Goal: Task Accomplishment & Management: Manage account settings

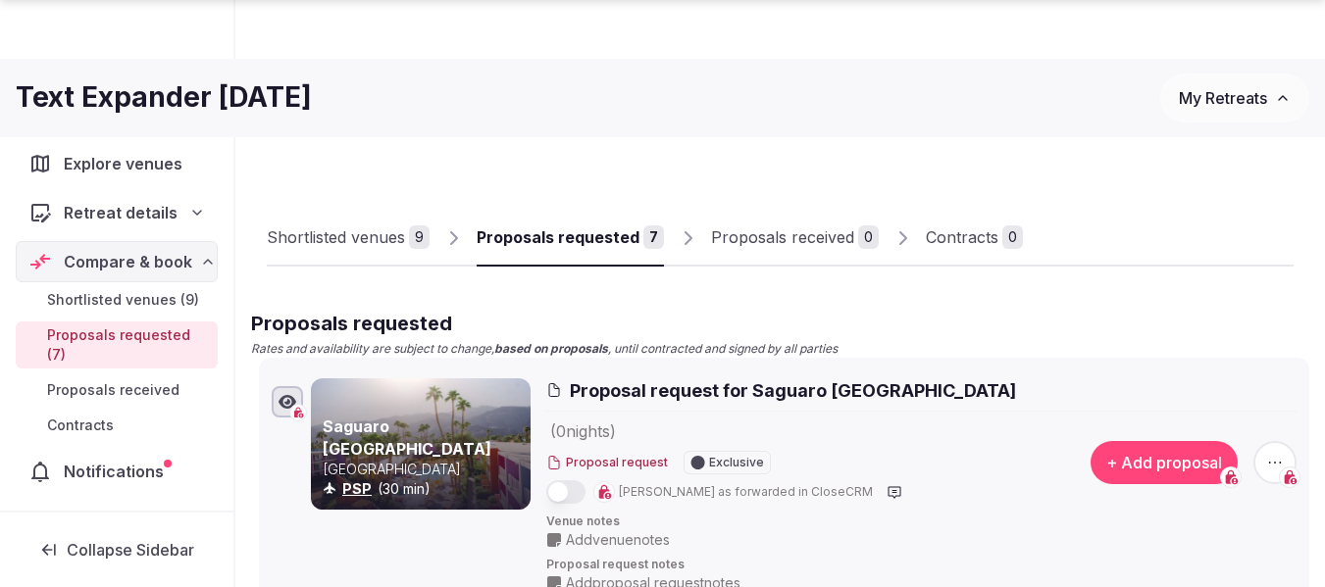
scroll to position [1892, 0]
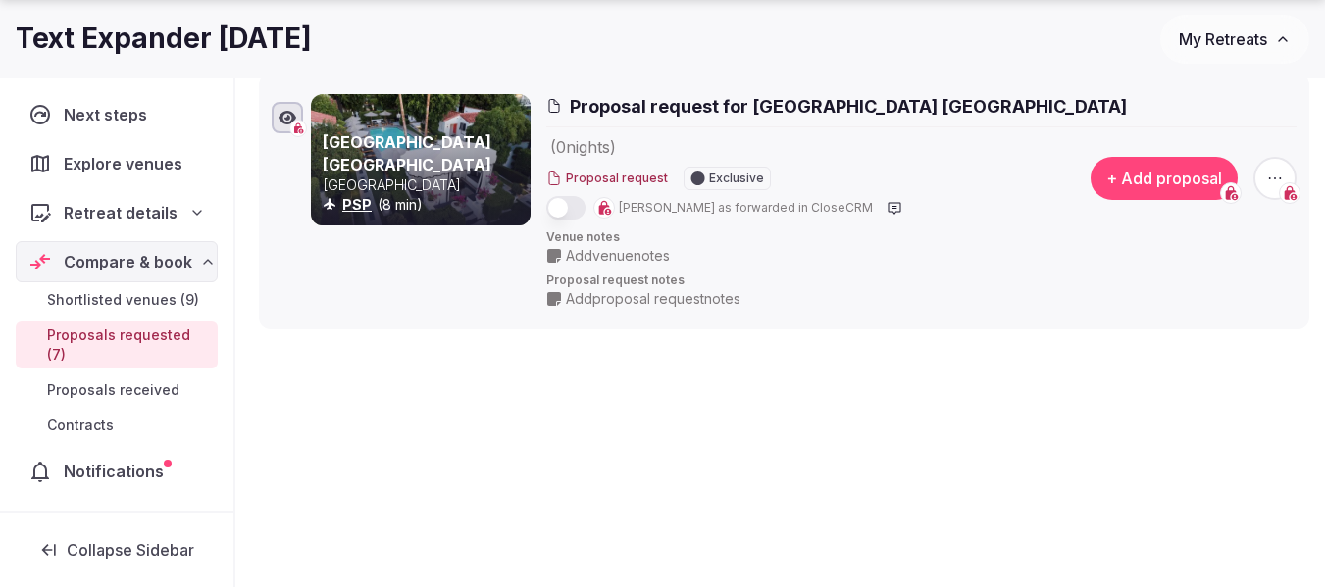
click at [1220, 42] on span "My Retreats" at bounding box center [1223, 39] width 88 height 20
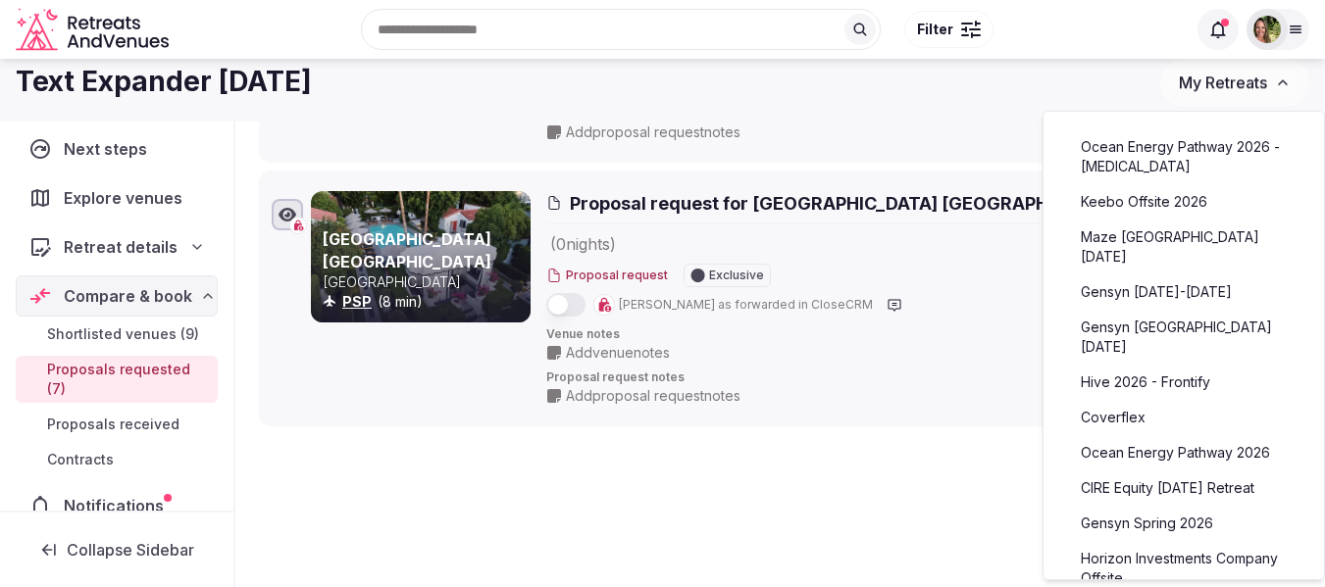
scroll to position [1794, 0]
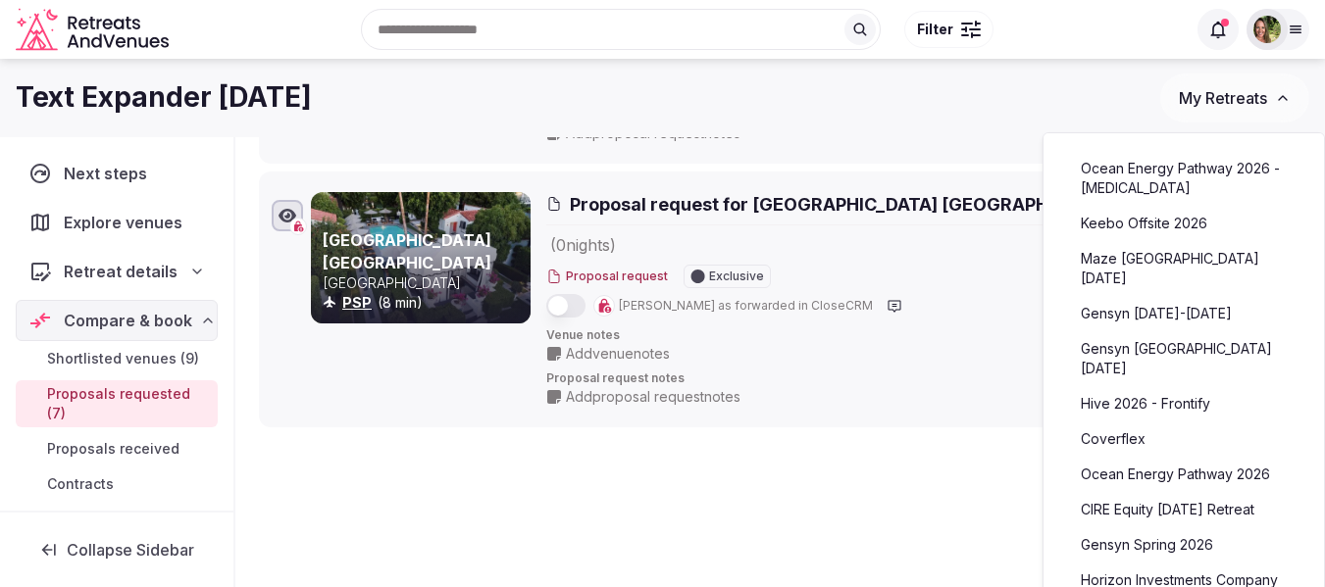
click at [1165, 268] on link "Maze [GEOGRAPHIC_DATA] [DATE]" at bounding box center [1183, 268] width 241 height 51
click at [1164, 253] on link "Maze [GEOGRAPHIC_DATA] [DATE]" at bounding box center [1183, 268] width 241 height 51
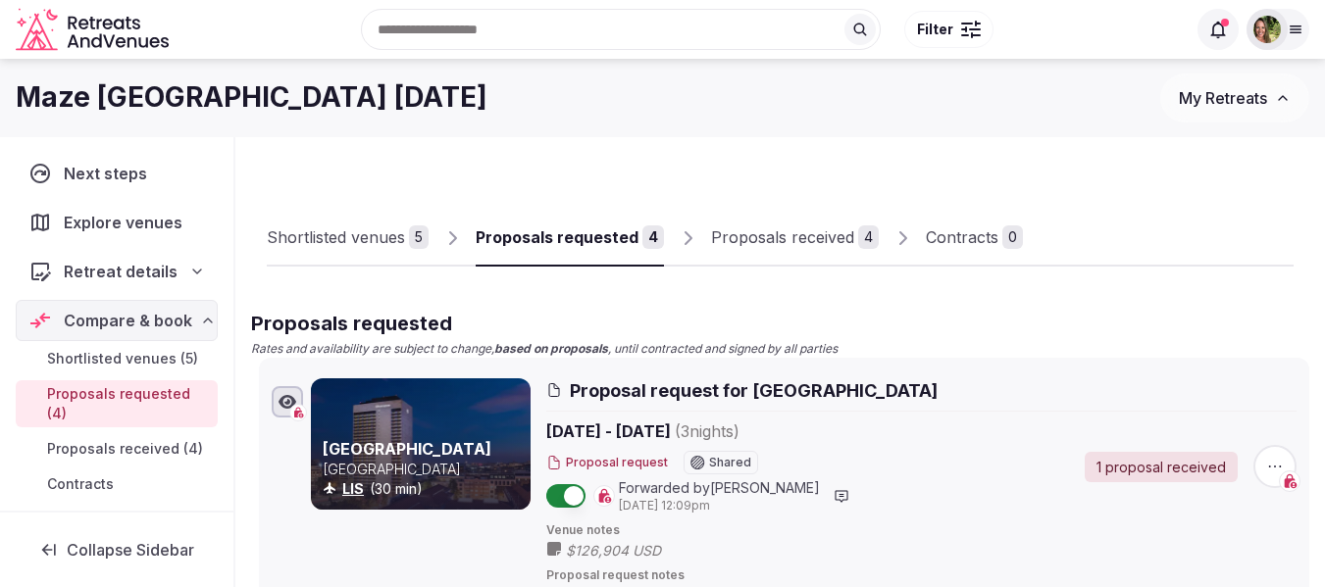
click at [796, 238] on div "Proposals received" at bounding box center [782, 238] width 143 height 24
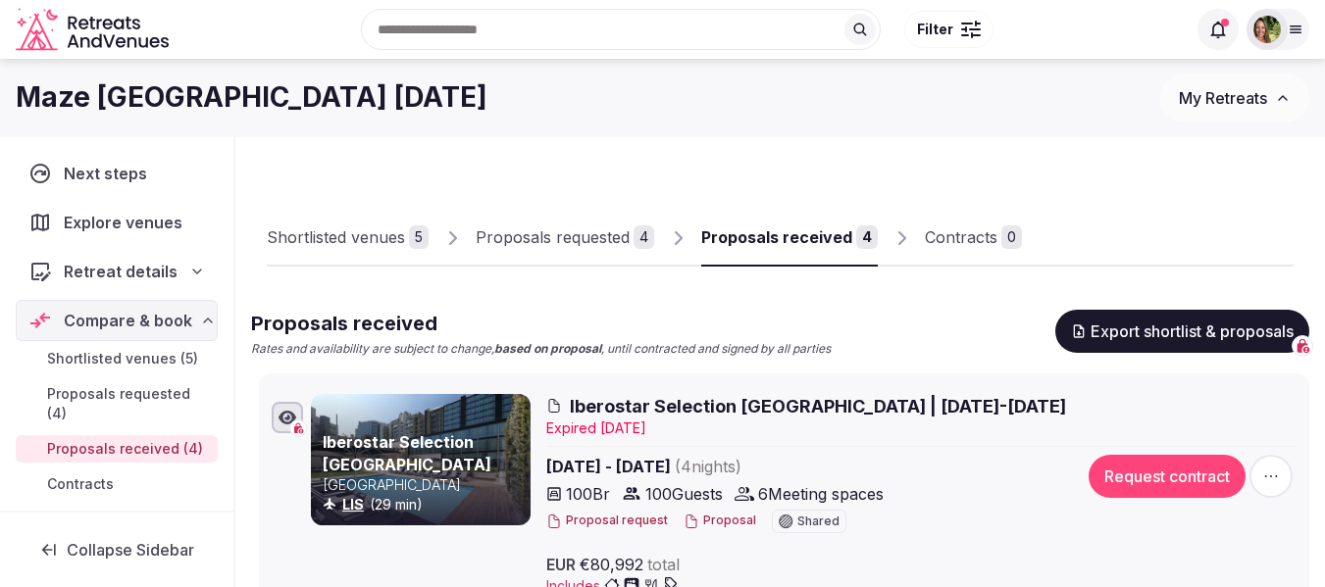
click at [704, 517] on button "Proposal" at bounding box center [720, 521] width 73 height 17
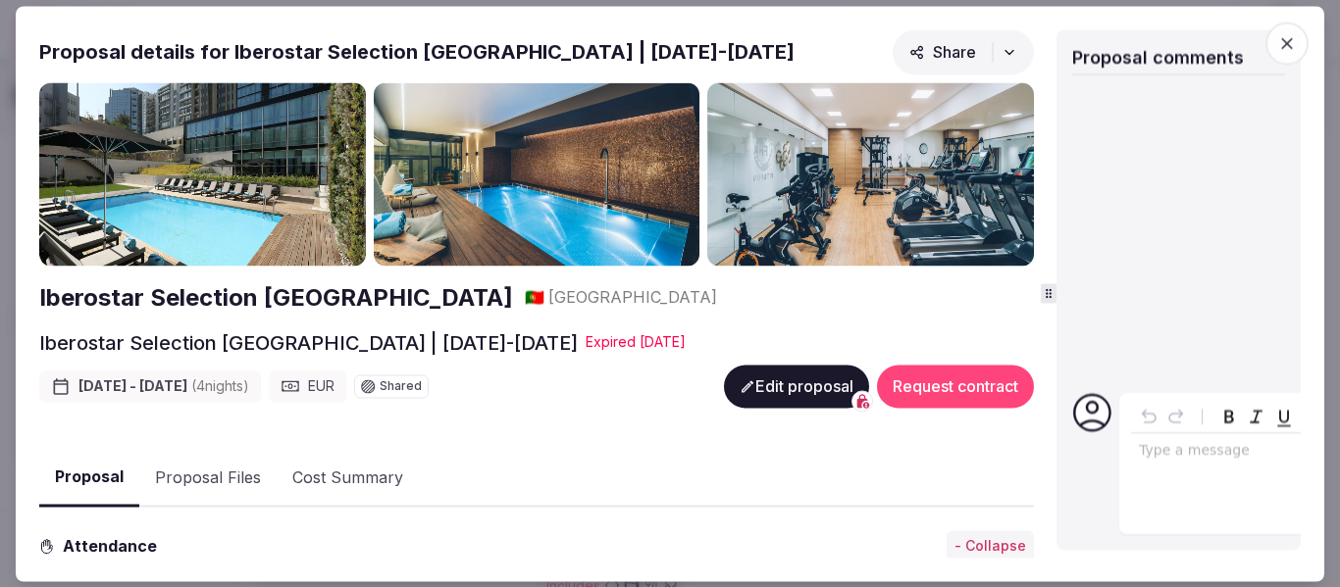
click at [1048, 280] on div at bounding box center [1047, 293] width 1 height 529
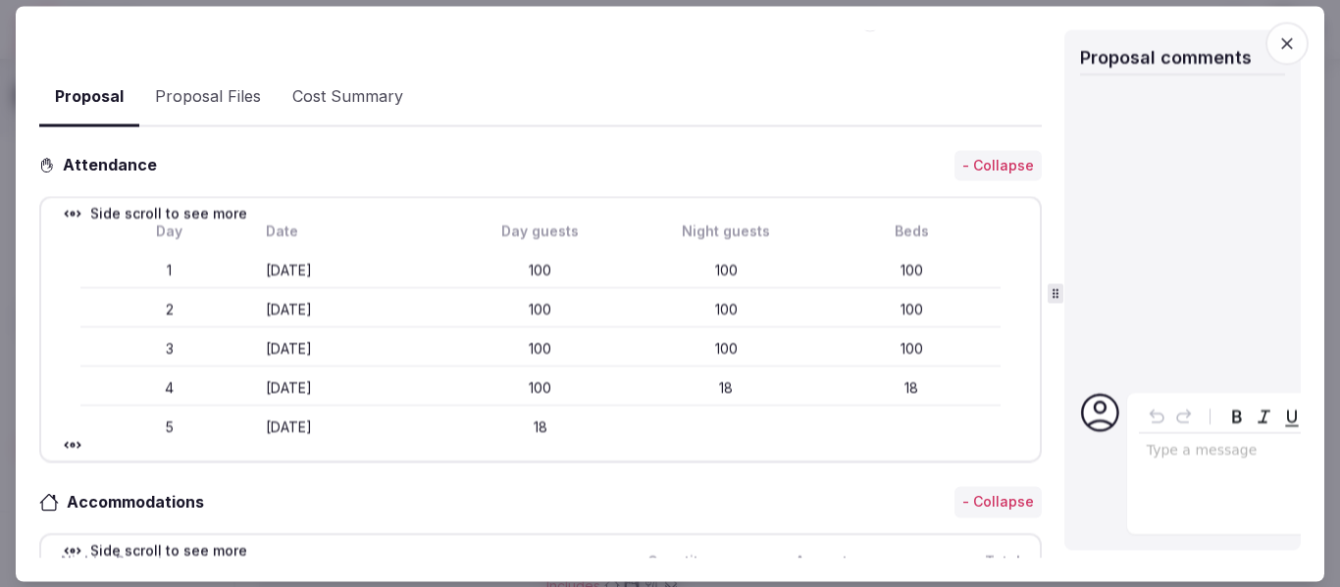
scroll to position [585, 0]
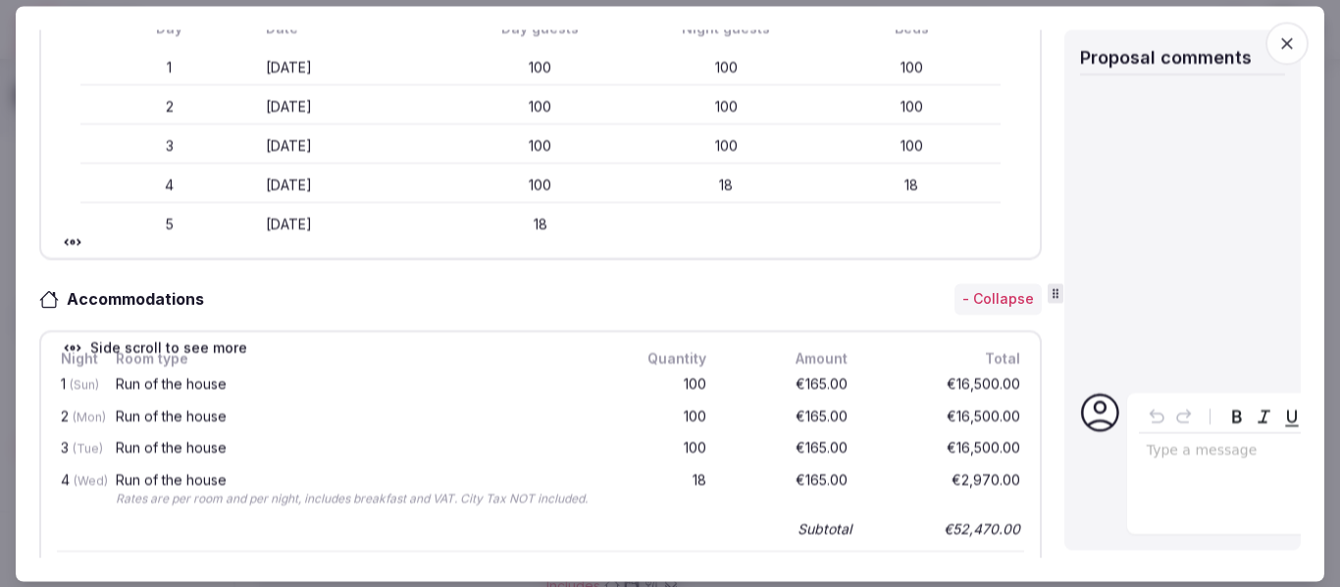
click at [592, 303] on div "Accommodations - Collapse" at bounding box center [540, 299] width 1002 height 31
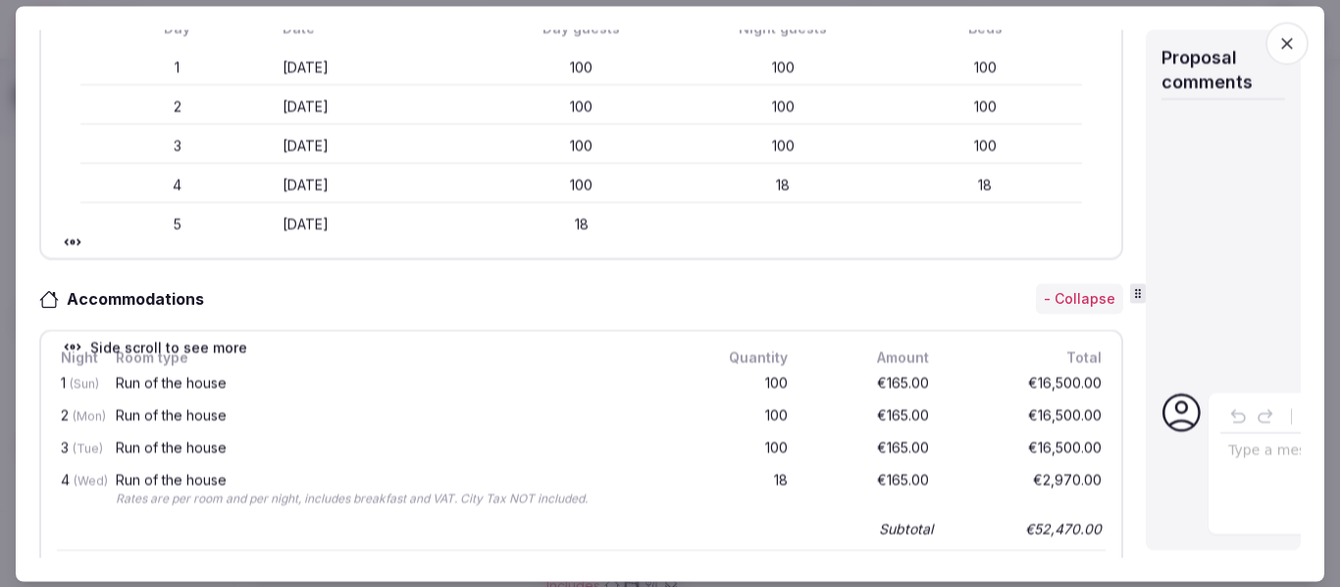
scroll to position [600, 0]
click at [1131, 297] on icon at bounding box center [1138, 293] width 14 height 14
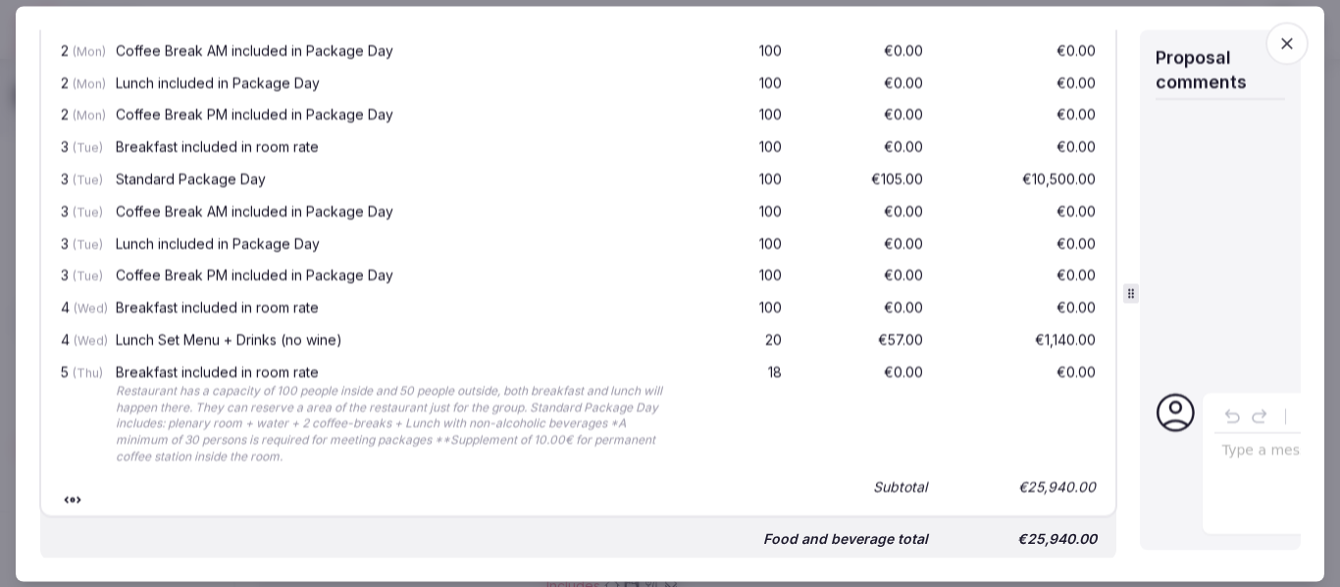
scroll to position [1973, 0]
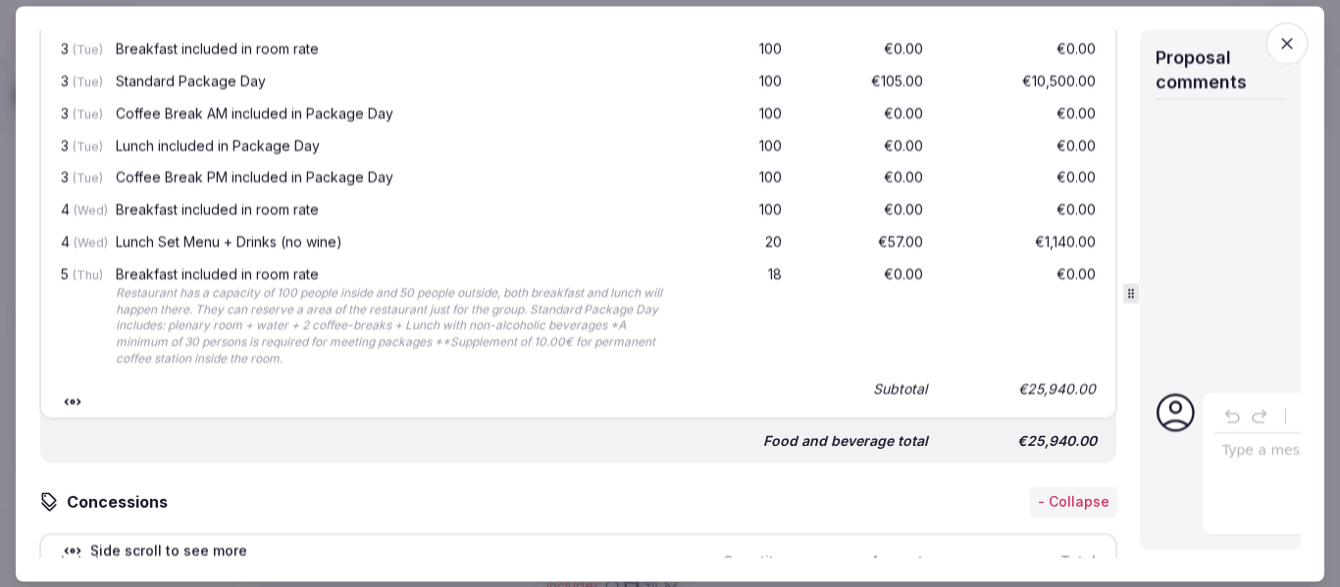
click at [1291, 47] on icon "button" at bounding box center [1287, 43] width 12 height 12
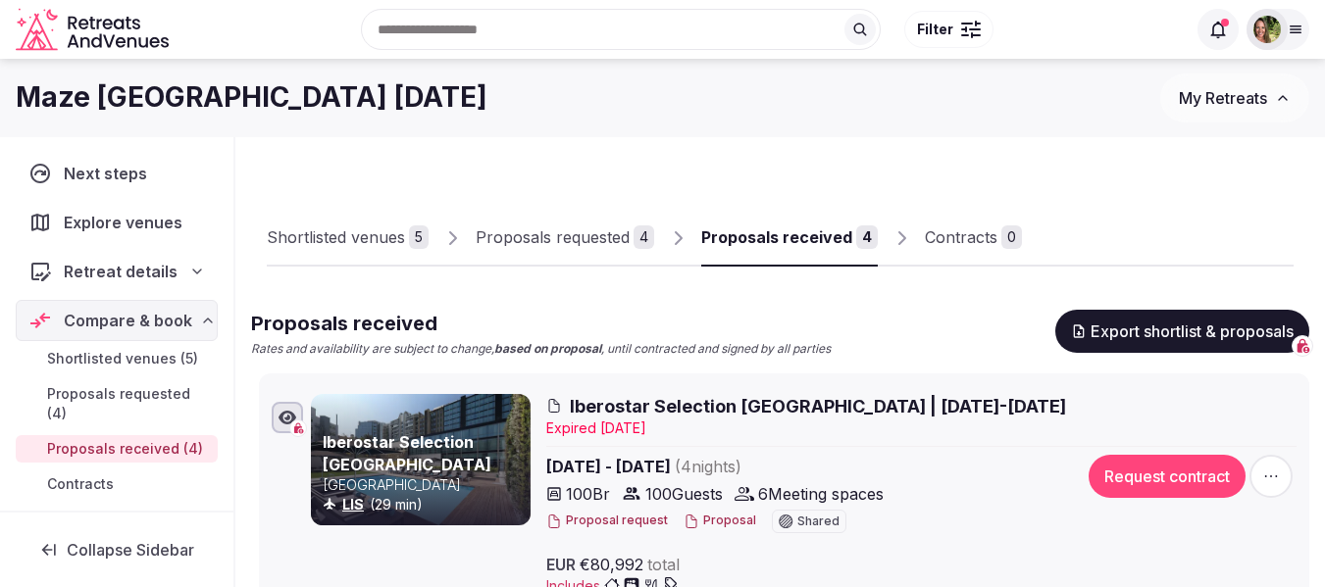
click at [727, 525] on button "Proposal" at bounding box center [720, 521] width 73 height 17
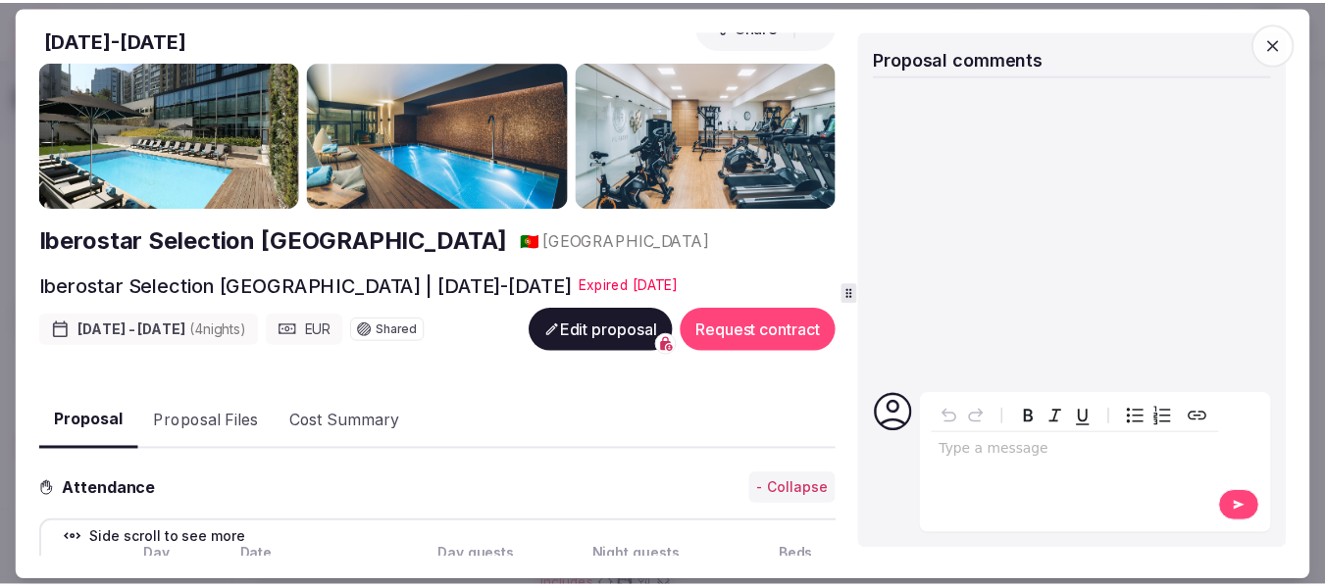
scroll to position [0, 0]
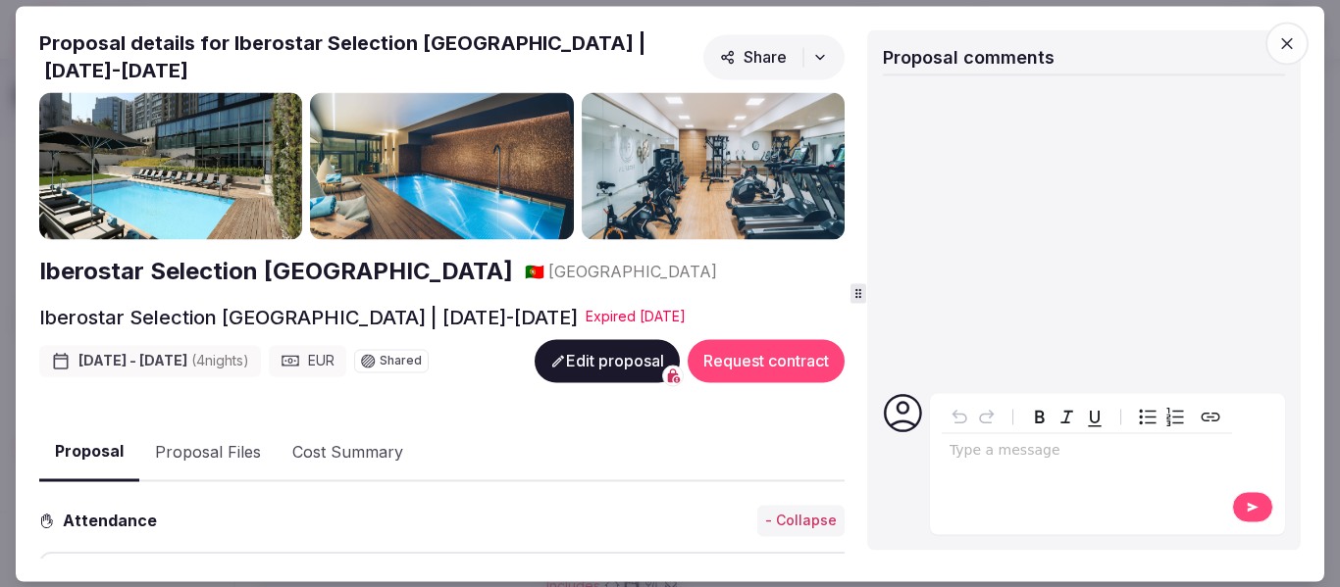
click at [756, 47] on span "Share" at bounding box center [753, 57] width 67 height 20
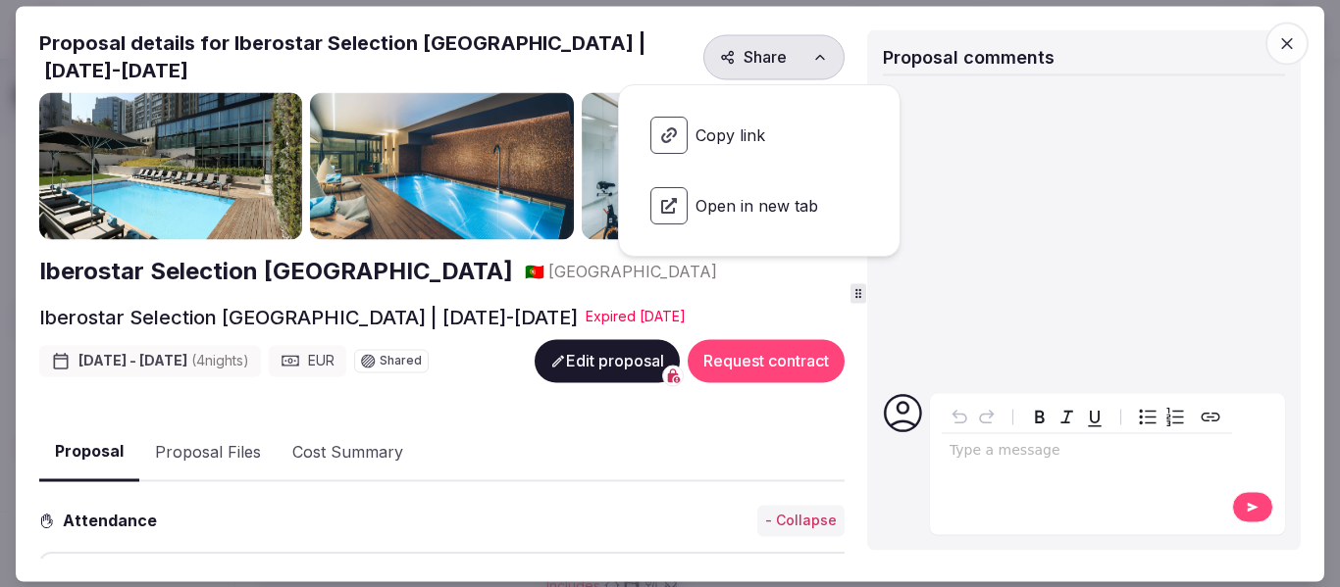
click at [740, 129] on span "Copy link" at bounding box center [759, 135] width 249 height 69
click at [1289, 50] on icon "button" at bounding box center [1287, 43] width 20 height 20
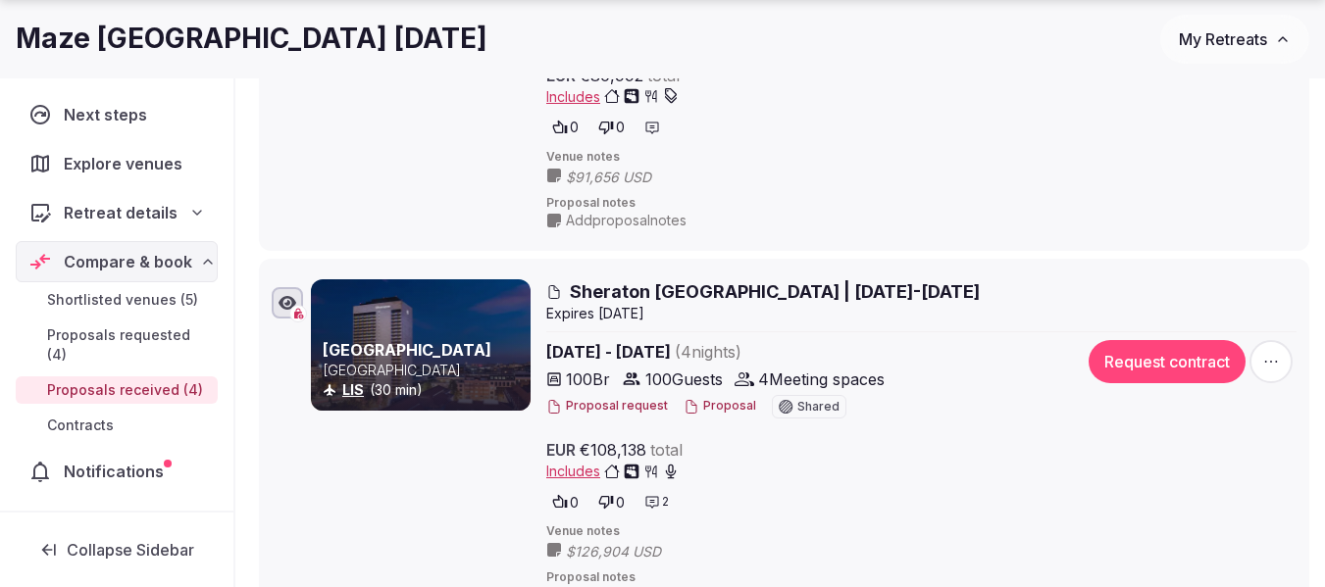
scroll to position [490, 0]
click at [1266, 365] on icon "button" at bounding box center [1271, 361] width 20 height 20
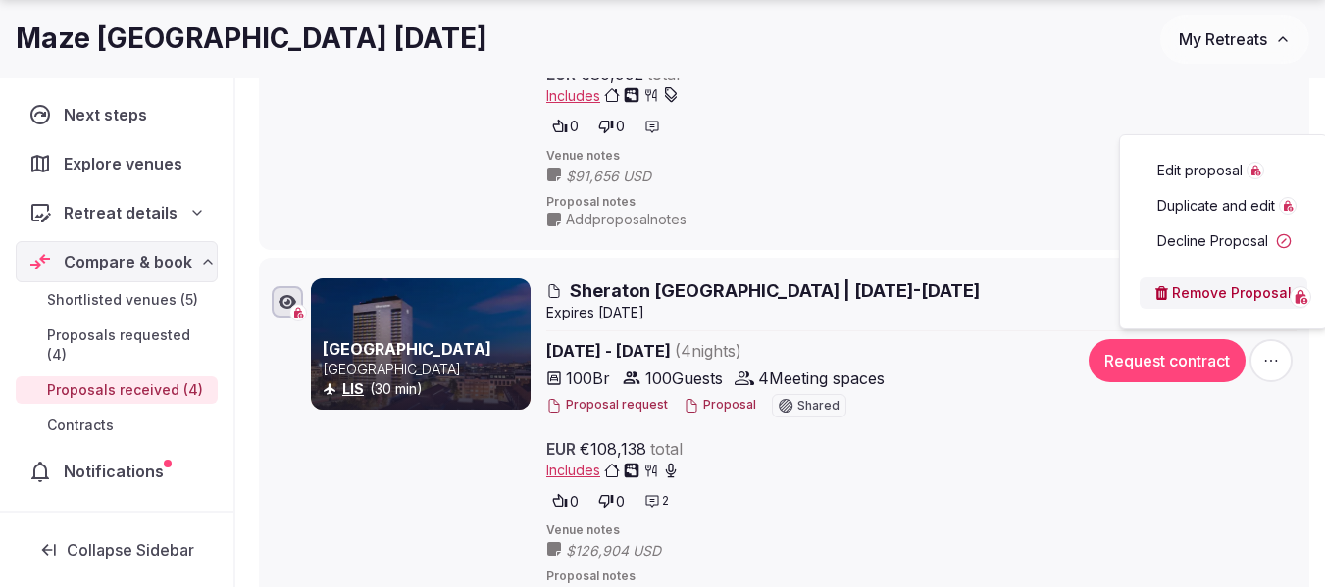
click at [1210, 240] on button "Decline Proposal" at bounding box center [1224, 241] width 168 height 31
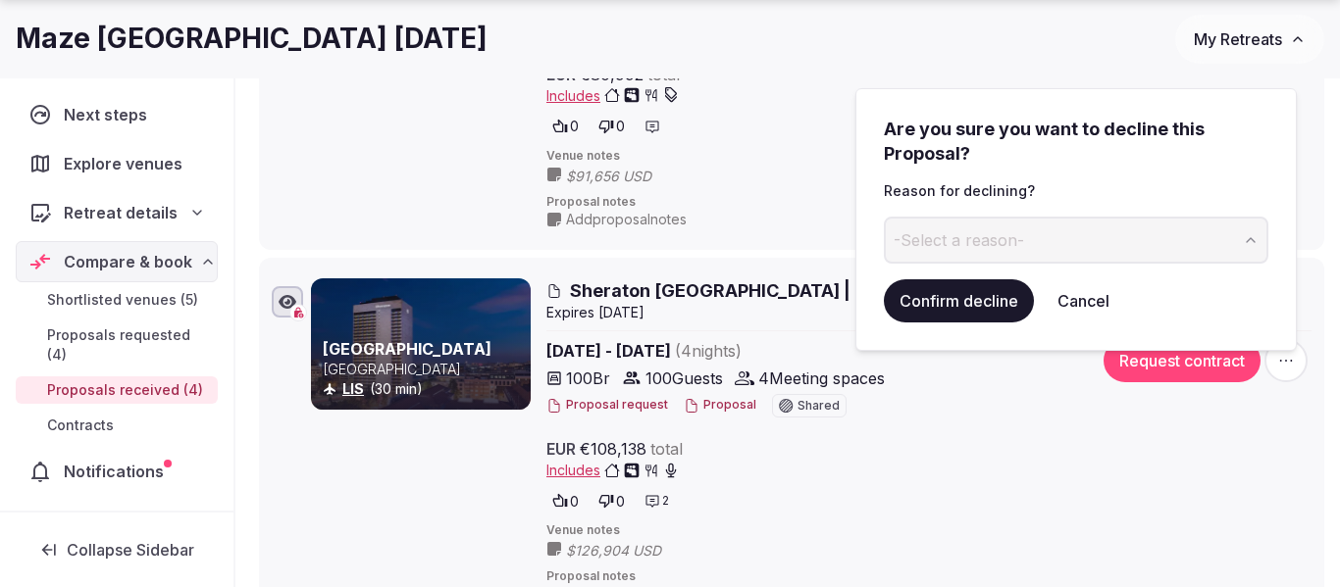
click at [981, 256] on button "-Select a reason-" at bounding box center [1076, 240] width 384 height 47
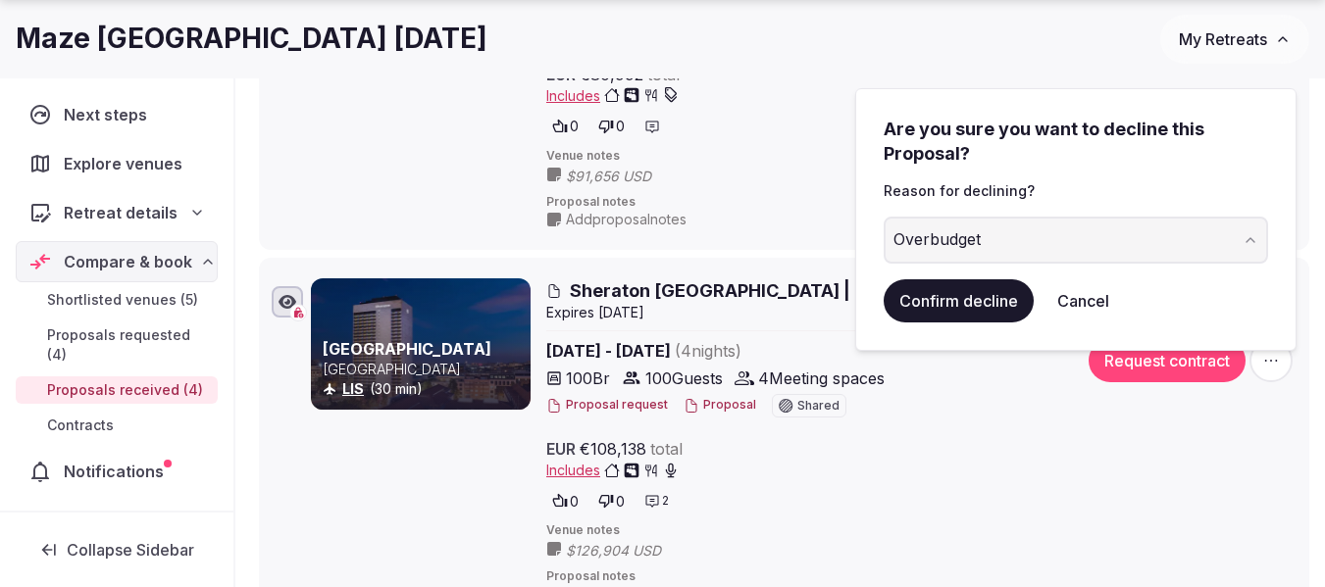
click at [950, 288] on button "Confirm decline" at bounding box center [959, 300] width 150 height 43
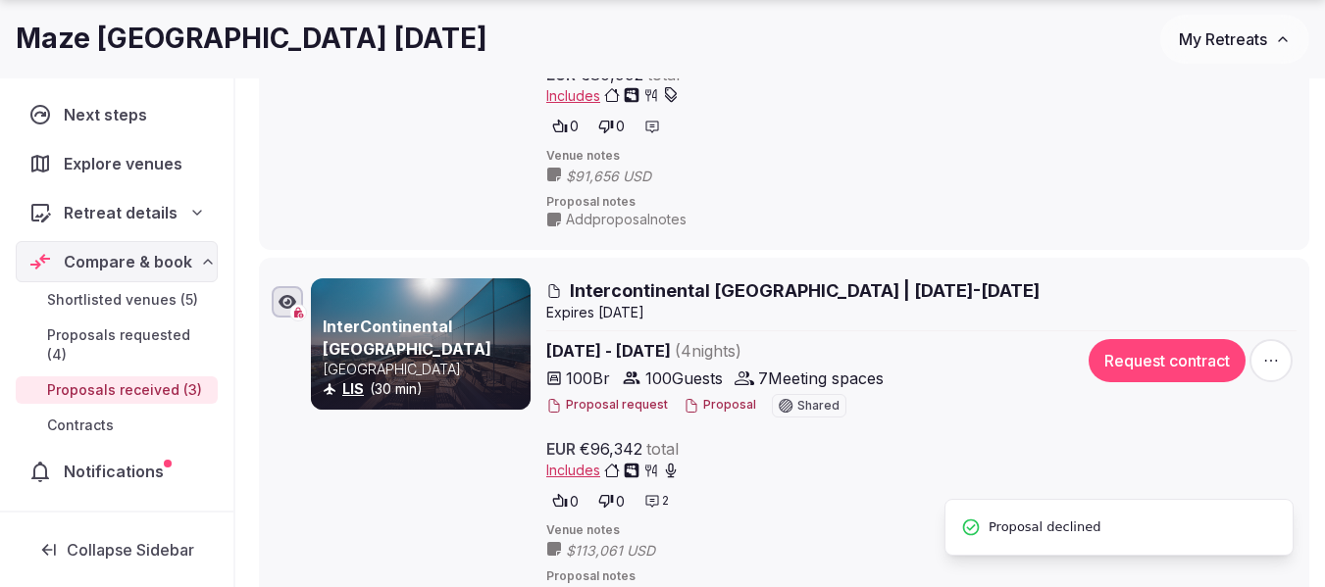
click at [1269, 371] on span "button" at bounding box center [1270, 360] width 43 height 43
click at [1205, 241] on button "Decline Proposal" at bounding box center [1224, 241] width 168 height 31
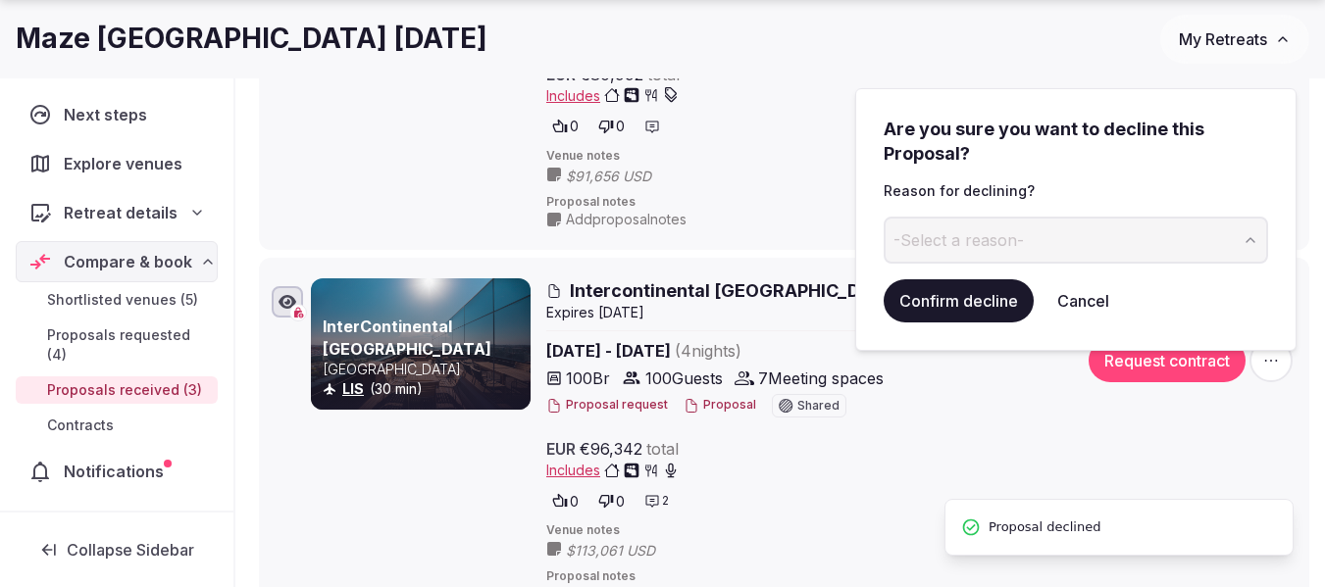
click at [994, 311] on button "Confirm decline" at bounding box center [959, 300] width 150 height 43
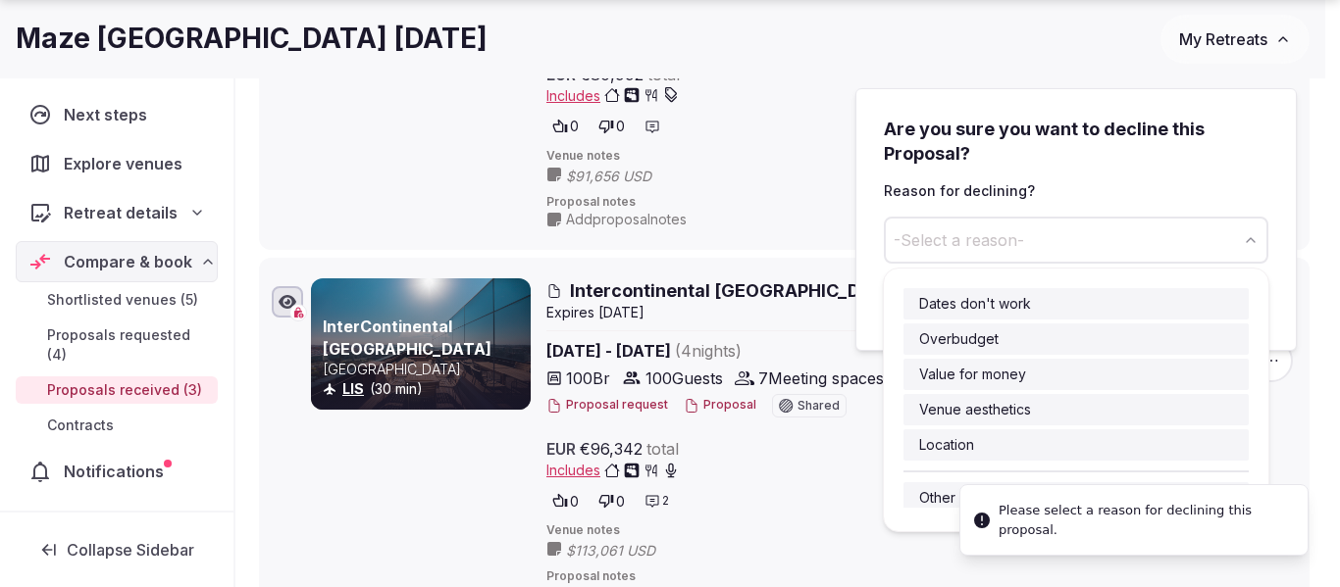
click at [990, 242] on span "-Select a reason-" at bounding box center [958, 240] width 130 height 22
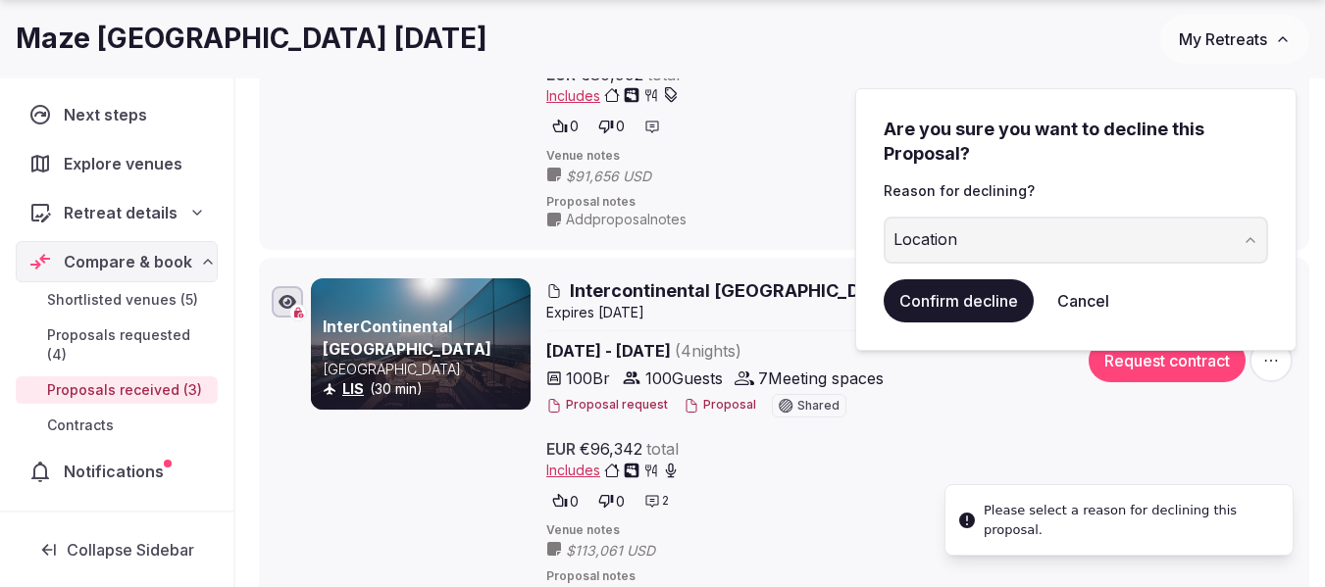
click at [957, 303] on button "Confirm decline" at bounding box center [959, 300] width 150 height 43
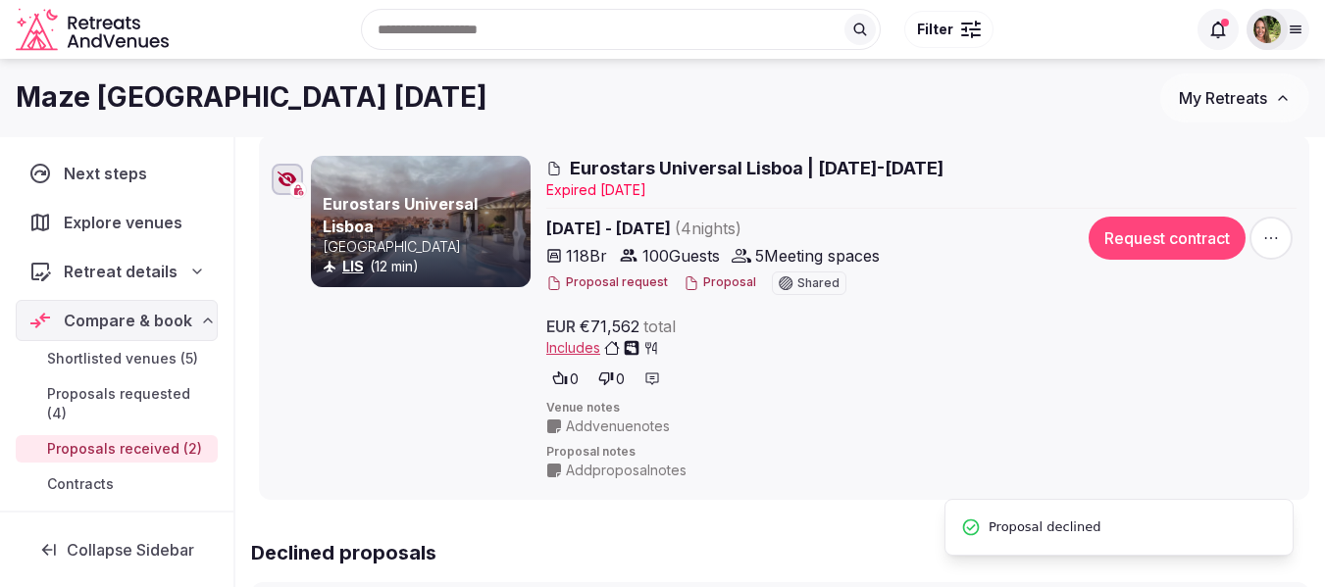
scroll to position [588, 0]
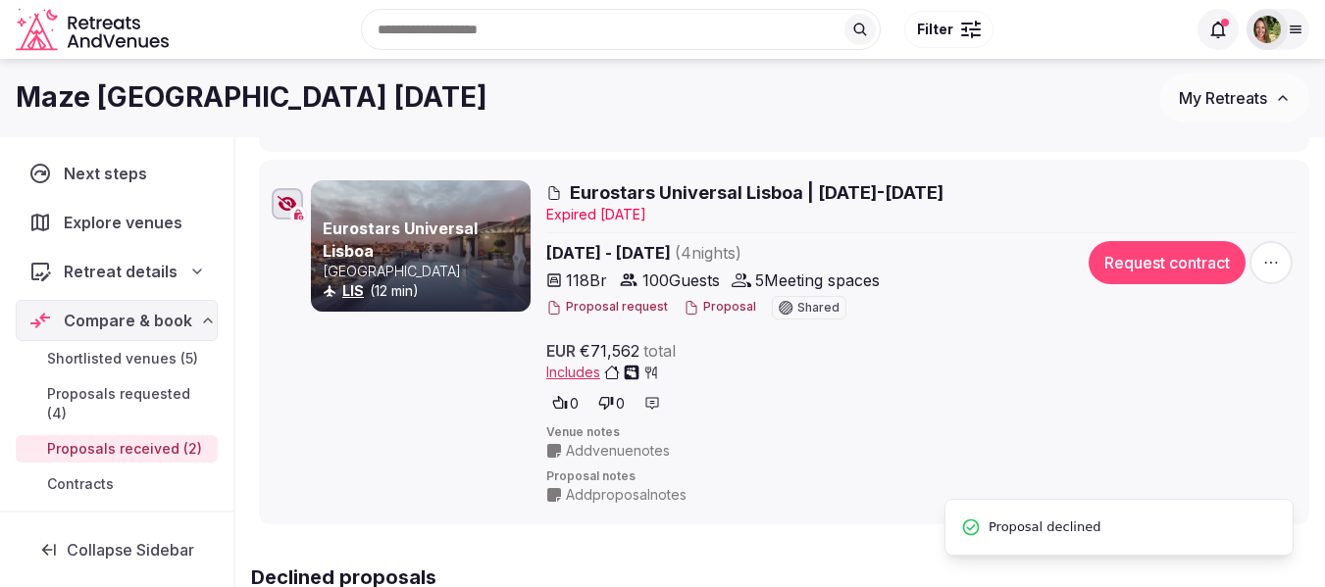
click at [1268, 267] on icon "button" at bounding box center [1271, 263] width 20 height 20
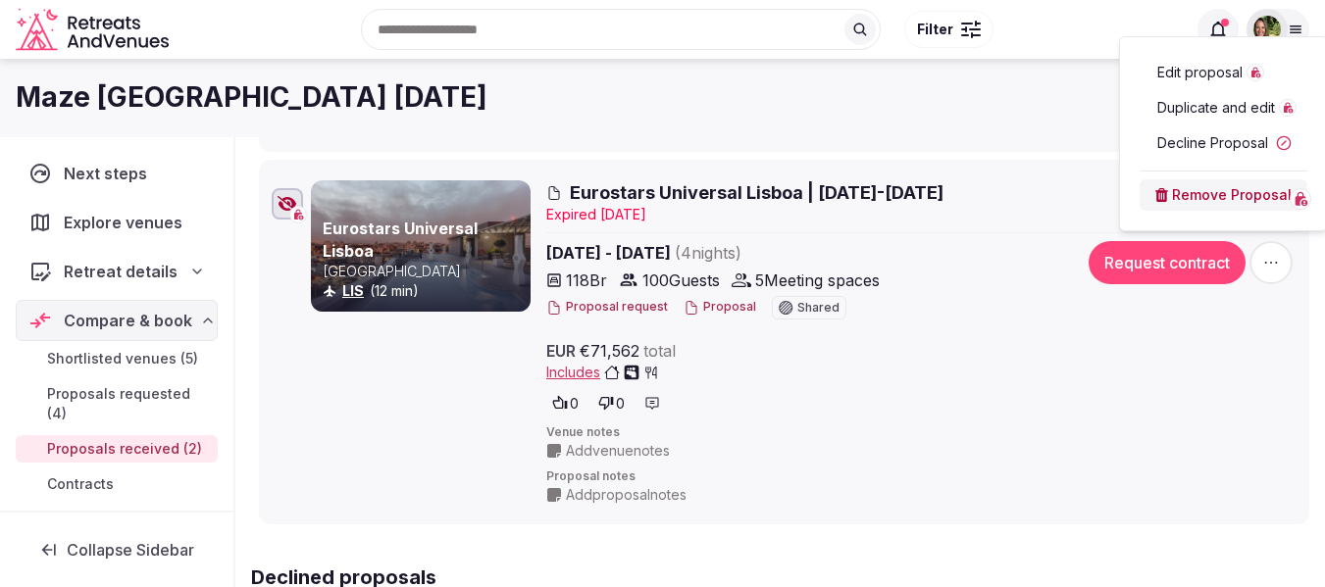
click at [981, 435] on span "Venue notes" at bounding box center [921, 433] width 750 height 17
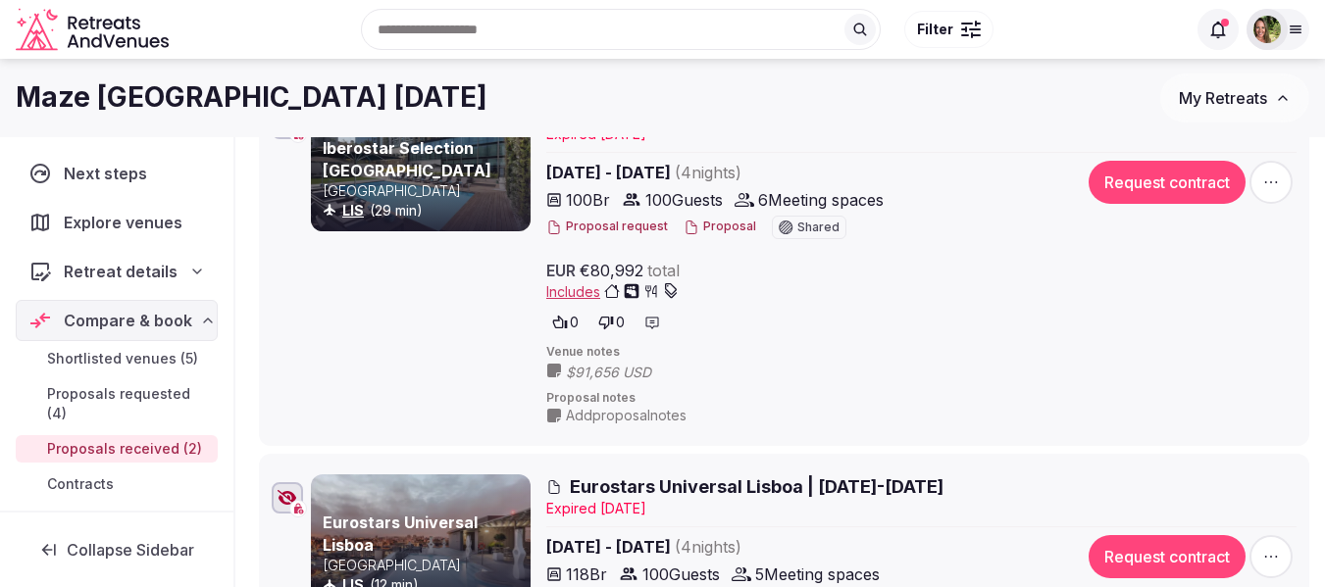
scroll to position [0, 0]
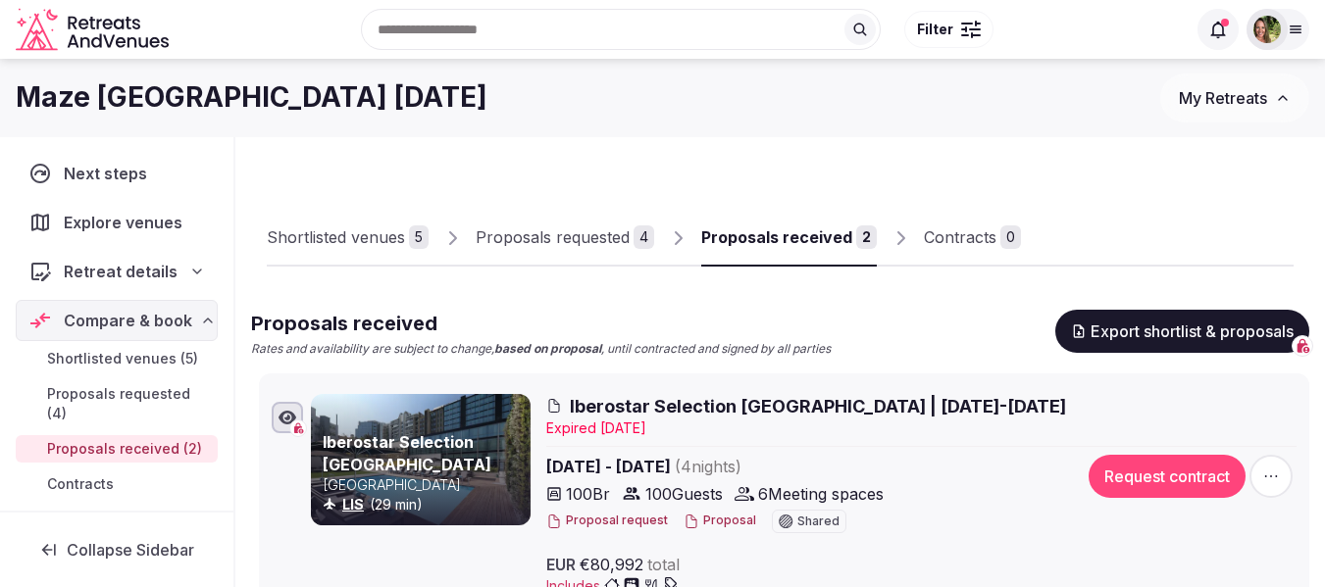
click at [1205, 90] on span "My Retreats" at bounding box center [1223, 98] width 88 height 20
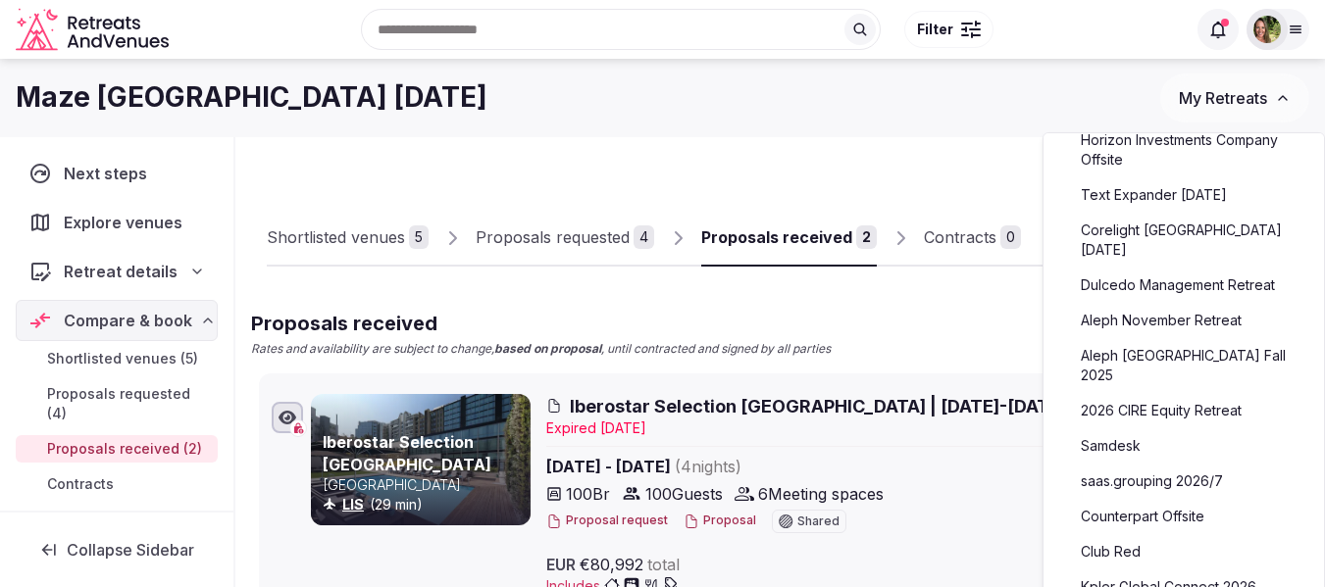
scroll to position [490, 0]
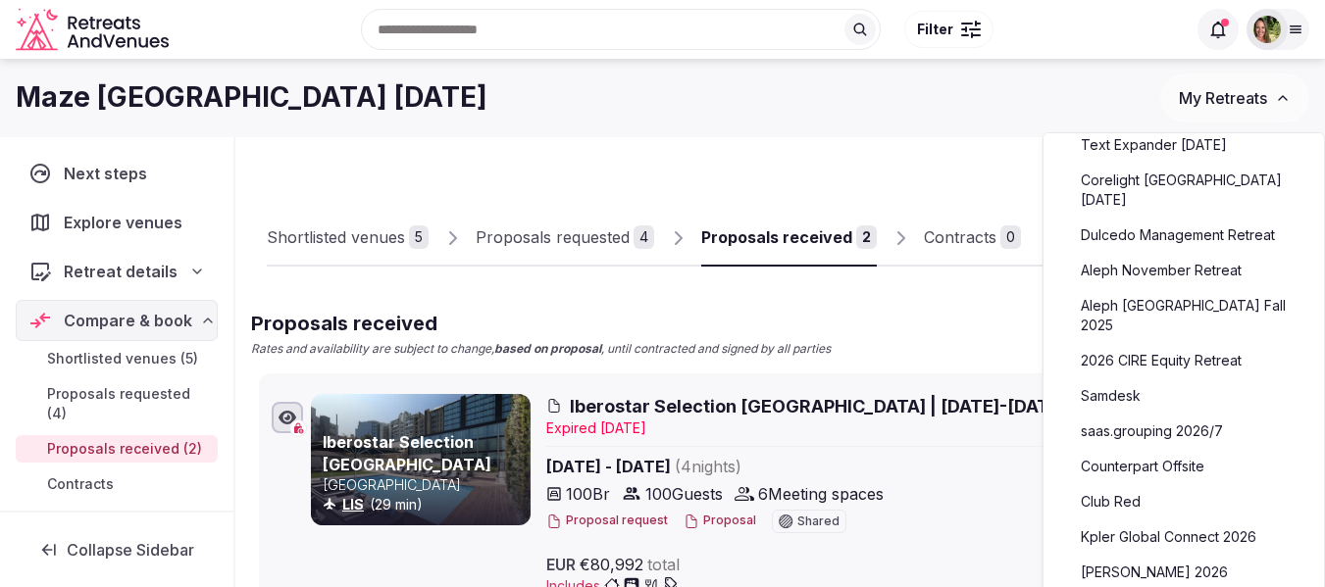
click at [1164, 277] on link "Aleph November Retreat" at bounding box center [1183, 270] width 241 height 31
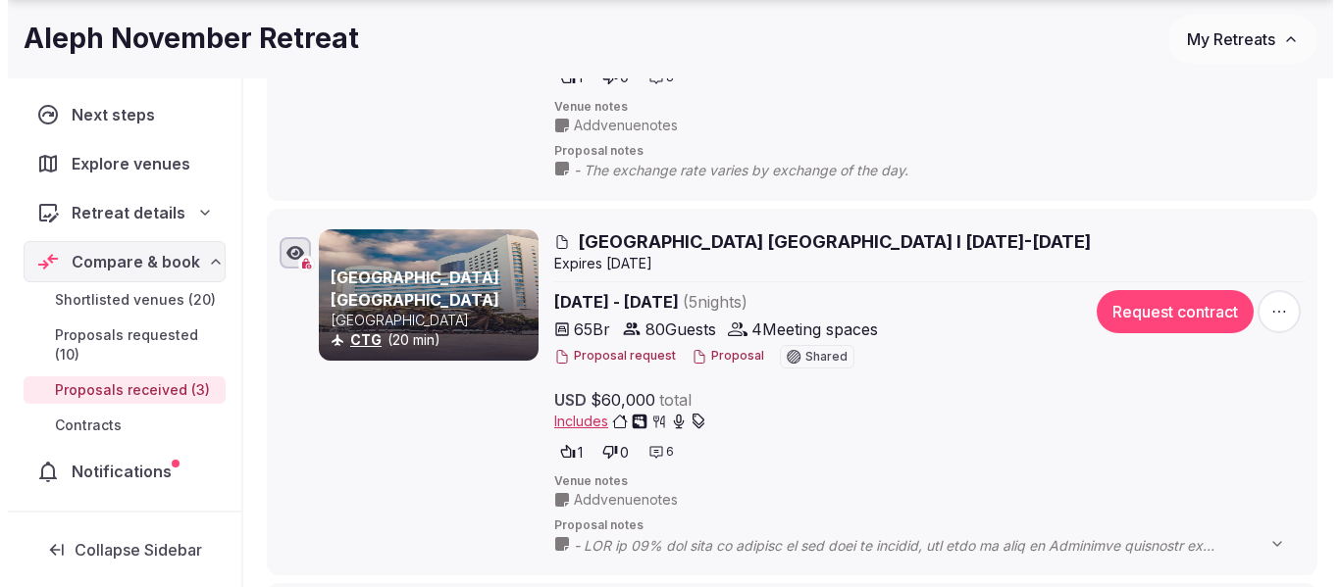
scroll to position [686, 0]
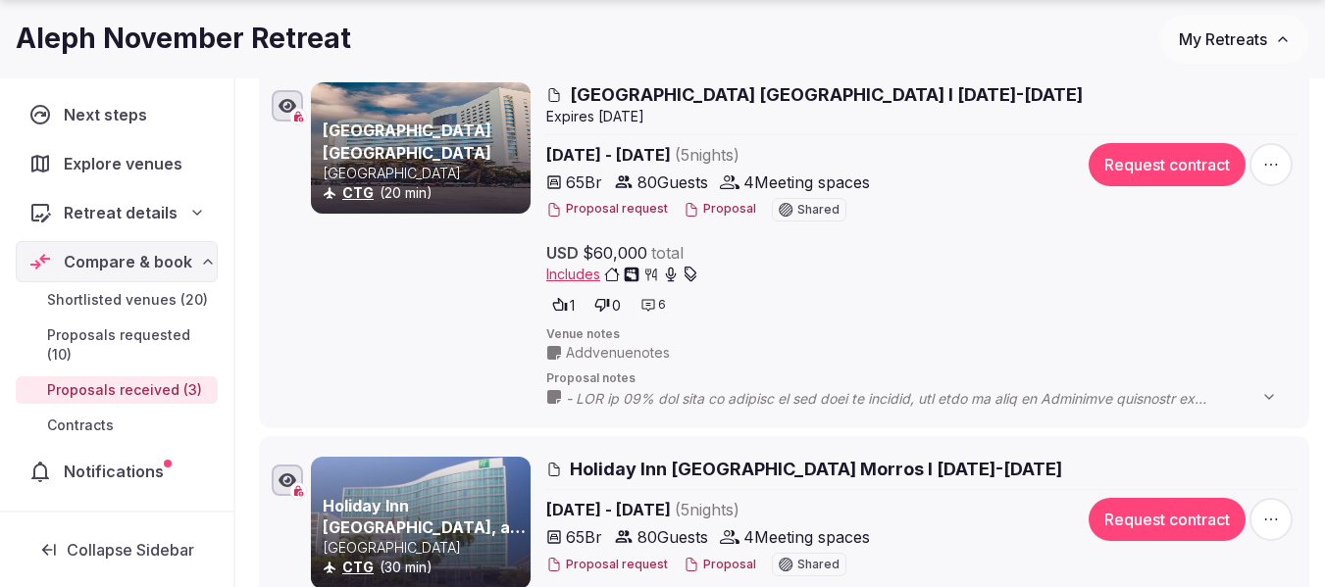
click at [709, 210] on button "Proposal" at bounding box center [720, 209] width 73 height 17
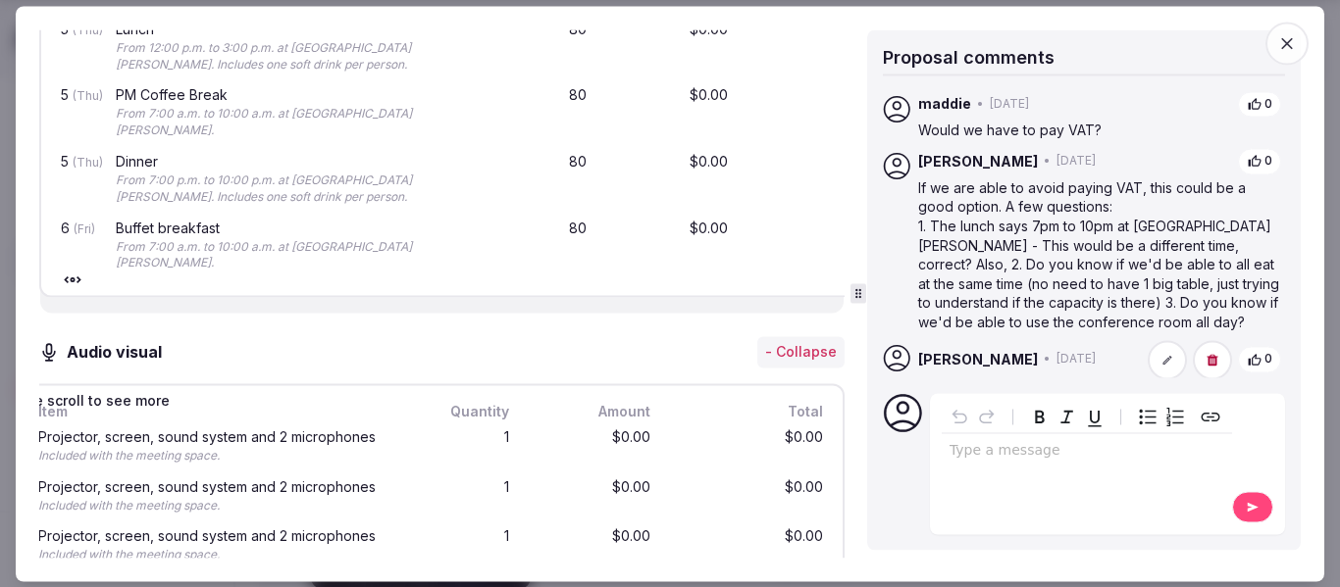
scroll to position [0, 0]
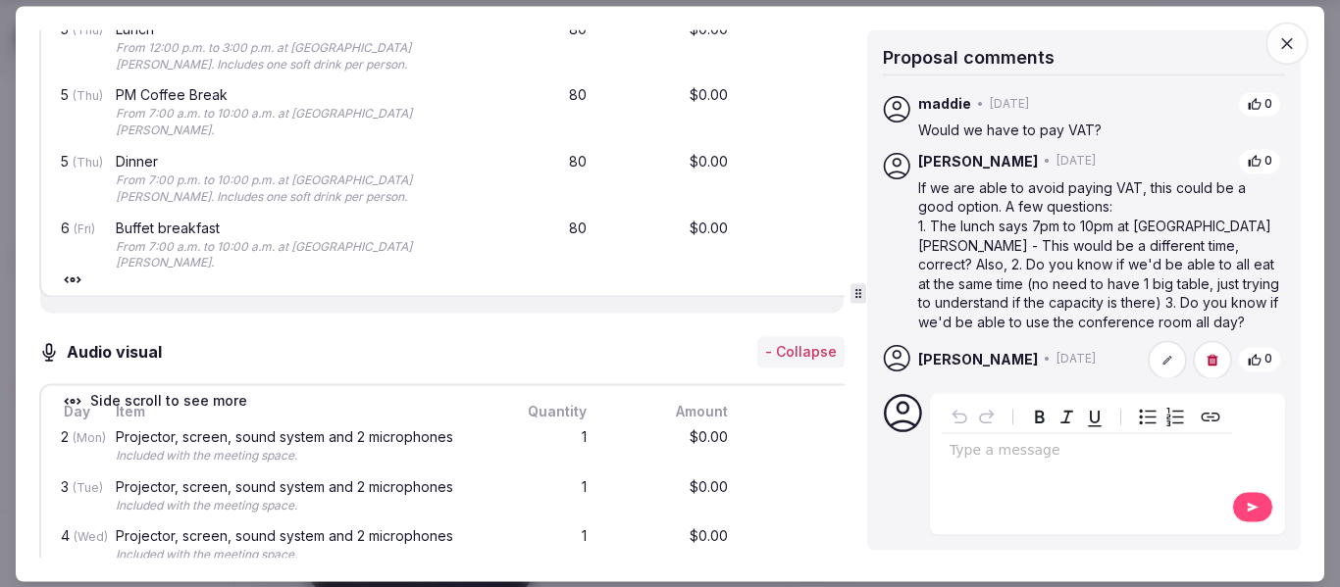
drag, startPoint x: 537, startPoint y: 406, endPoint x: 334, endPoint y: 423, distance: 203.7
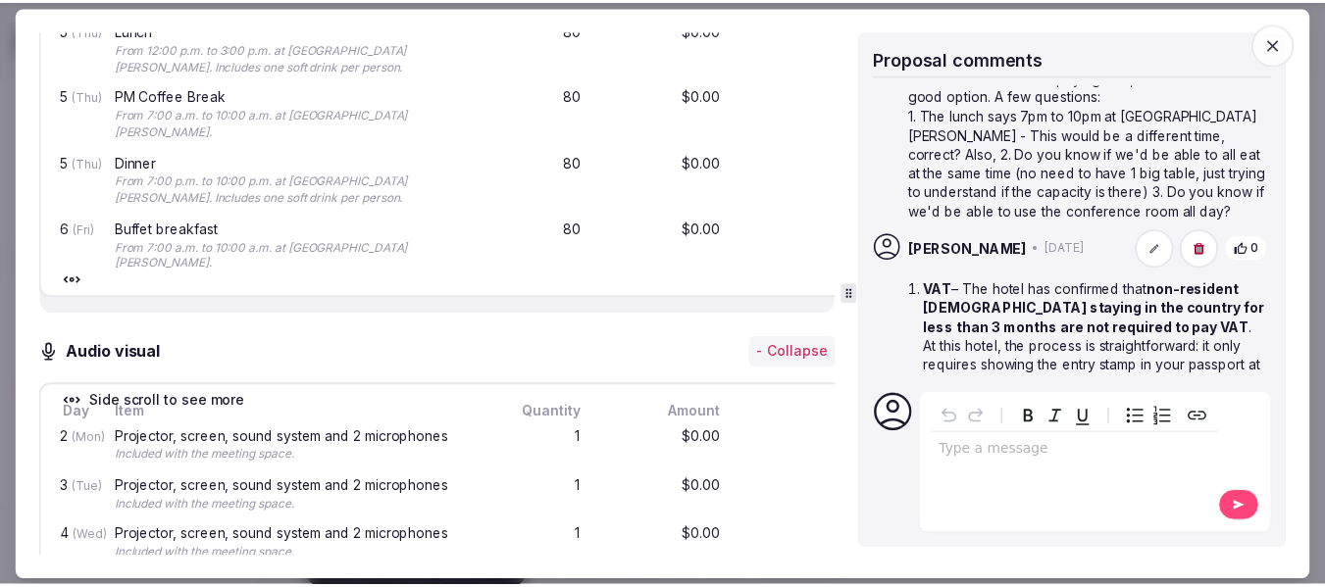
scroll to position [98, 0]
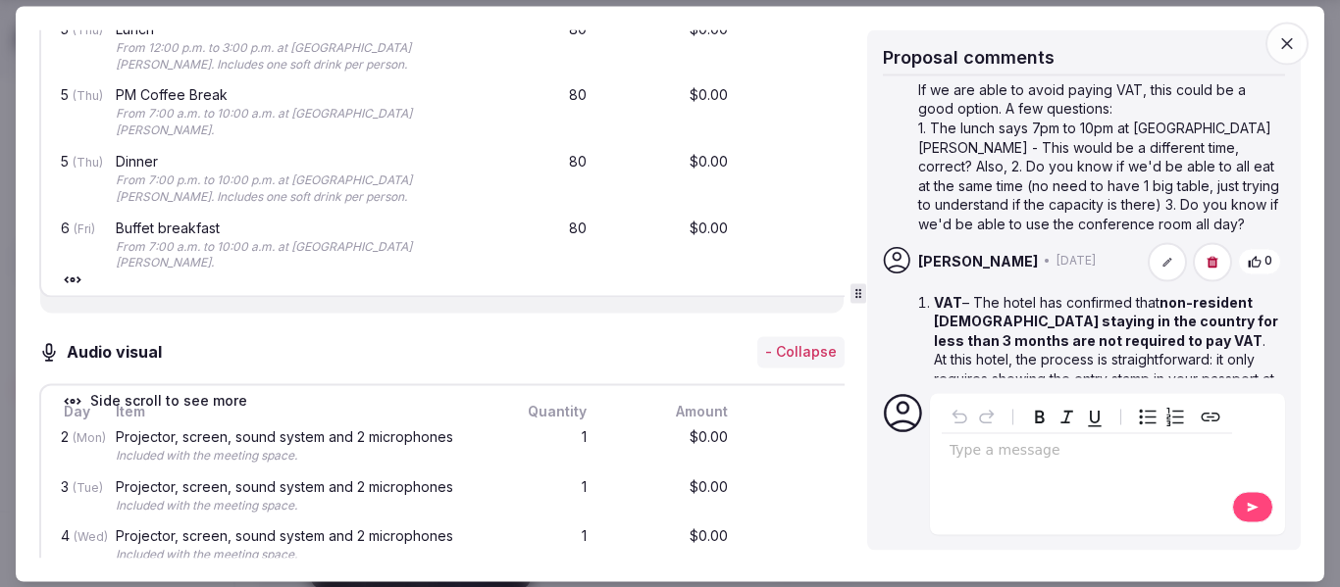
click at [1285, 43] on icon "button" at bounding box center [1287, 43] width 20 height 20
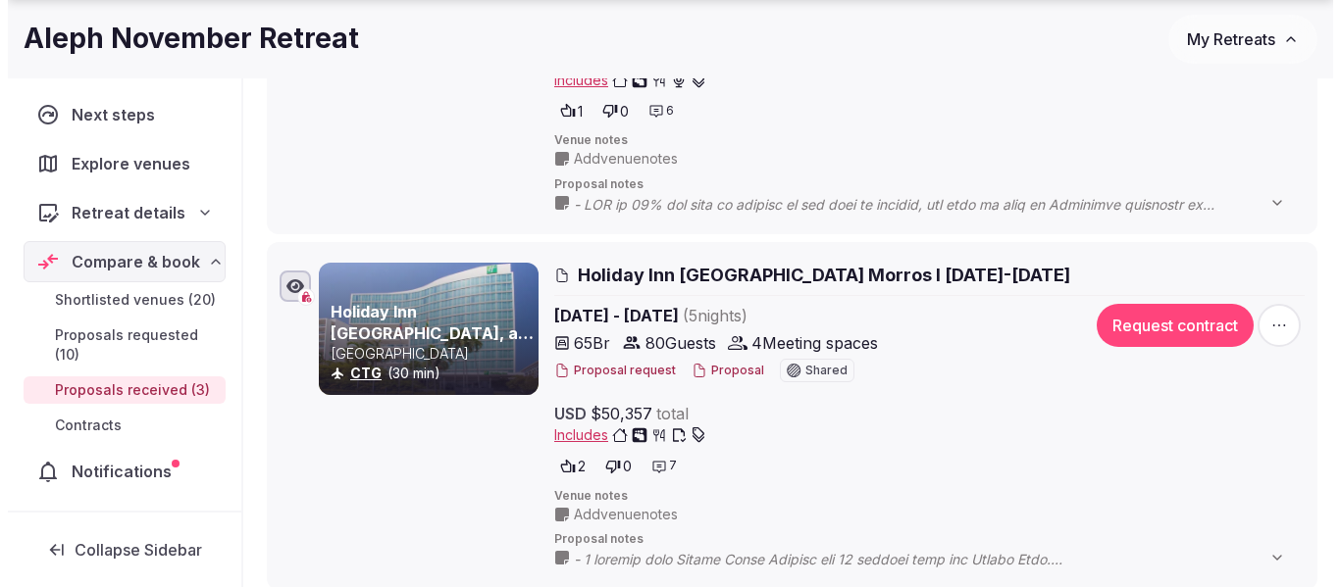
scroll to position [883, 0]
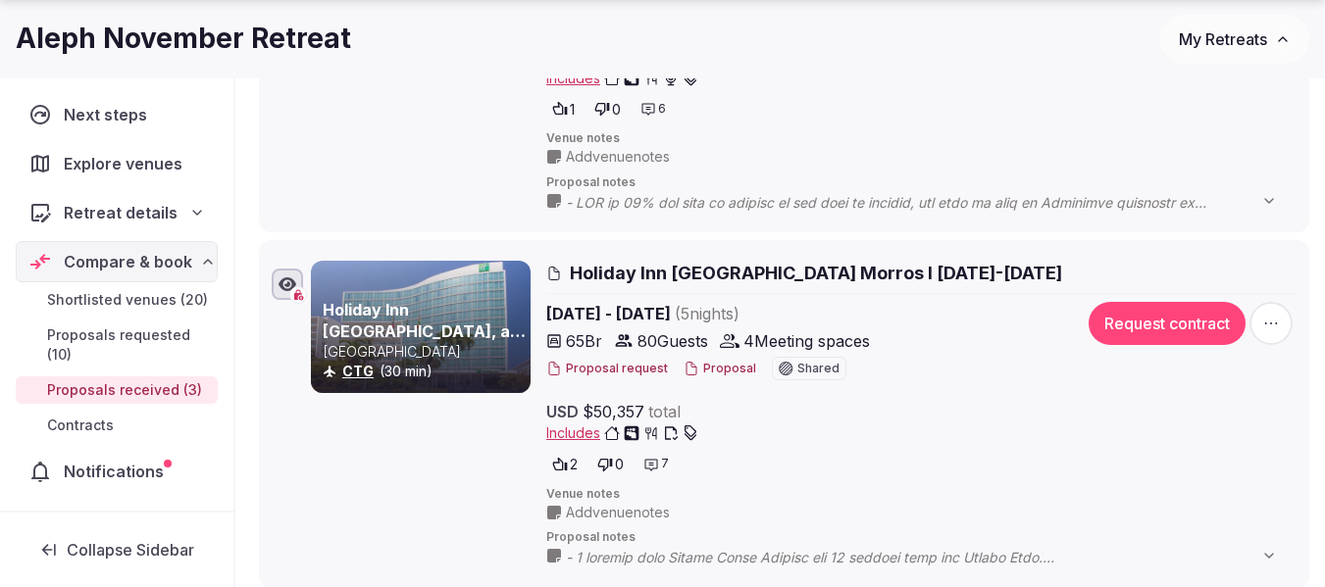
click at [707, 378] on div "Proposal request Proposal Shared" at bounding box center [803, 369] width 515 height 24
click at [707, 372] on button "Proposal" at bounding box center [720, 369] width 73 height 17
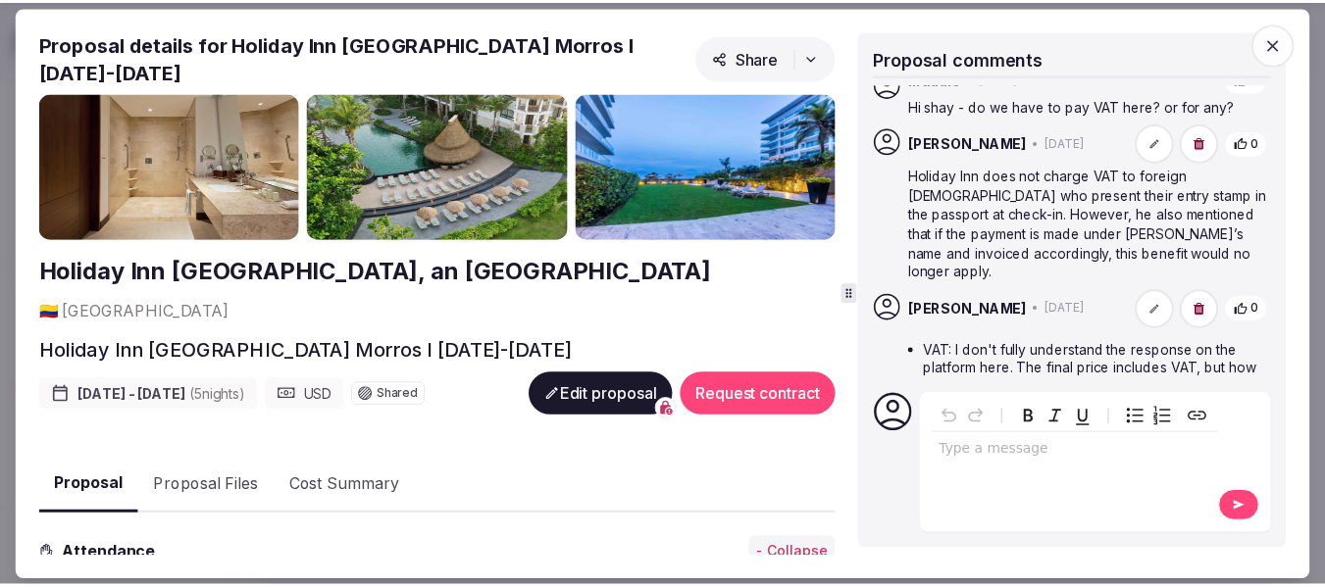
scroll to position [981, 0]
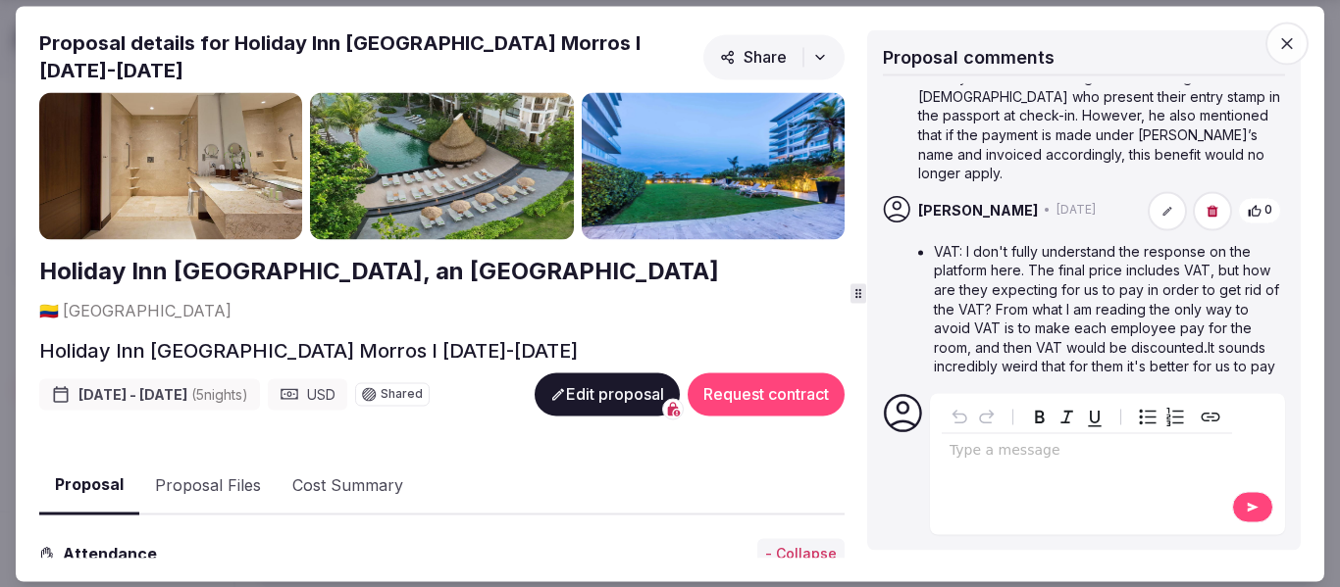
click at [1276, 45] on span "button" at bounding box center [1286, 43] width 43 height 43
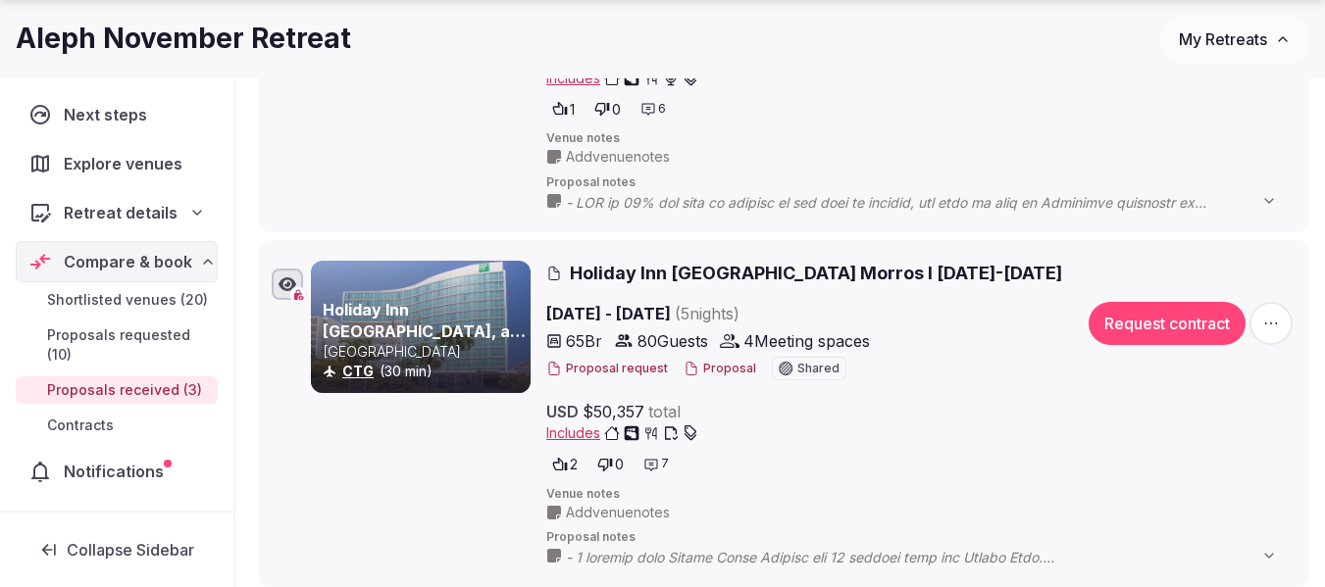
click at [1231, 46] on span "My Retreats" at bounding box center [1223, 39] width 88 height 20
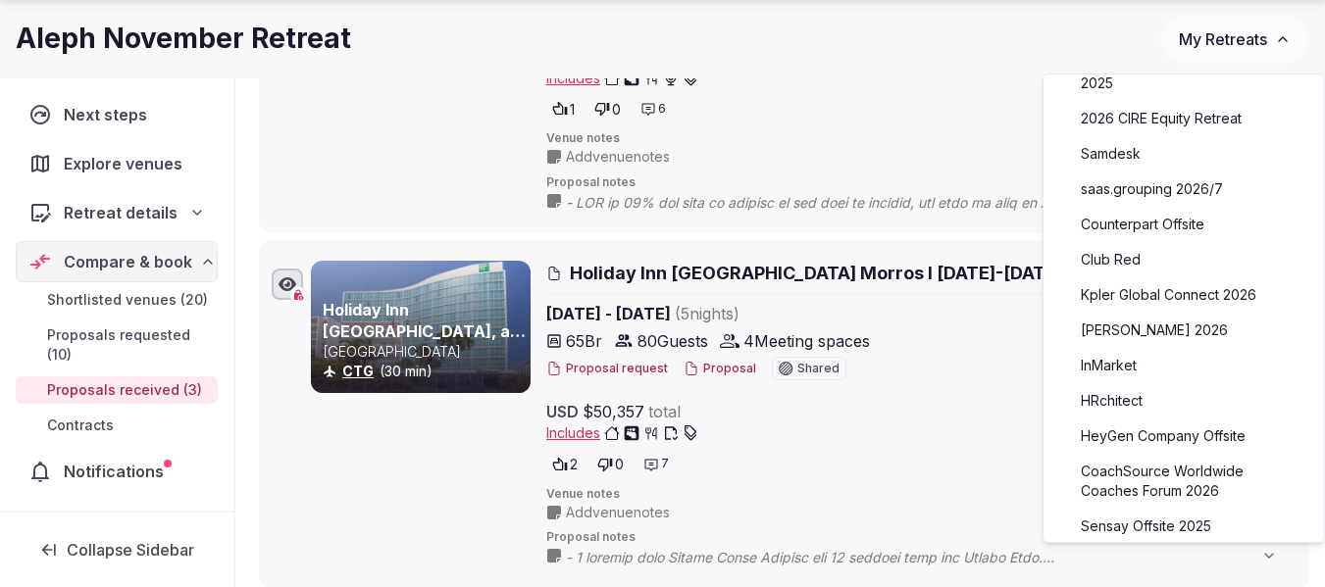
scroll to position [686, 0]
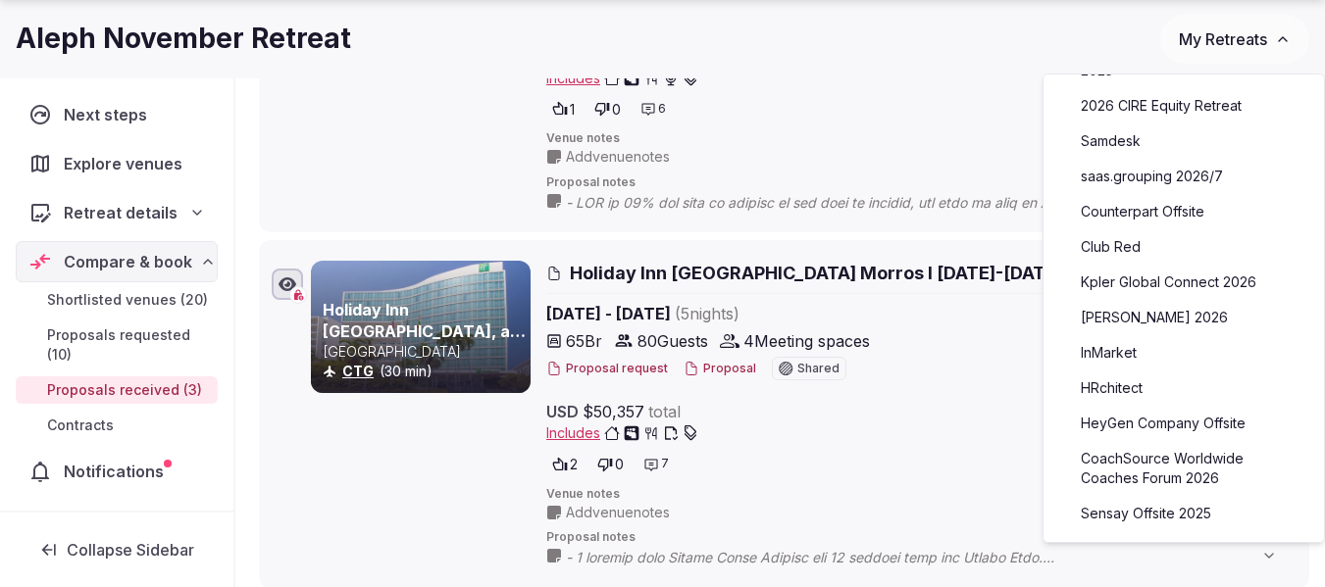
click at [1179, 443] on link "CoachSource Worldwide Coaches Forum 2026" at bounding box center [1183, 468] width 241 height 51
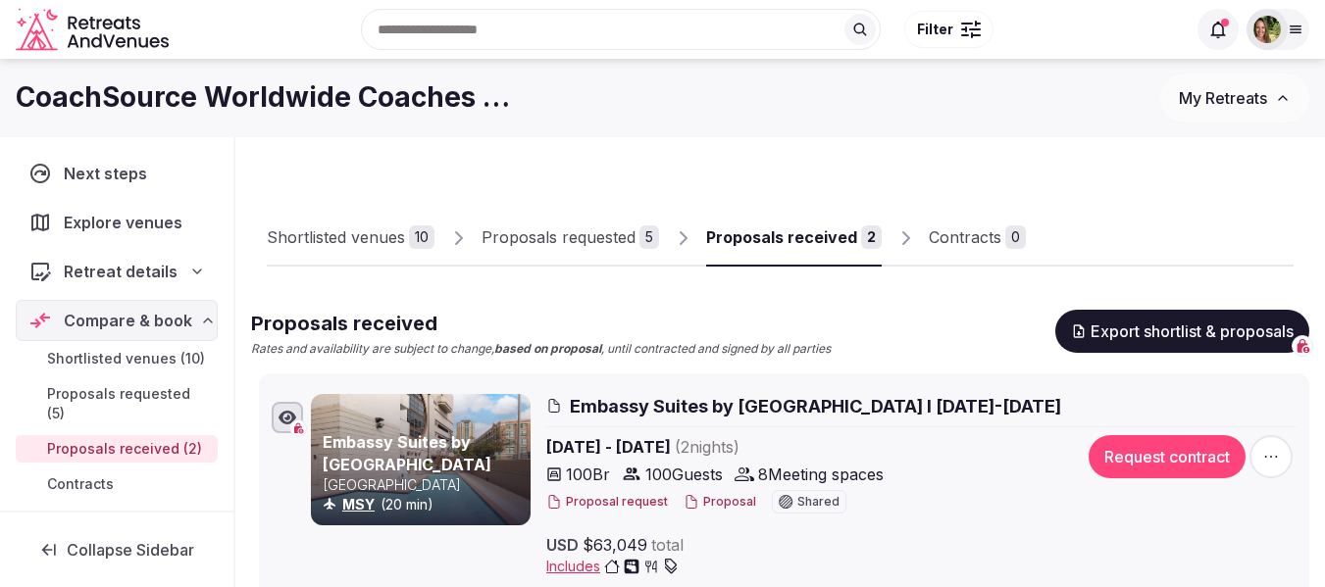
click at [581, 238] on div "Proposals requested" at bounding box center [559, 238] width 154 height 24
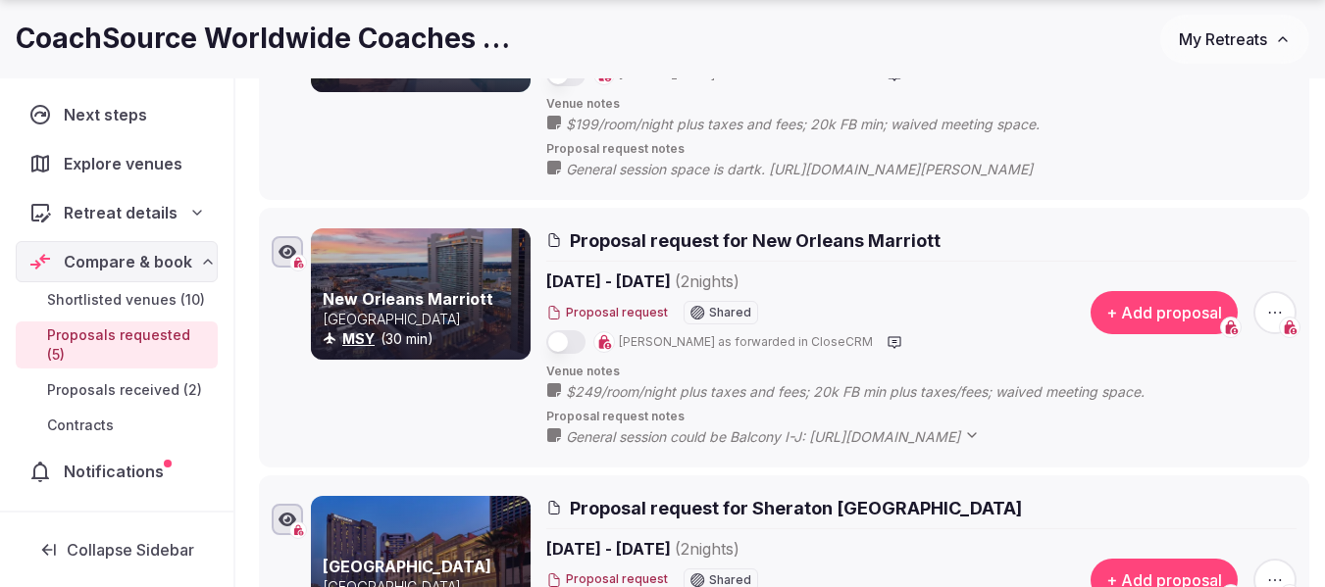
scroll to position [490, 0]
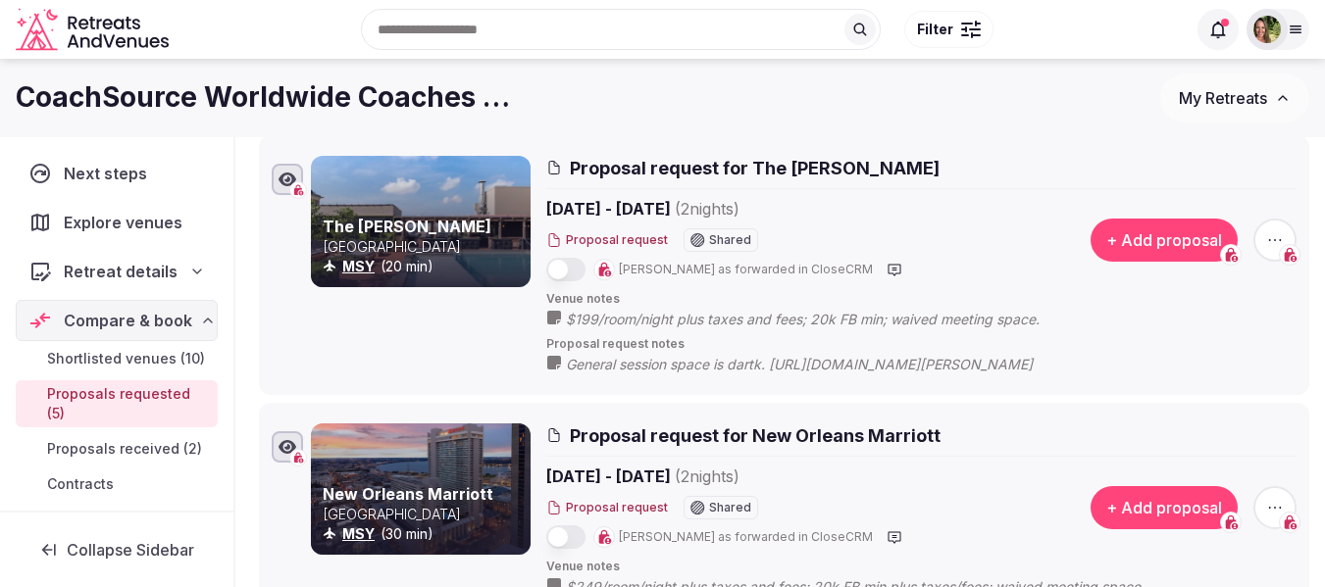
drag, startPoint x: 776, startPoint y: 360, endPoint x: 1187, endPoint y: 356, distance: 410.9
click at [1072, 356] on span "General session space is dartk. https://visitingmedia.com/tt8/?ttid=the-barnett…" at bounding box center [819, 365] width 506 height 20
click at [1072, 364] on span "General session space is dartk. https://visitingmedia.com/tt8/?ttid=the-barnett…" at bounding box center [819, 365] width 506 height 20
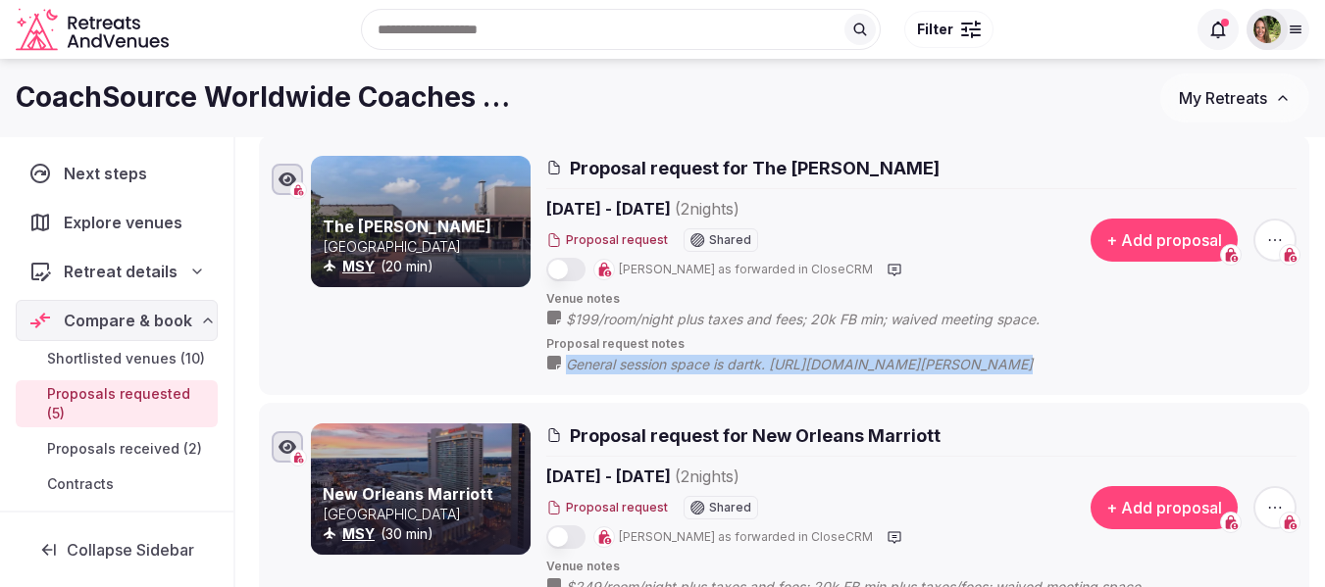
click at [1072, 364] on span "General session space is dartk. https://visitingmedia.com/tt8/?ttid=the-barnett…" at bounding box center [819, 365] width 506 height 20
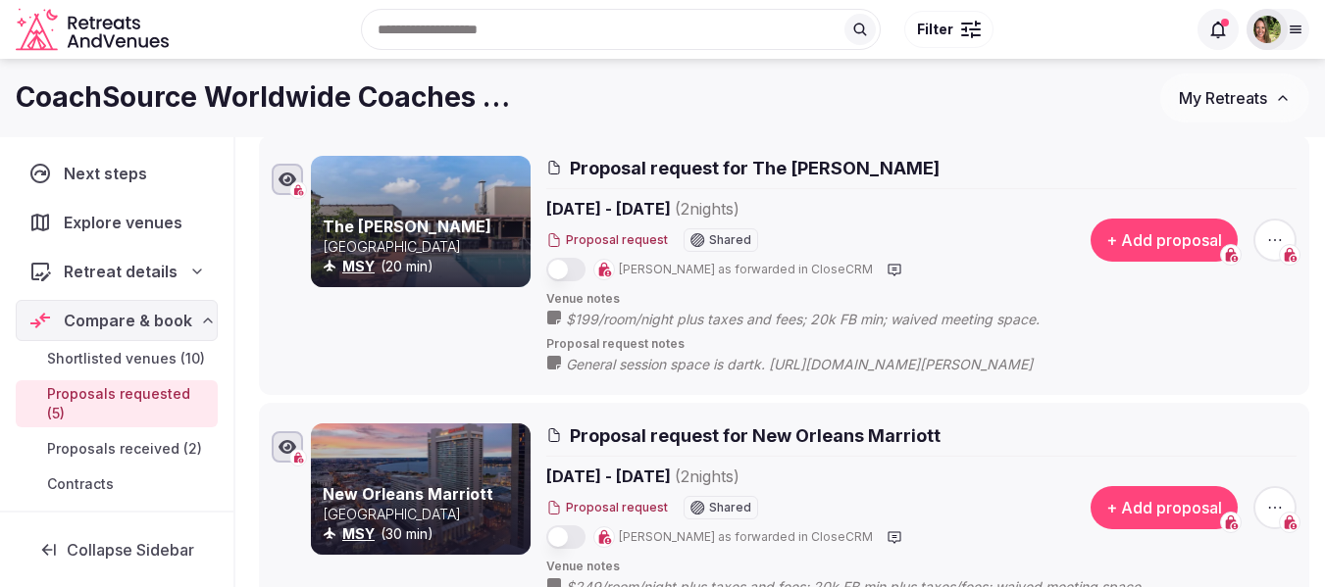
click at [0, 0] on icon at bounding box center [0, 0] width 0 height 0
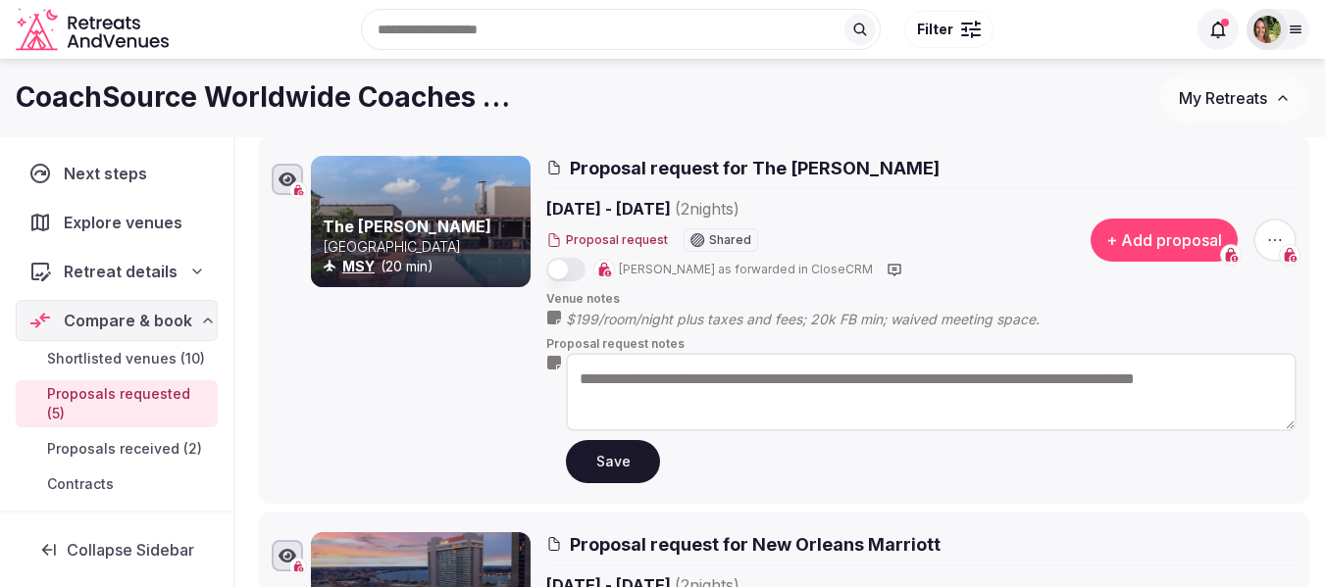
drag, startPoint x: 817, startPoint y: 377, endPoint x: 1315, endPoint y: 385, distance: 498.3
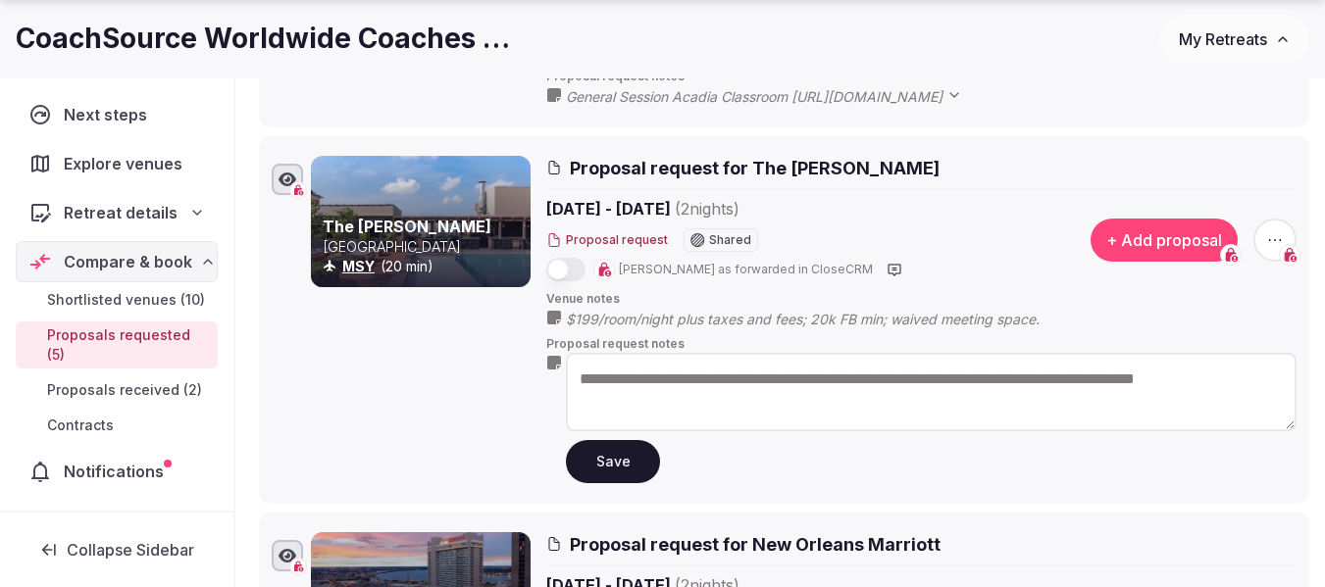
click at [1239, 36] on span "My Retreats" at bounding box center [1223, 39] width 88 height 20
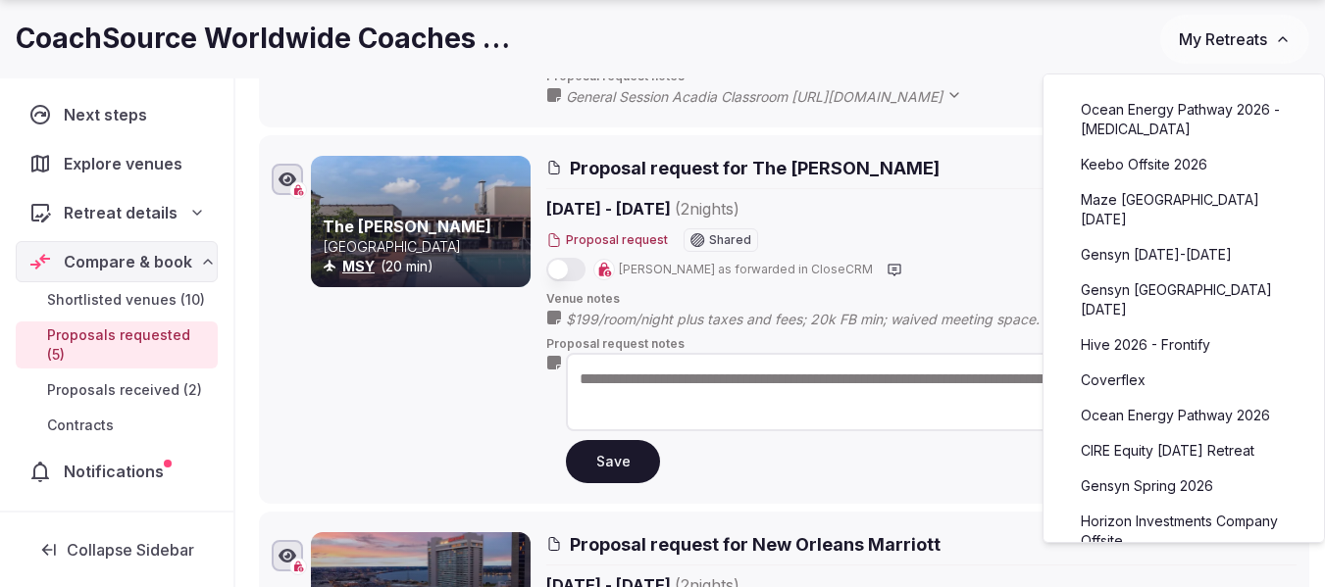
click at [1103, 365] on link "Coverflex" at bounding box center [1183, 380] width 241 height 31
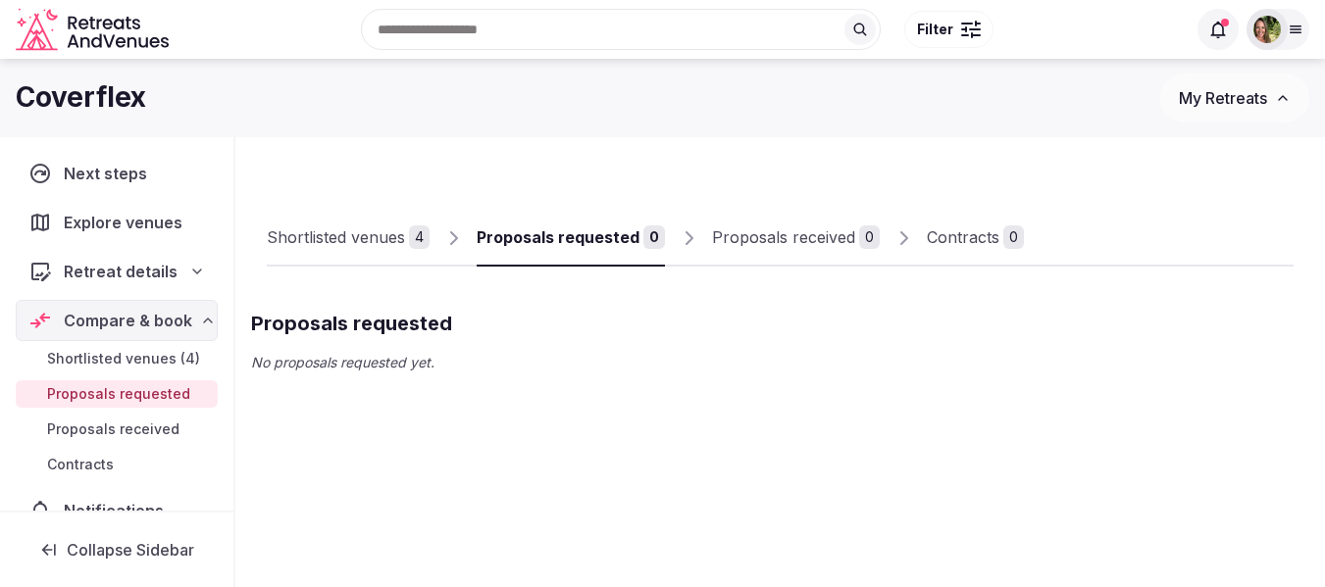
click at [366, 233] on div "Shortlisted venues" at bounding box center [336, 238] width 138 height 24
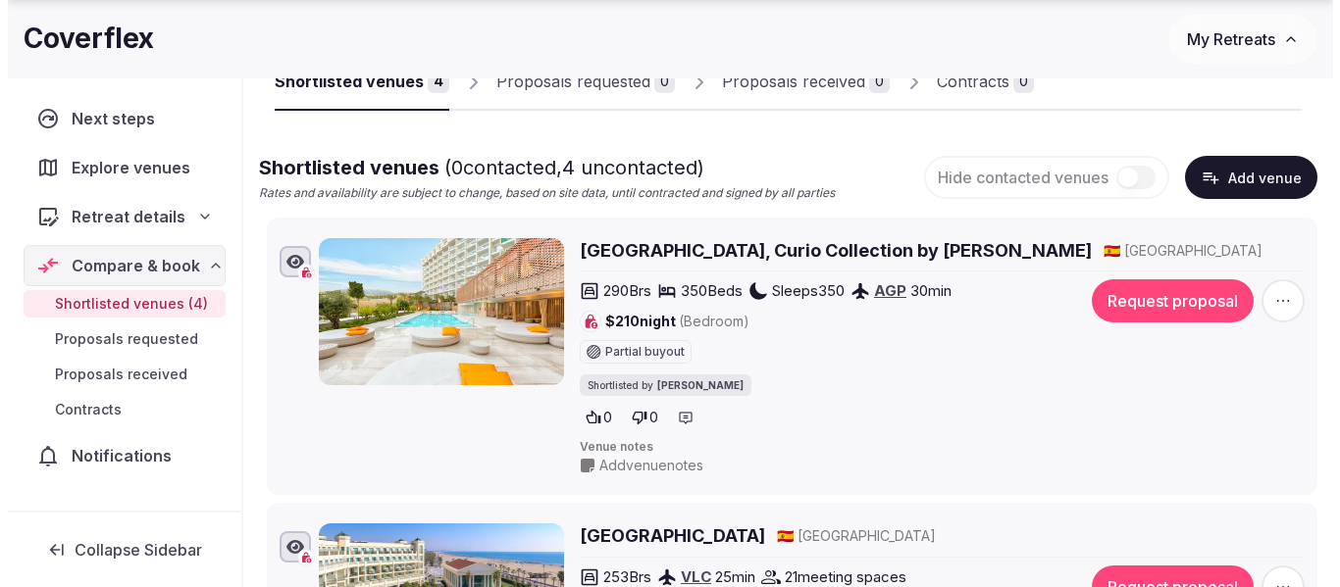
scroll to position [196, 0]
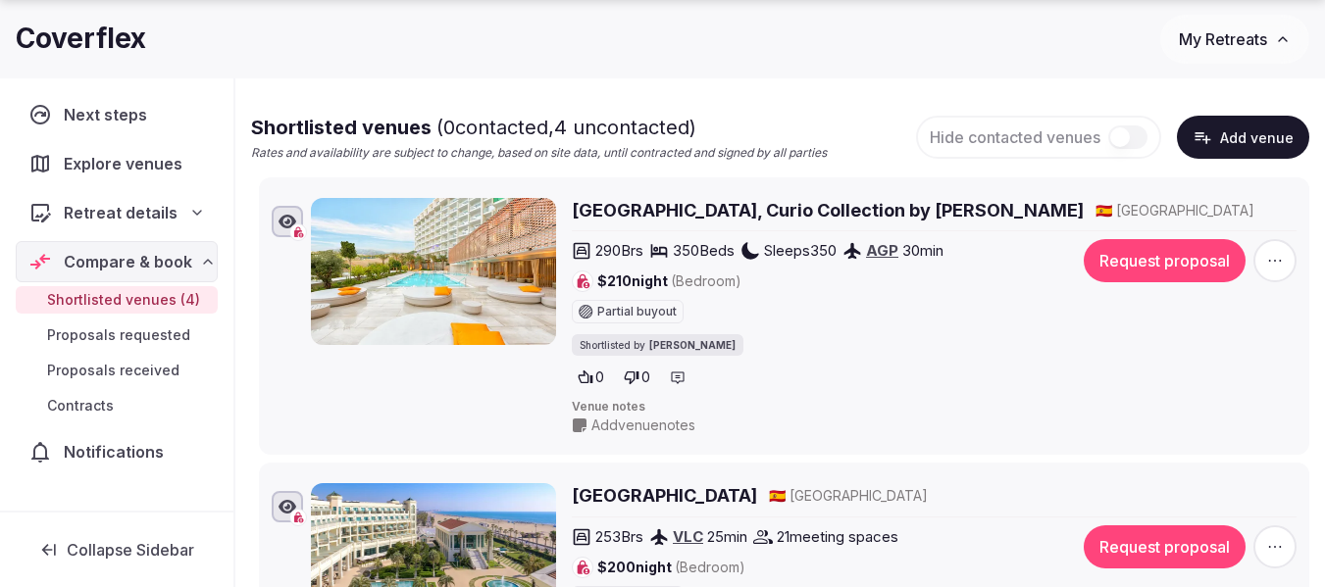
click at [1272, 272] on span "button" at bounding box center [1274, 260] width 43 height 43
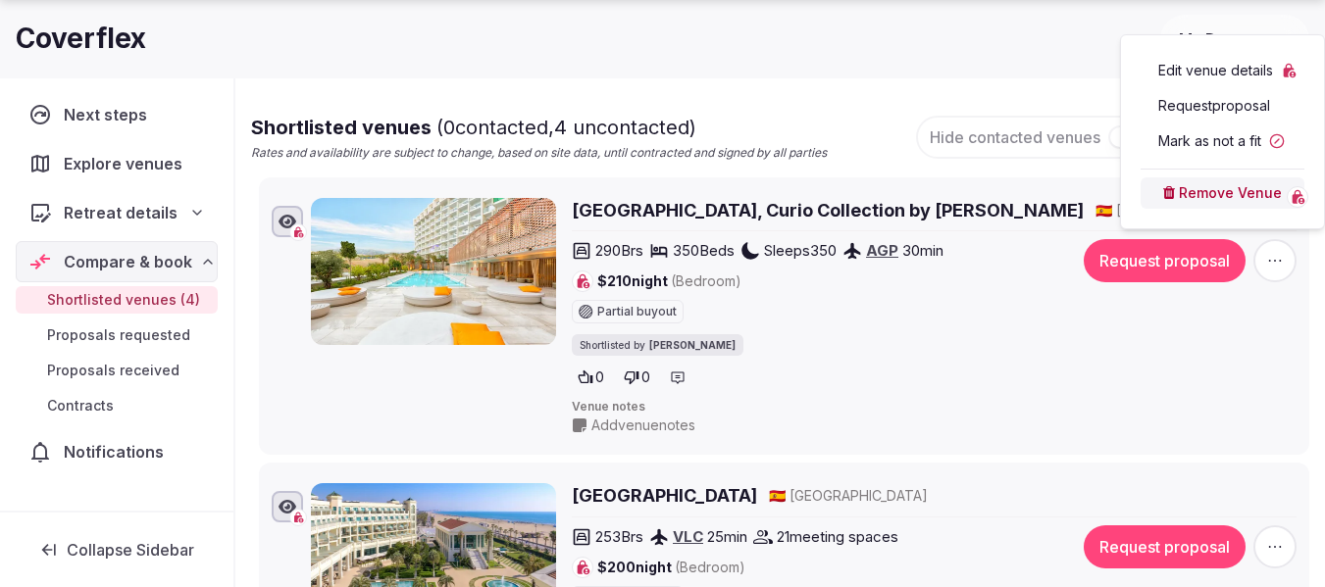
click at [1223, 175] on div "Remove Venue" at bounding box center [1223, 189] width 164 height 40
click at [1222, 189] on button "Remove Venue" at bounding box center [1223, 193] width 164 height 31
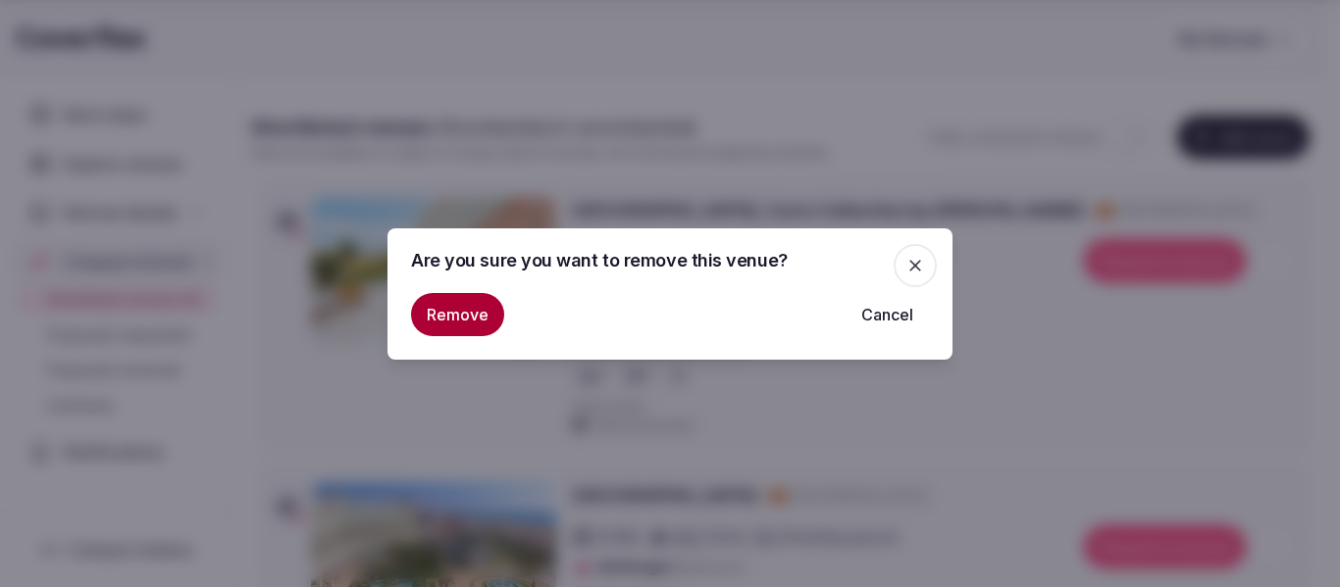
click at [433, 310] on button "Remove" at bounding box center [457, 314] width 93 height 43
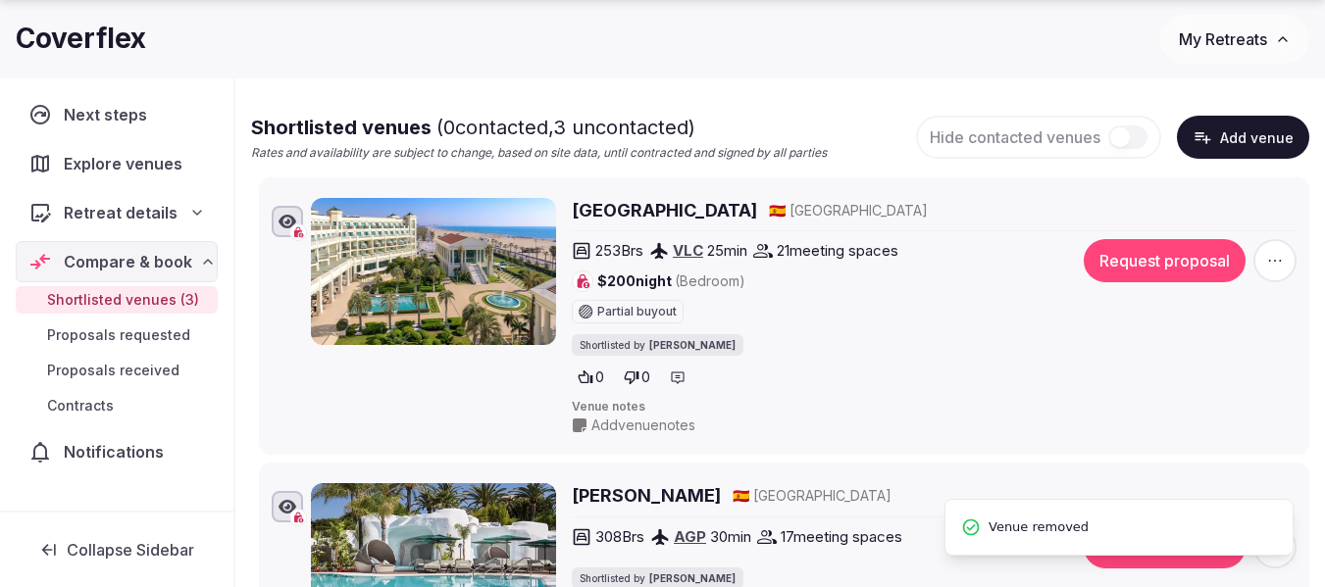
click at [1265, 254] on icon "button" at bounding box center [1275, 261] width 20 height 20
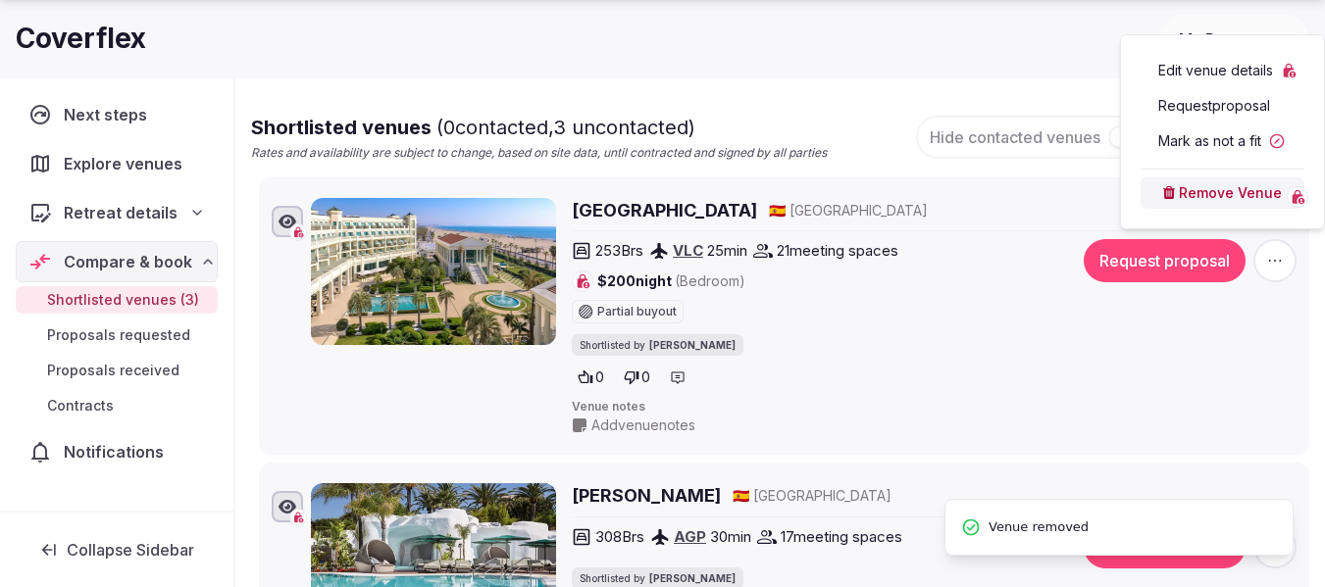
click at [1224, 201] on button "Remove Venue" at bounding box center [1223, 193] width 164 height 31
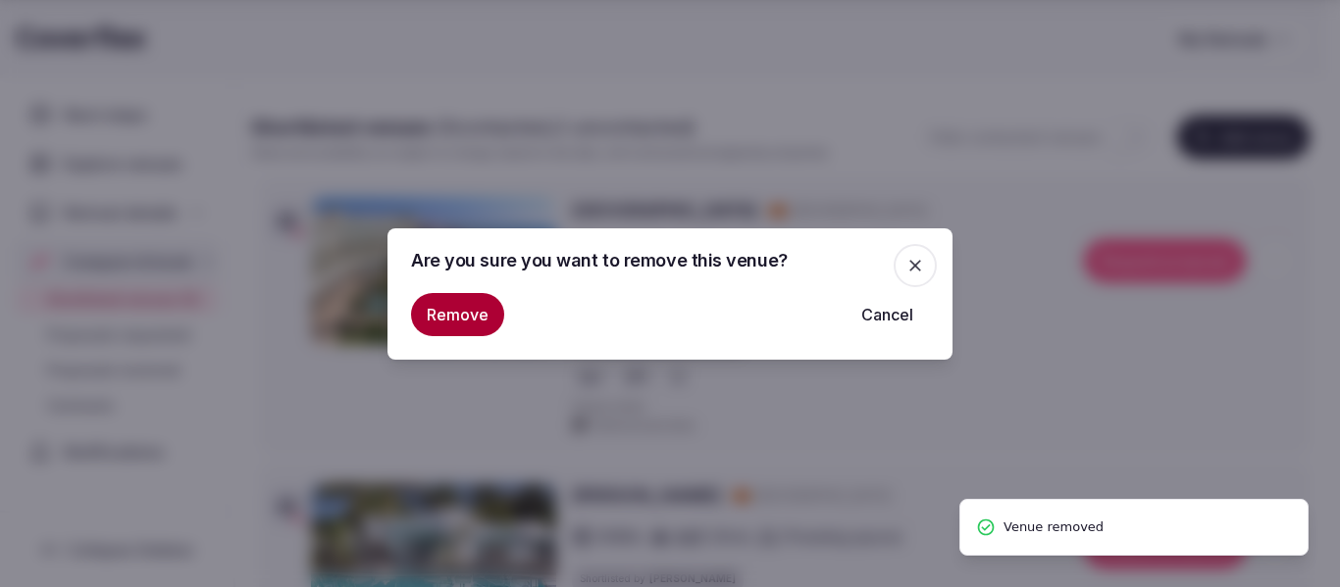
click at [451, 328] on button "Remove" at bounding box center [457, 314] width 93 height 43
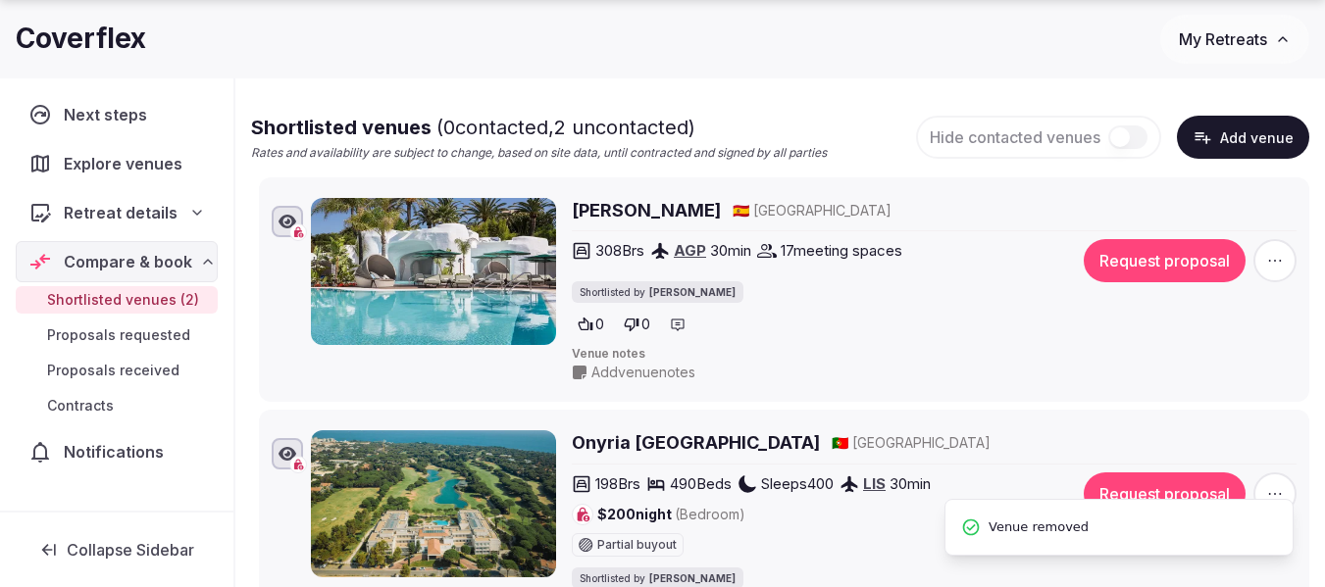
click at [1267, 272] on span "button" at bounding box center [1274, 260] width 43 height 43
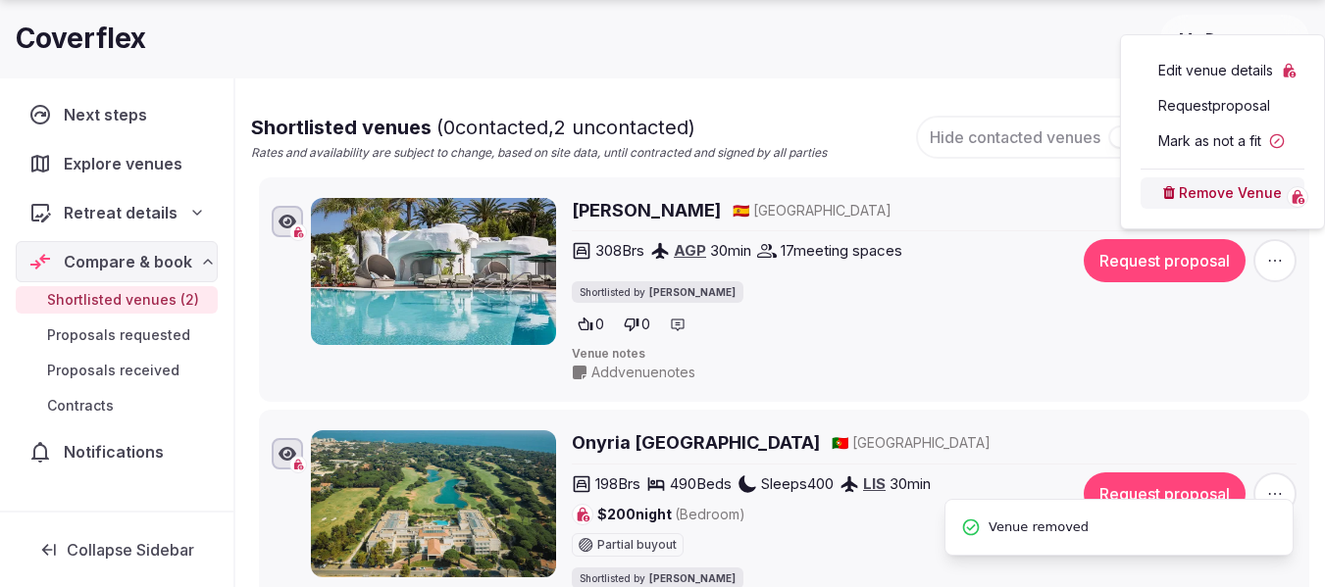
click at [1197, 189] on button "Remove Venue" at bounding box center [1223, 193] width 164 height 31
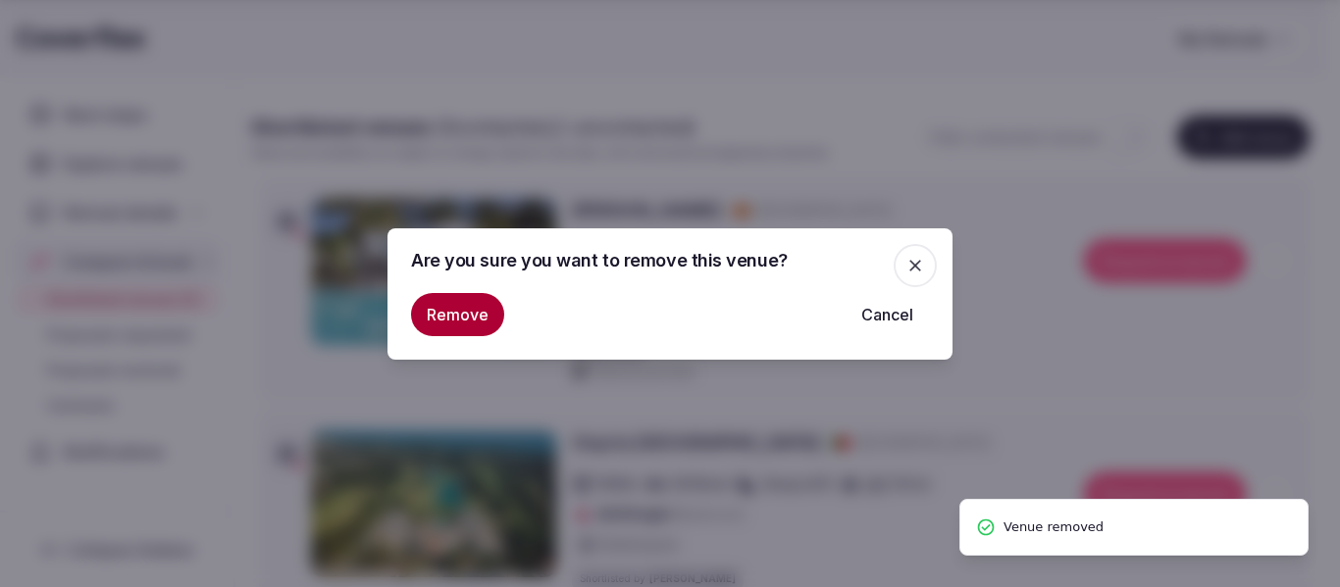
click at [441, 321] on button "Remove" at bounding box center [457, 314] width 93 height 43
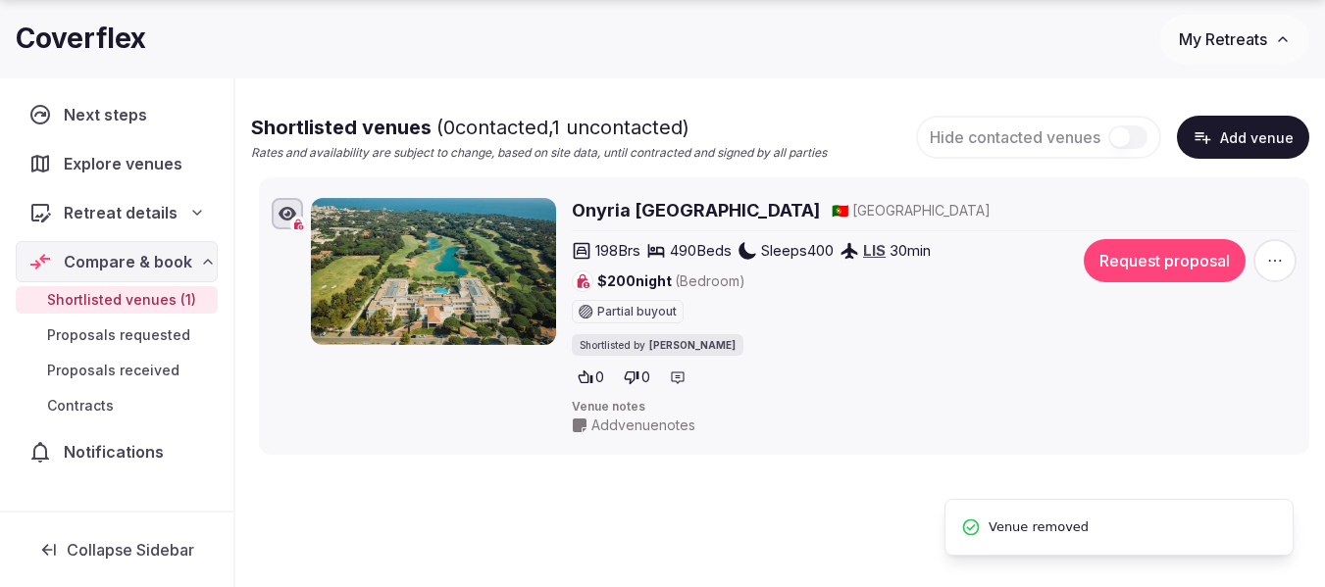
click at [1276, 267] on icon "button" at bounding box center [1275, 261] width 20 height 20
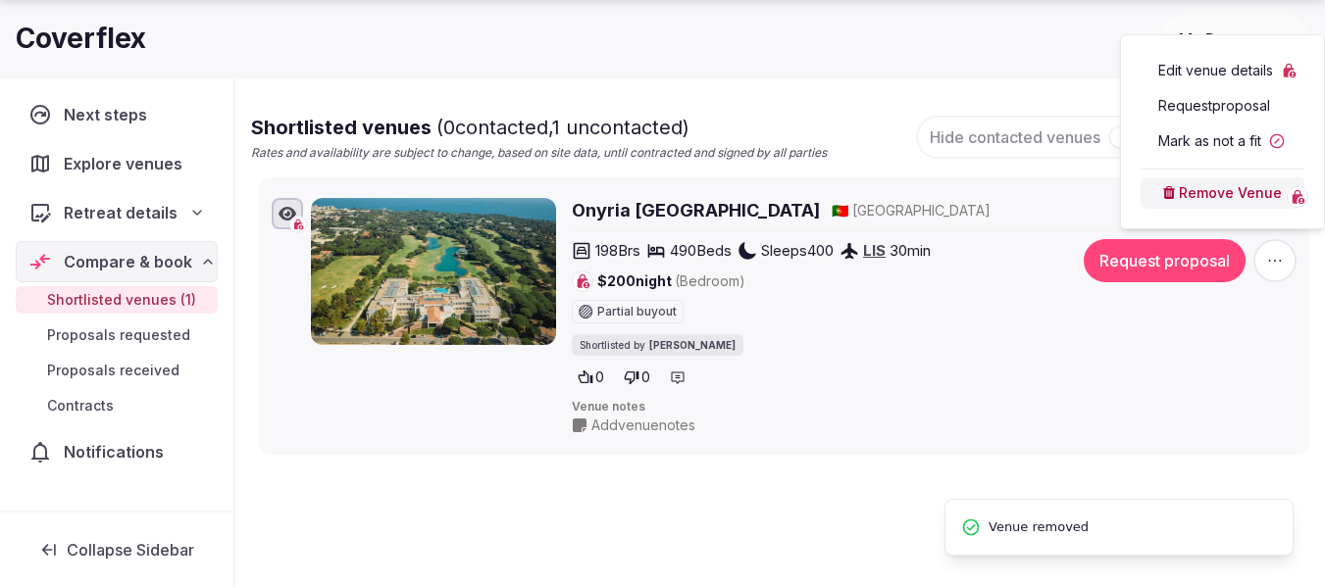
click at [1214, 181] on button "Remove Venue" at bounding box center [1223, 193] width 164 height 31
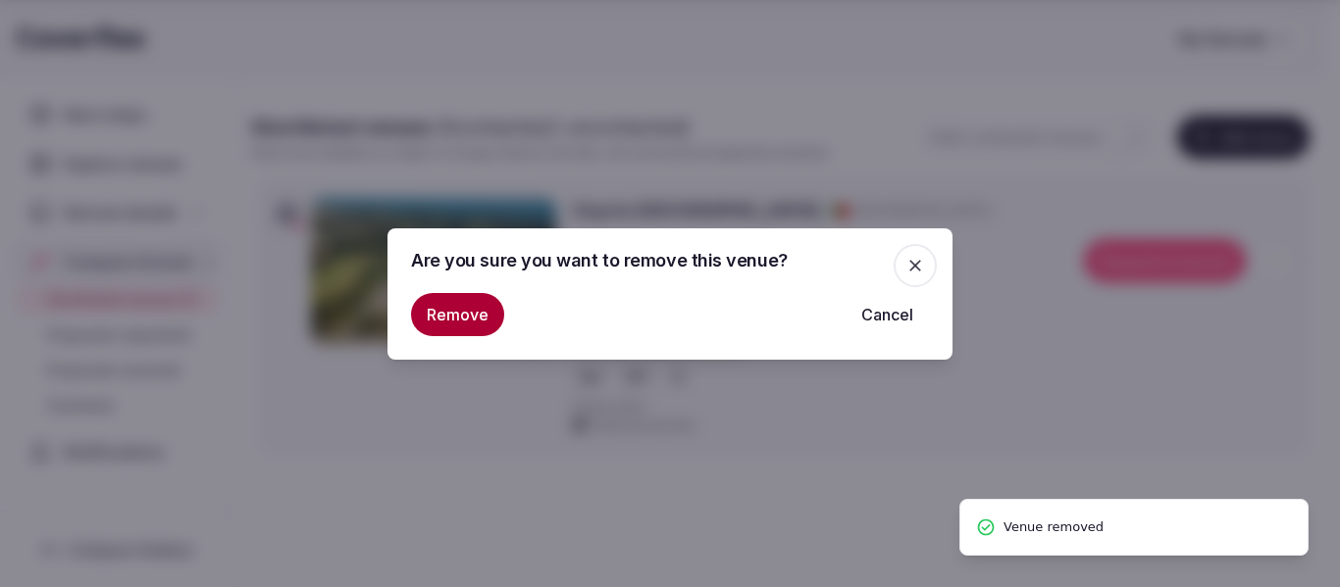
click at [432, 307] on button "Remove" at bounding box center [457, 314] width 93 height 43
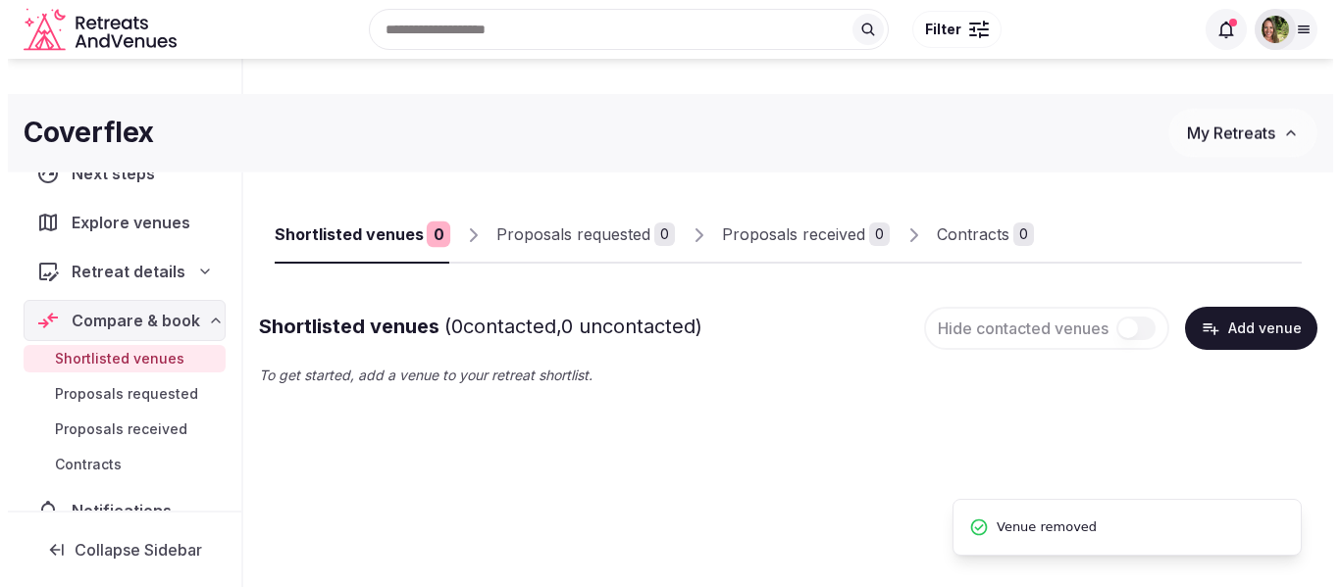
scroll to position [0, 0]
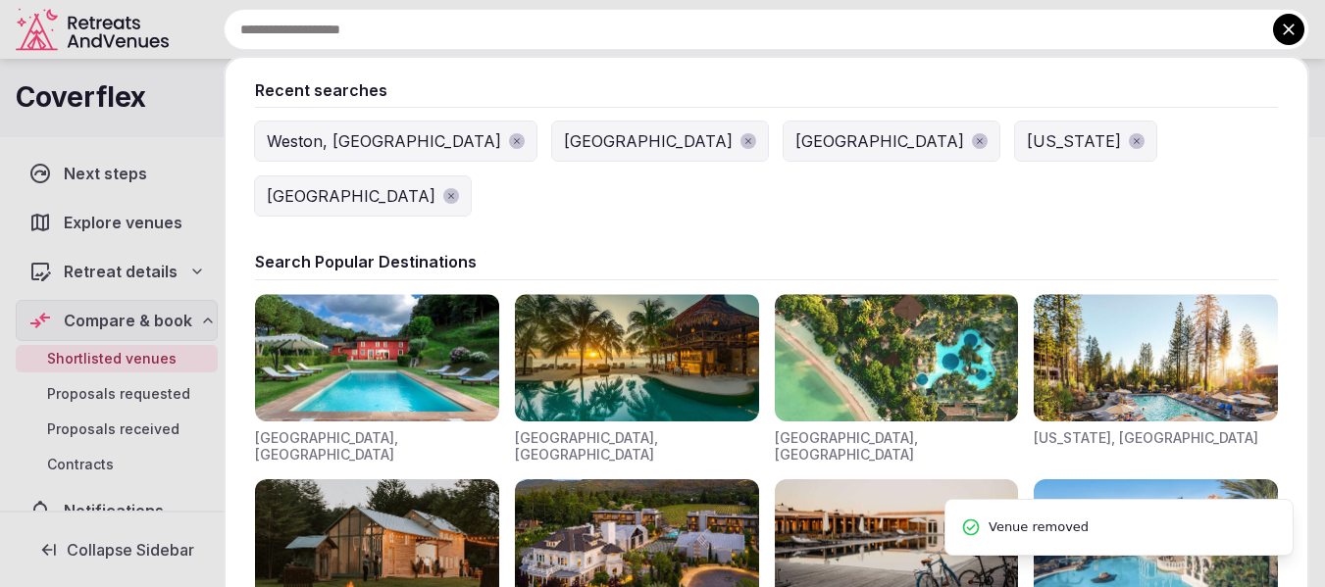
click at [506, 25] on input "text" at bounding box center [767, 29] width 1086 height 41
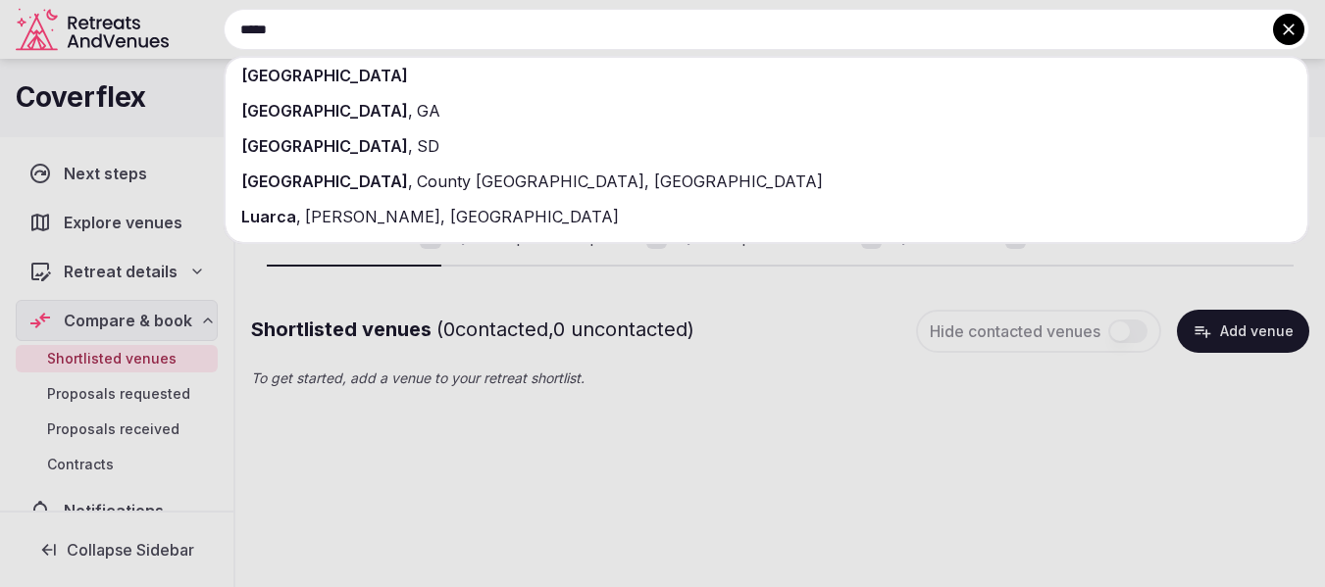
type input "*****"
click at [264, 76] on span "[GEOGRAPHIC_DATA]" at bounding box center [324, 76] width 167 height 20
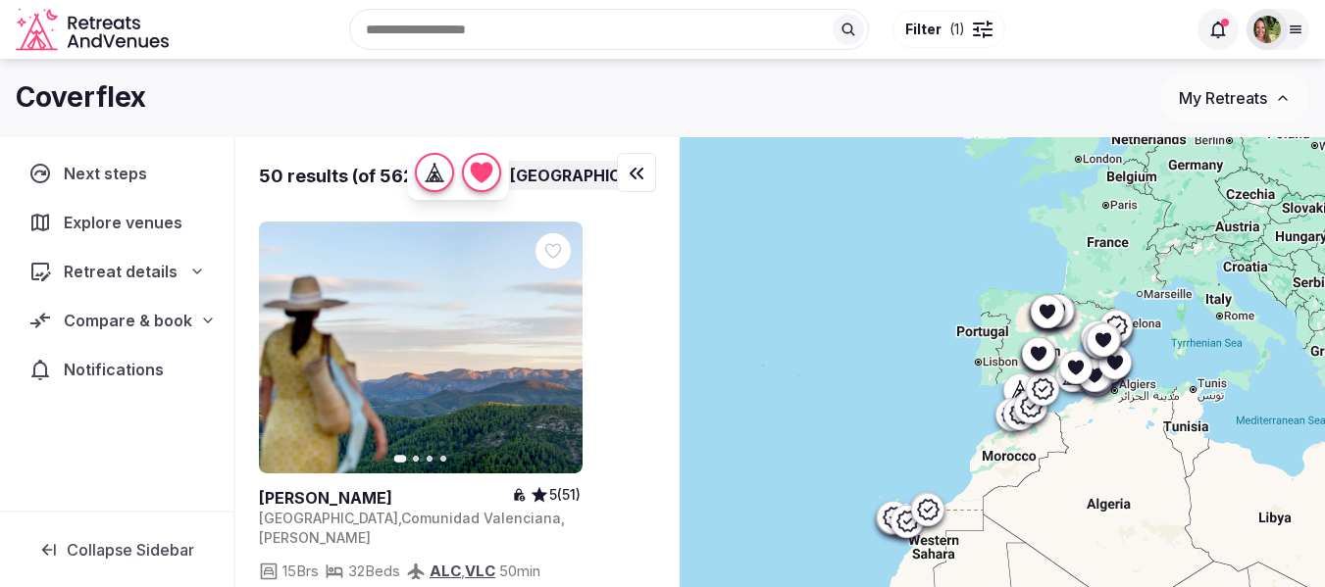
click at [985, 34] on div at bounding box center [989, 35] width 8 height 2
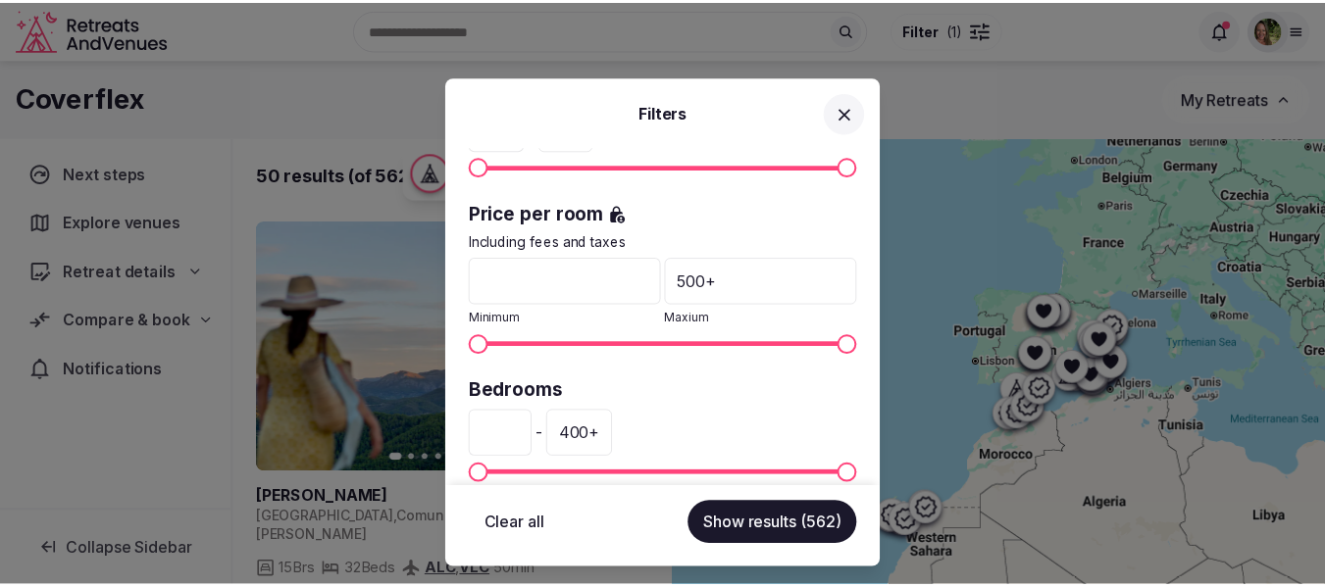
scroll to position [490, 0]
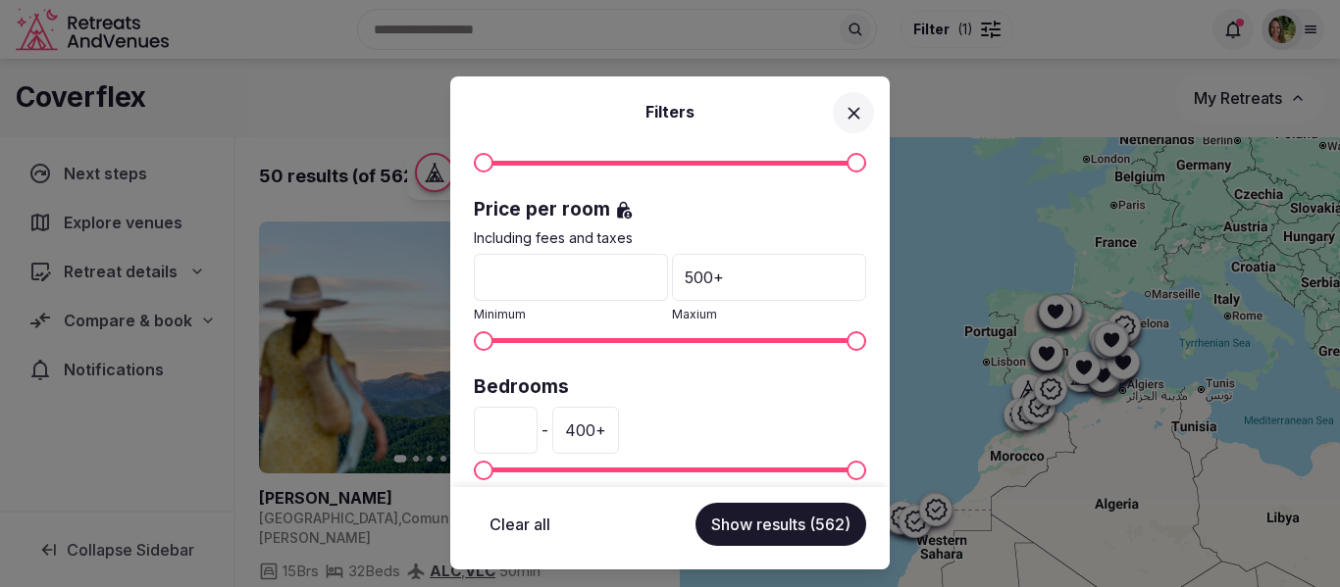
drag, startPoint x: 502, startPoint y: 433, endPoint x: 474, endPoint y: 436, distance: 28.6
click at [474, 436] on input "*" at bounding box center [506, 430] width 64 height 47
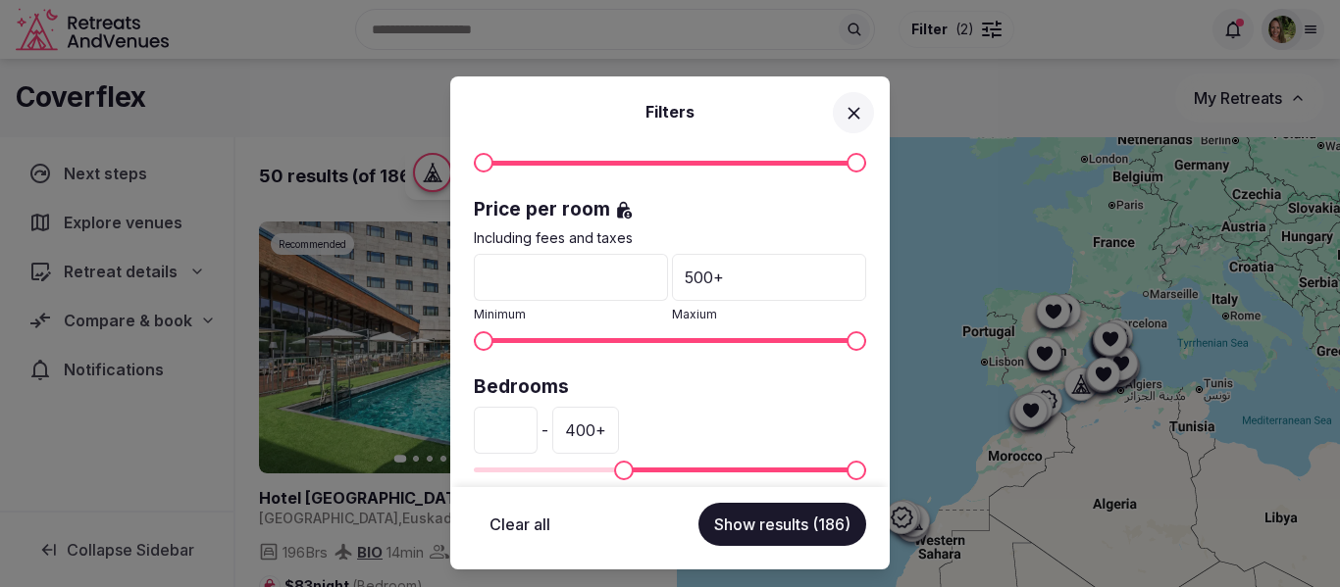
type input "***"
click at [619, 431] on div "400 +" at bounding box center [585, 430] width 67 height 47
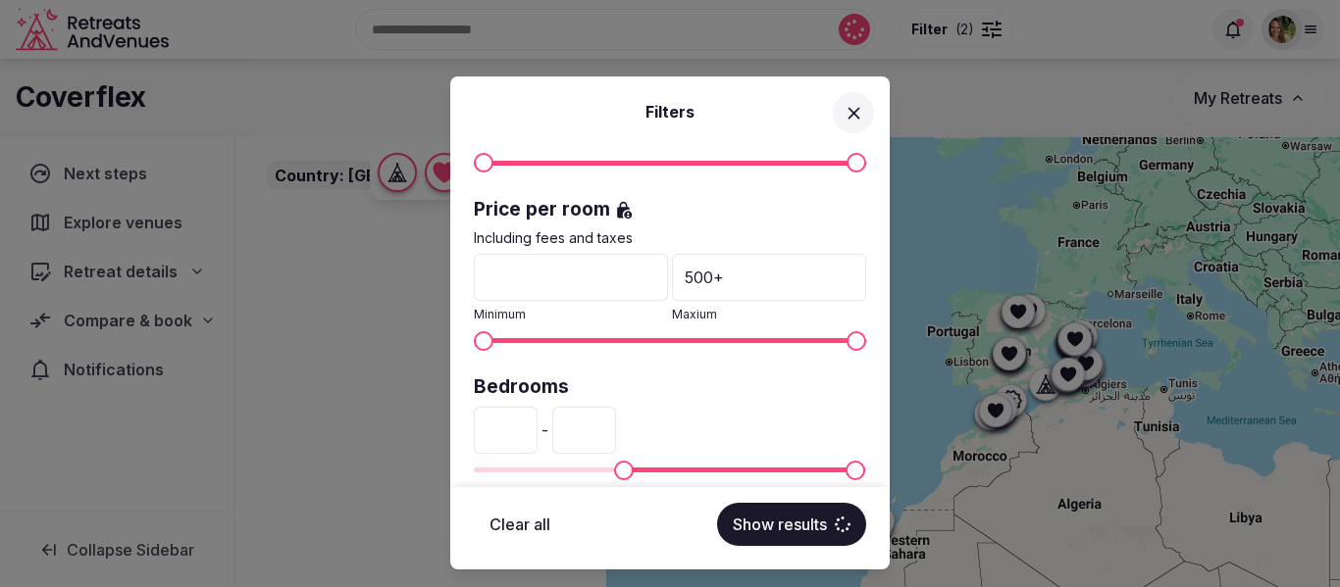
drag, startPoint x: 635, startPoint y: 431, endPoint x: 600, endPoint y: 434, distance: 35.5
click at [600, 434] on input "***" at bounding box center [584, 430] width 64 height 47
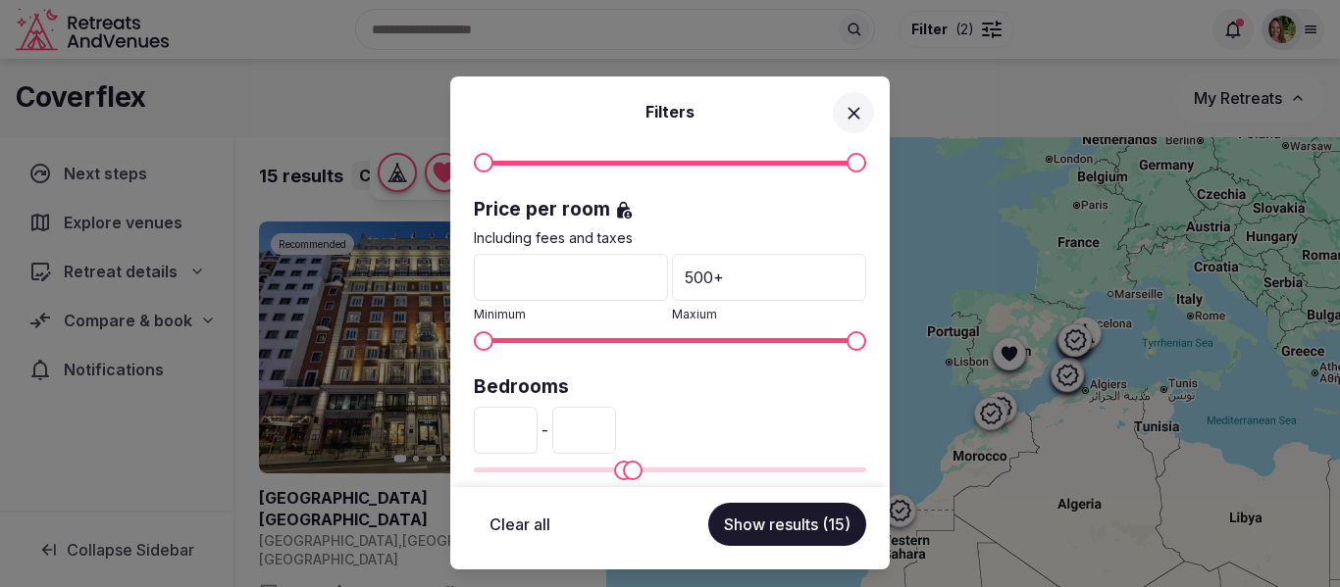
type input "***"
click at [776, 529] on button "Show results (15)" at bounding box center [787, 524] width 158 height 43
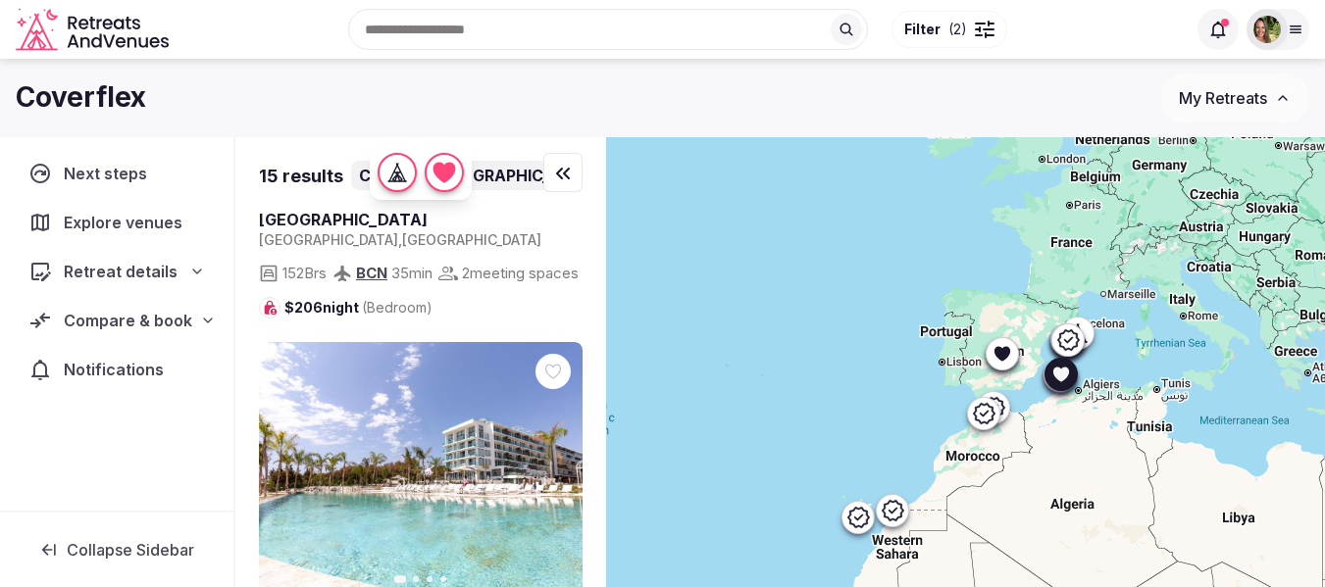
scroll to position [2059, 0]
click at [0, 0] on icon at bounding box center [0, 0] width 0 height 0
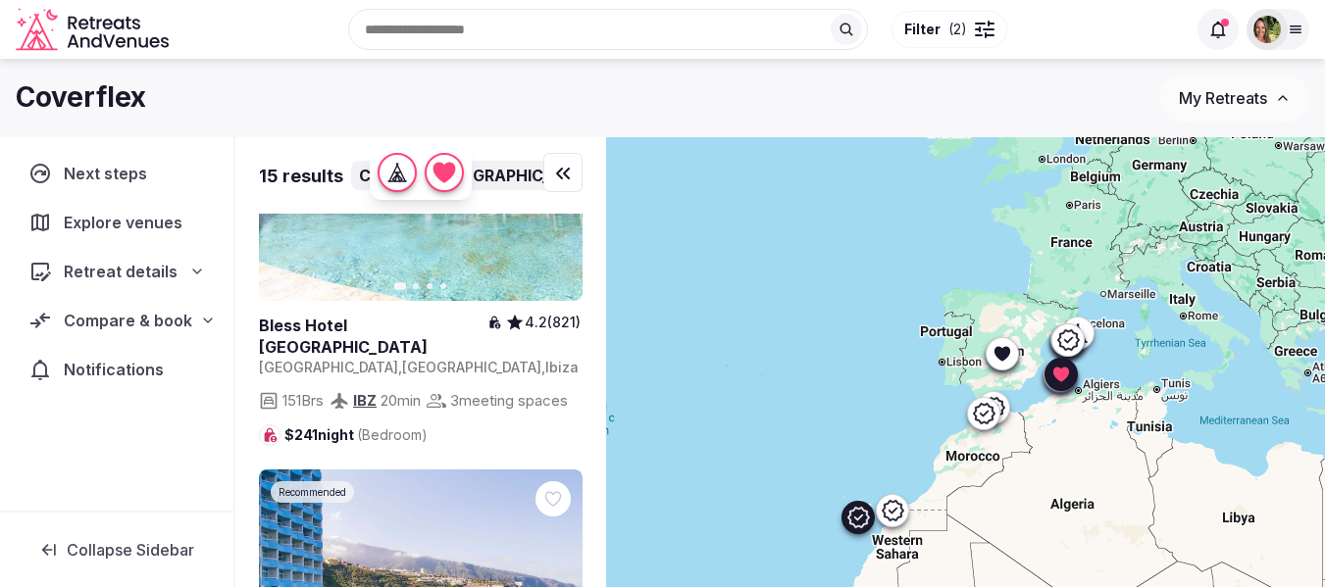
scroll to position [2550, 0]
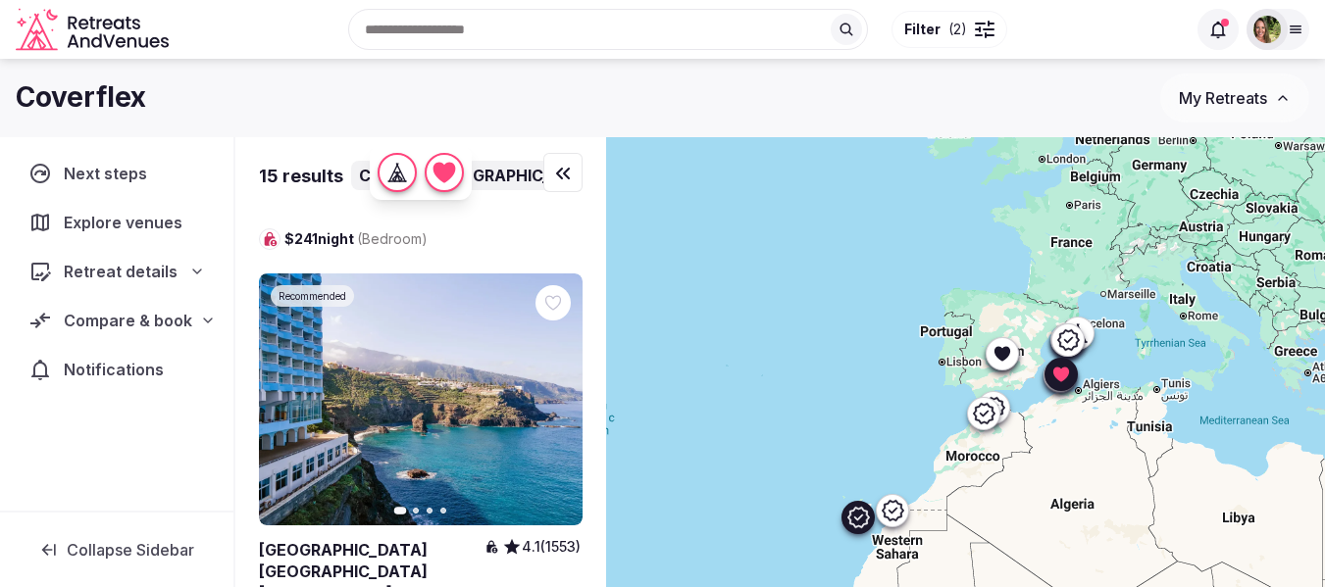
click at [0, 0] on icon at bounding box center [0, 0] width 0 height 0
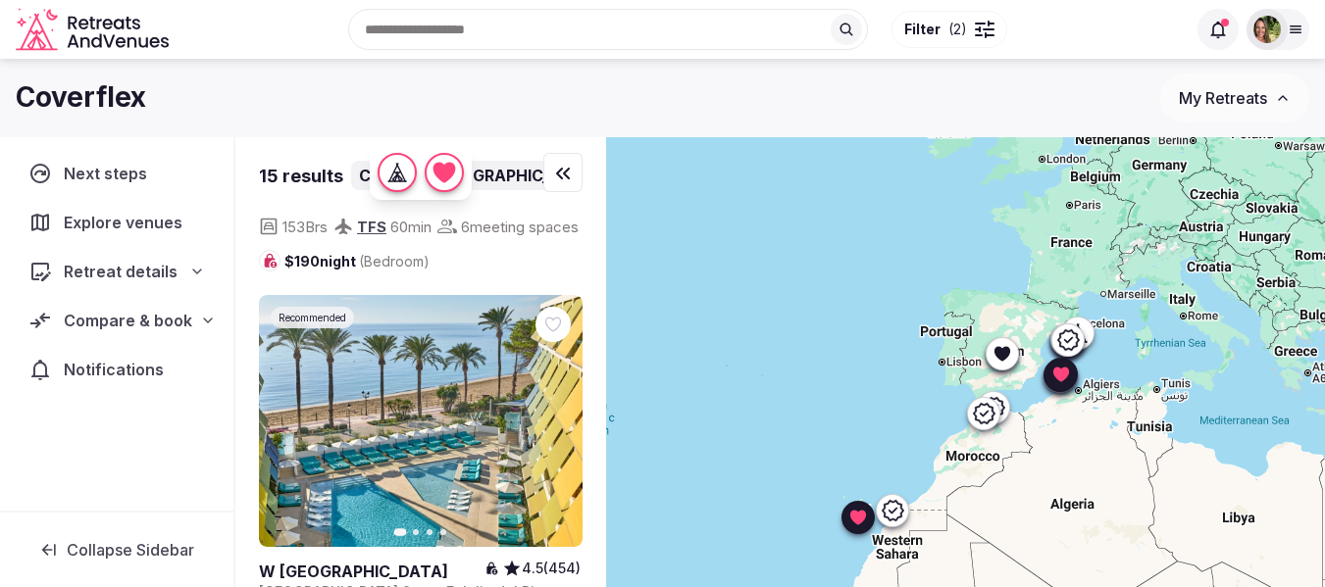
scroll to position [2942, 0]
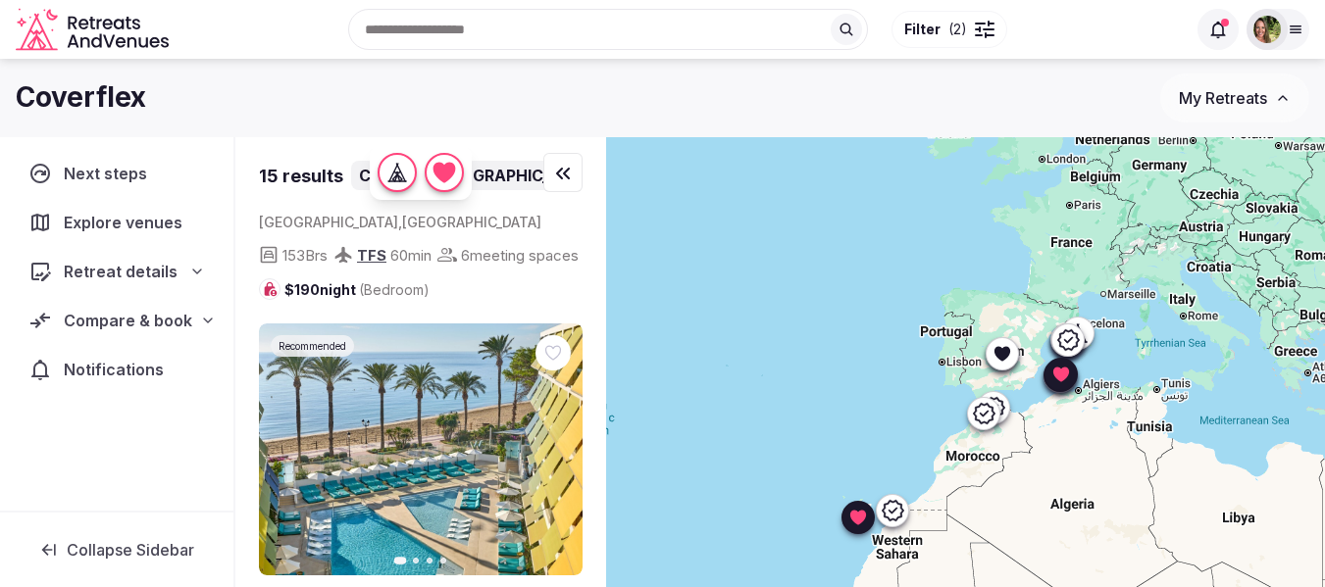
click at [0, 0] on icon at bounding box center [0, 0] width 0 height 0
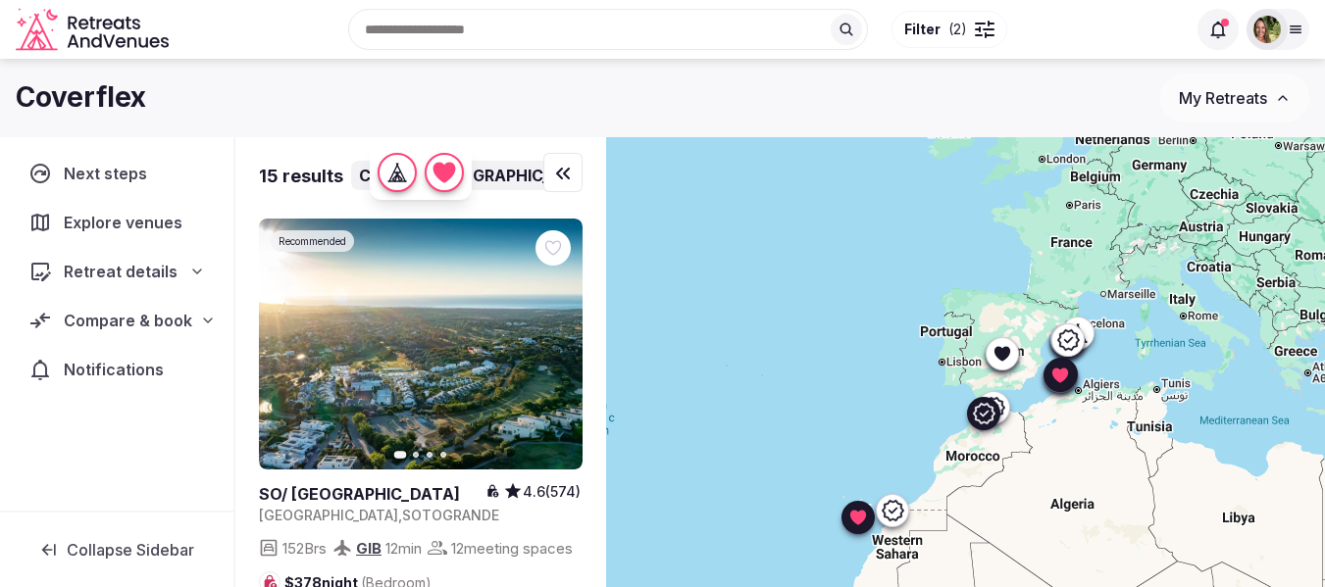
scroll to position [4707, 0]
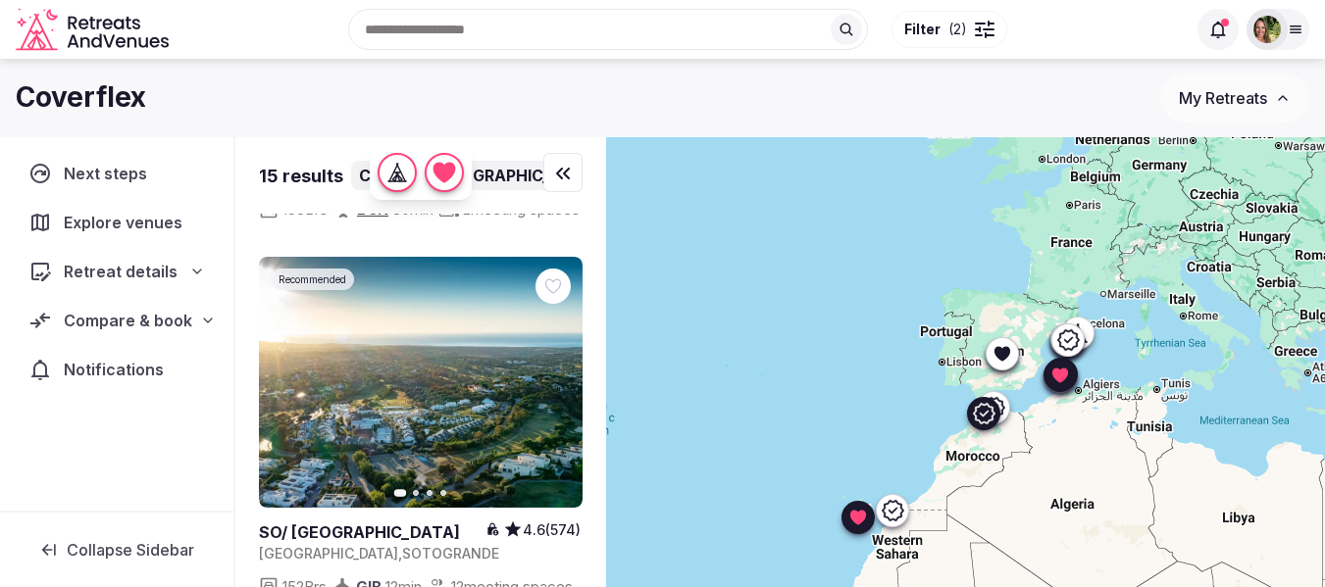
click at [0, 0] on icon at bounding box center [0, 0] width 0 height 0
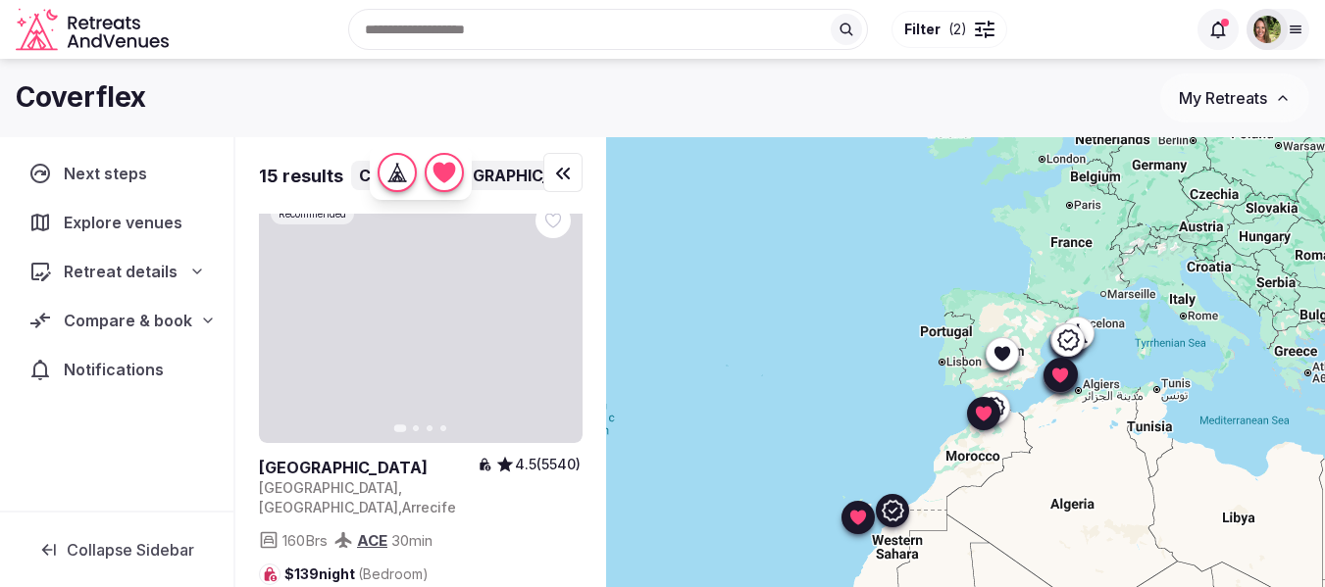
scroll to position [5492, 0]
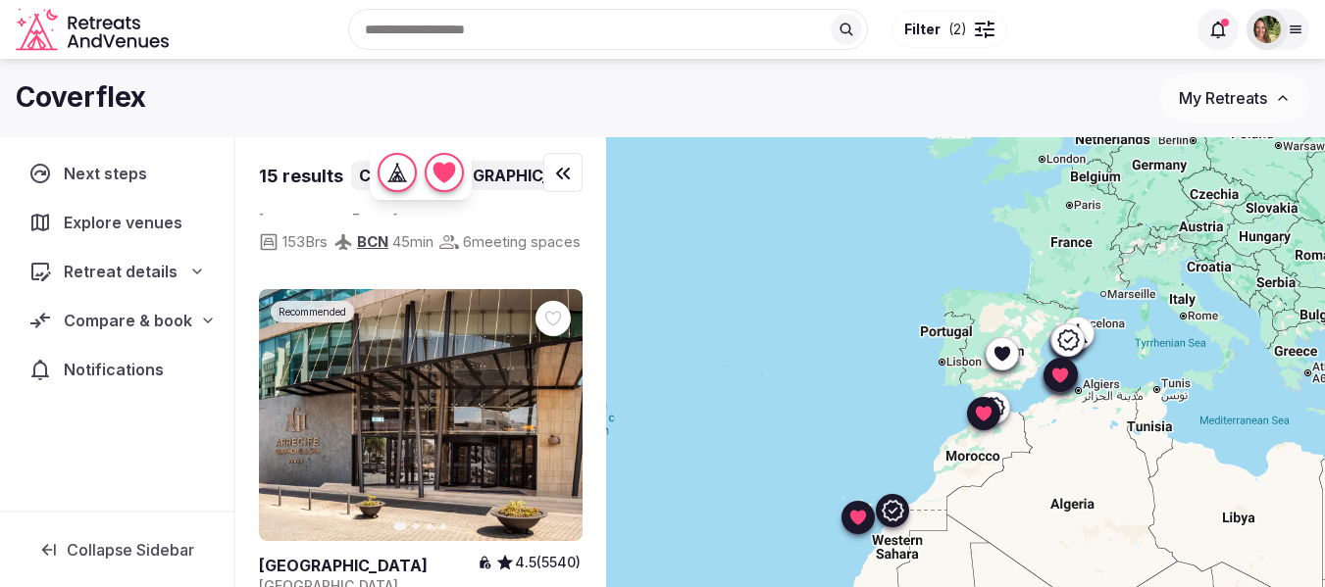
click at [0, 0] on icon at bounding box center [0, 0] width 0 height 0
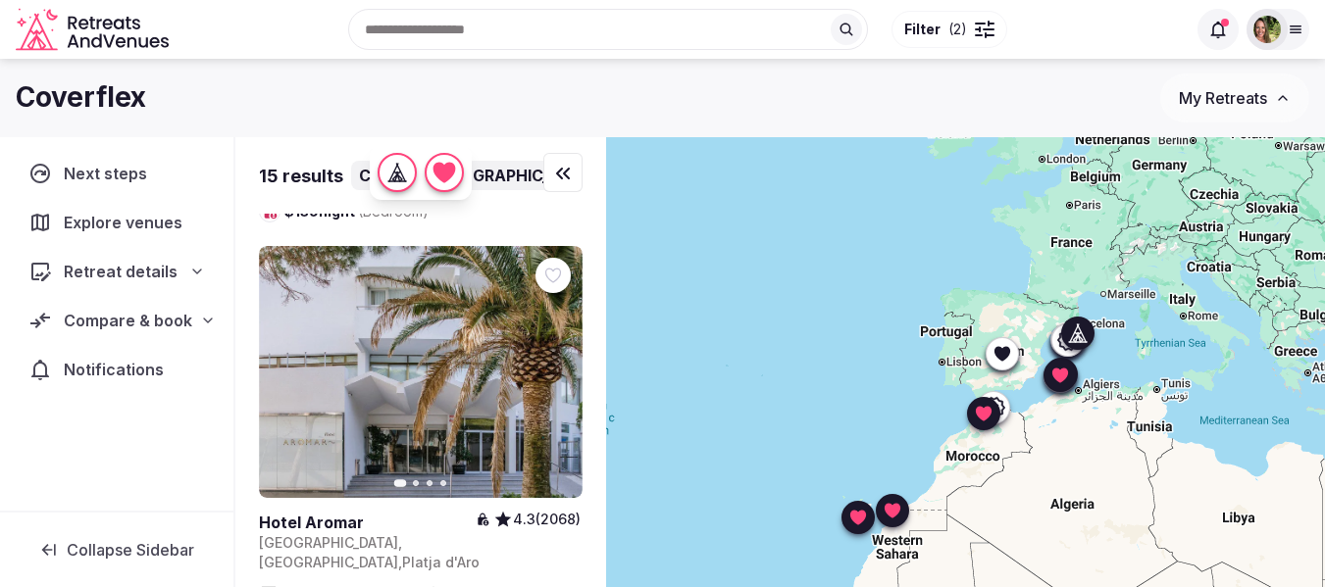
scroll to position [5982, 0]
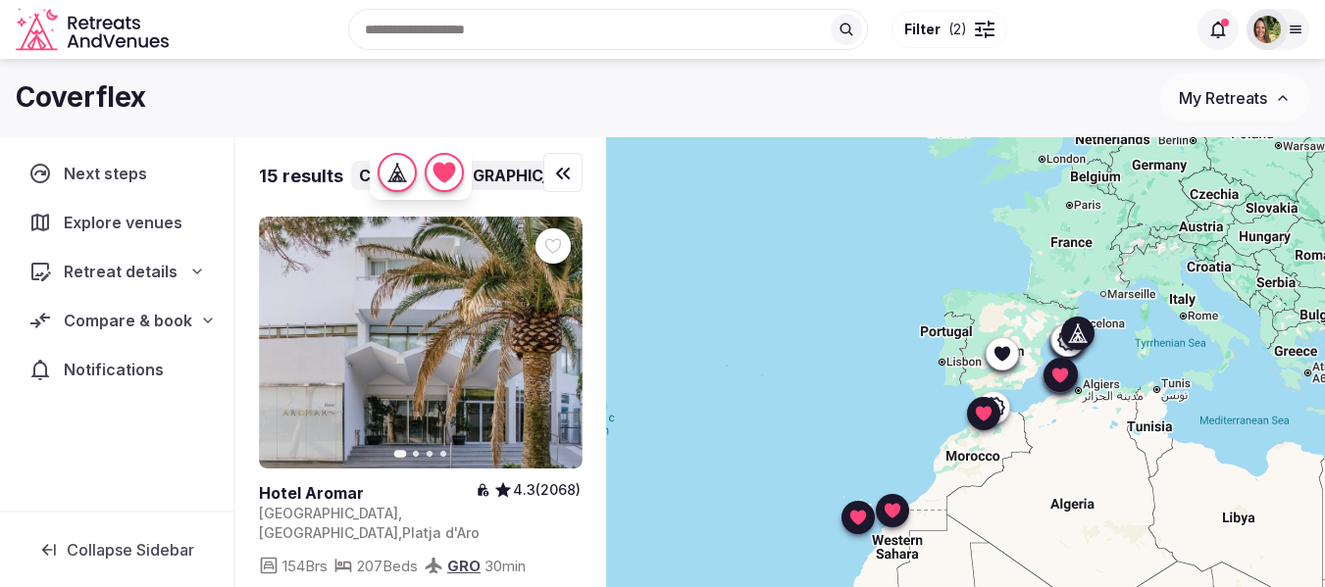
click at [559, 334] on icon "button" at bounding box center [555, 342] width 16 height 16
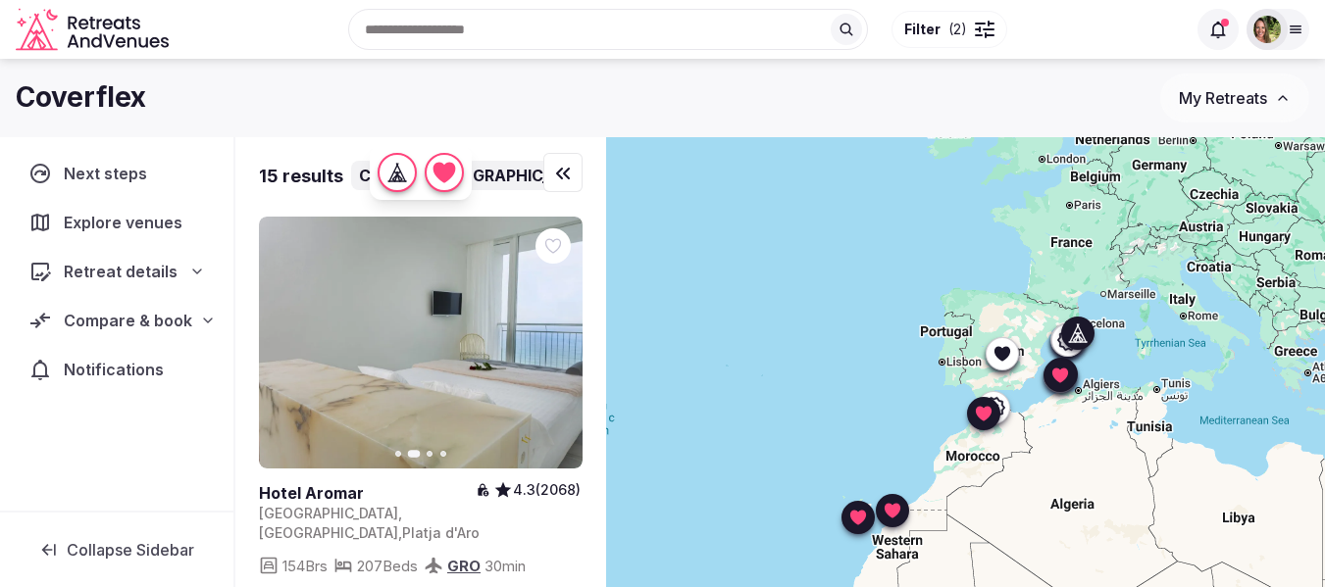
click at [559, 334] on icon "button" at bounding box center [555, 342] width 16 height 16
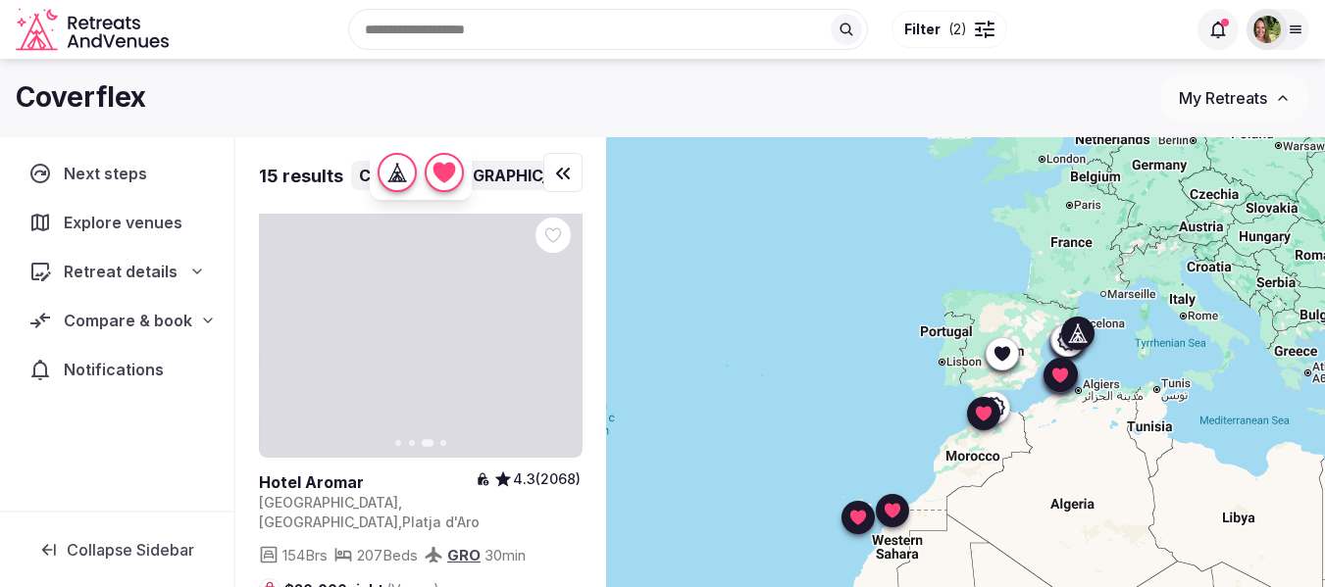
scroll to position [5996, 0]
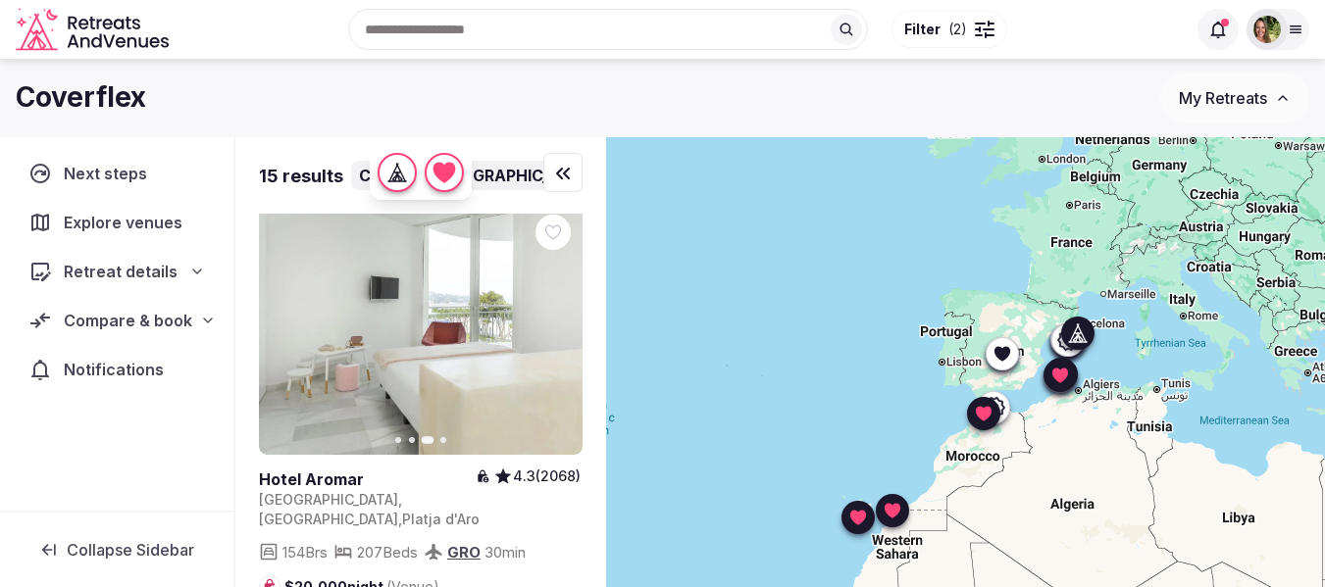
click at [0, 0] on icon at bounding box center [0, 0] width 0 height 0
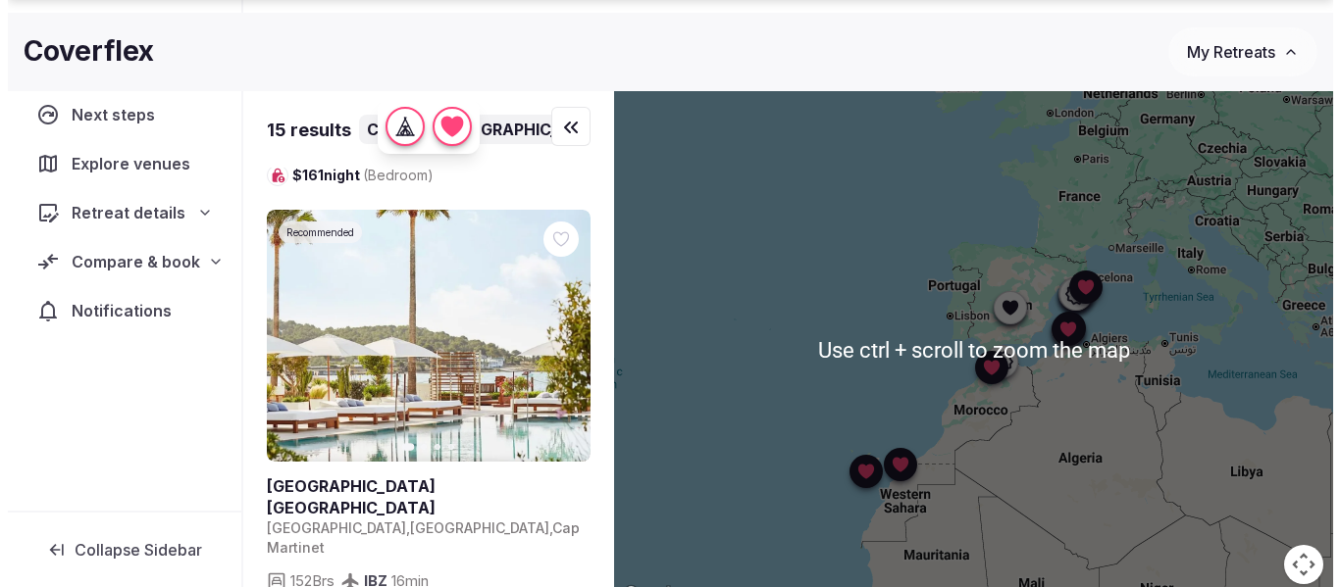
scroll to position [0, 0]
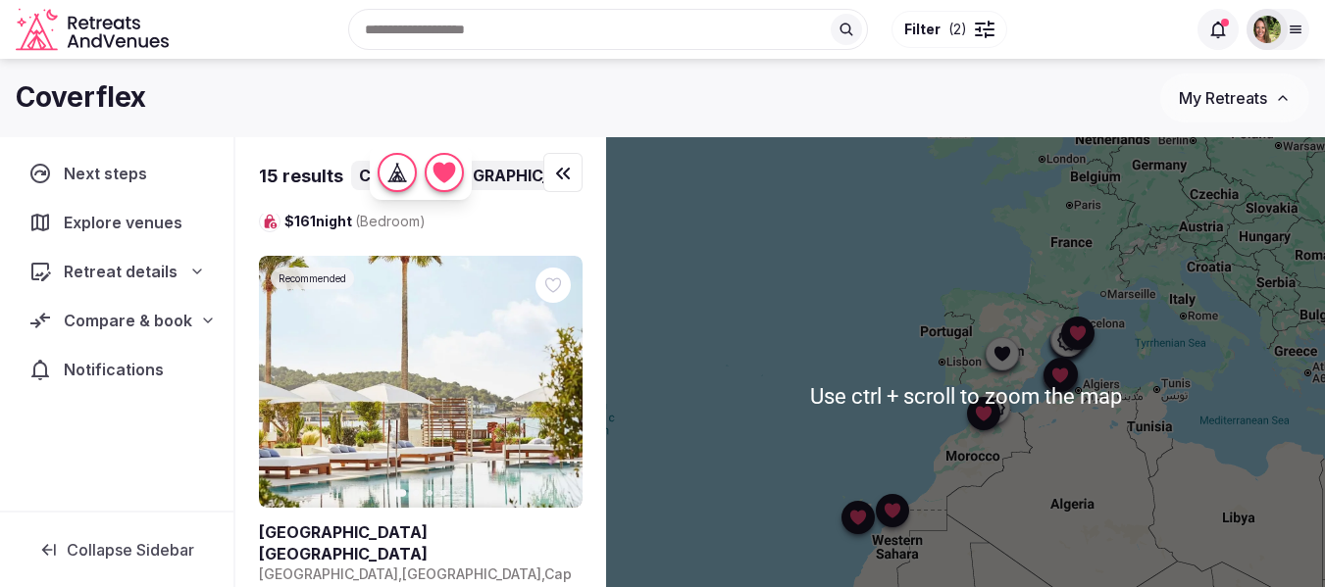
click at [983, 25] on div at bounding box center [985, 24] width 20 height 6
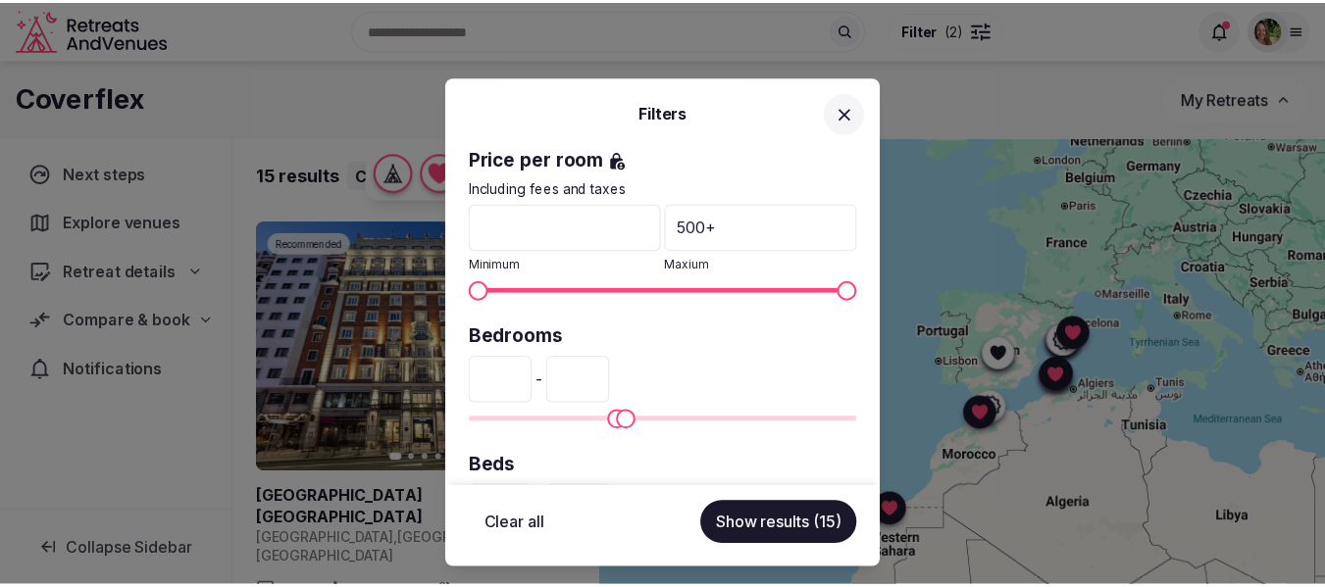
scroll to position [588, 0]
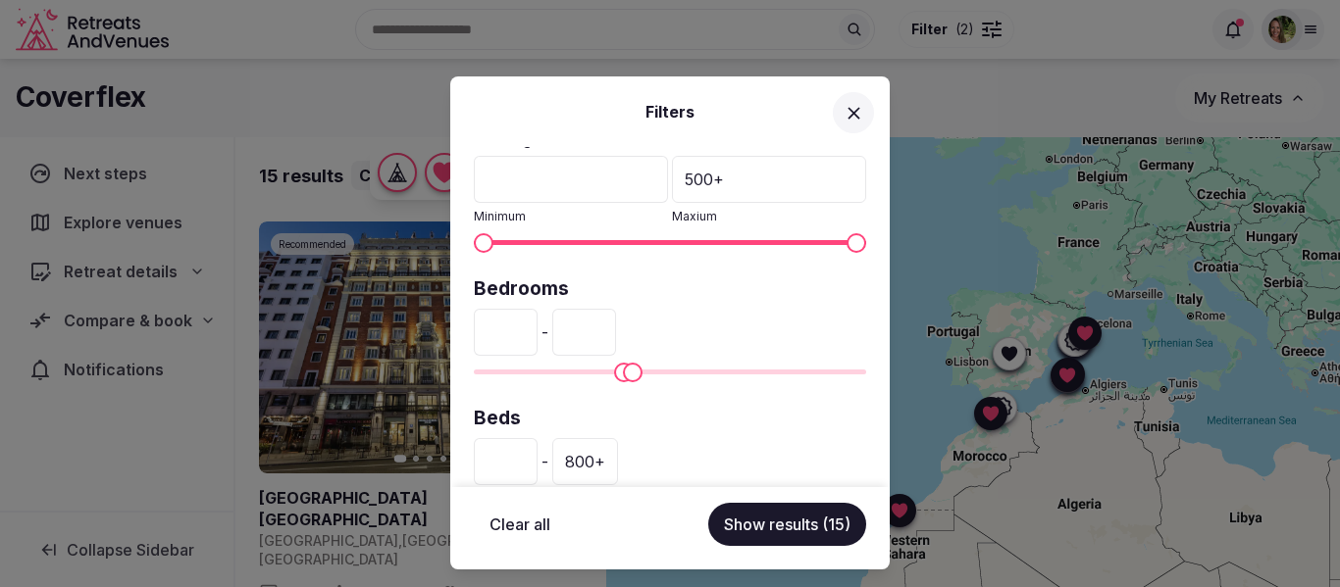
click at [492, 331] on input "***" at bounding box center [506, 332] width 64 height 47
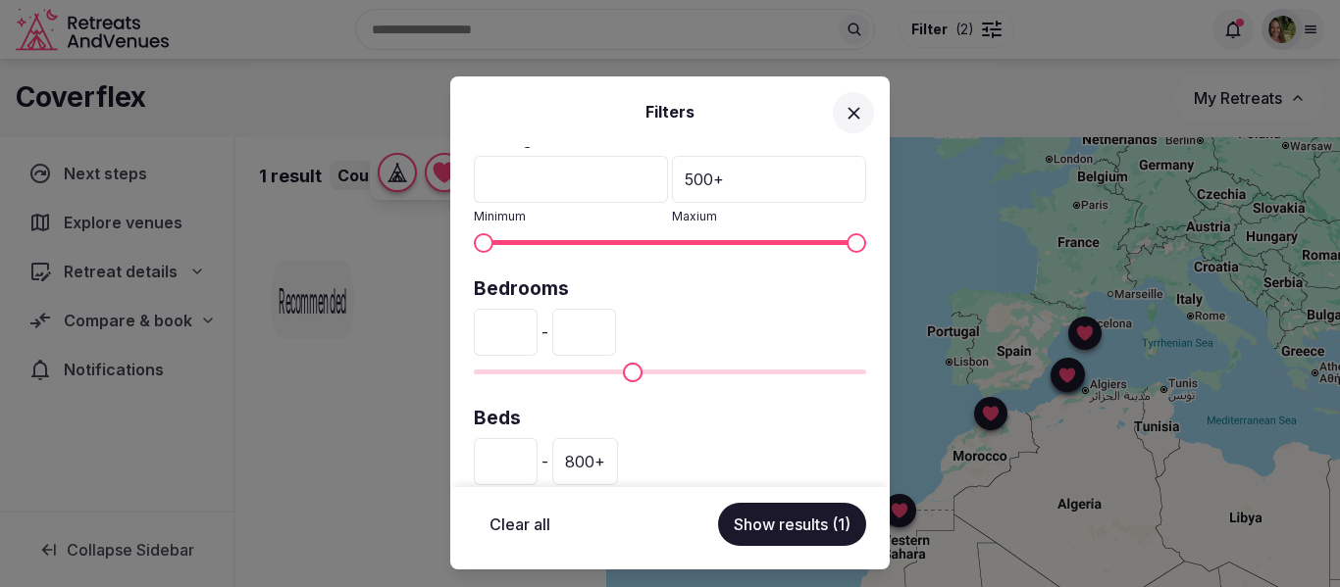
type input "***"
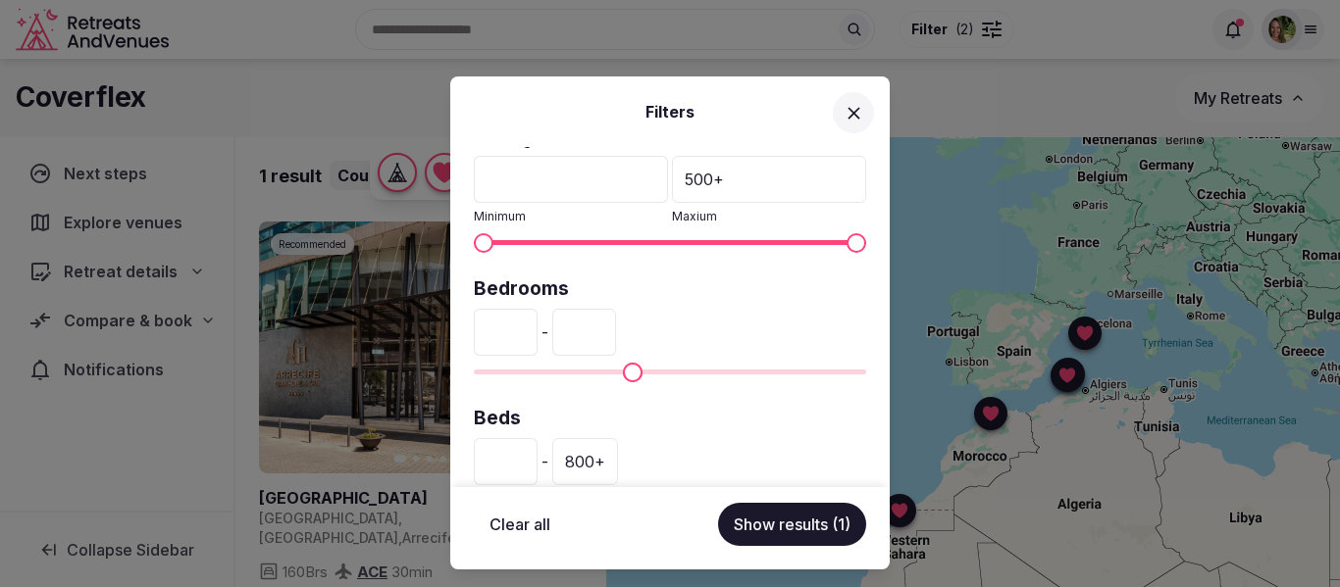
drag, startPoint x: 622, startPoint y: 334, endPoint x: 608, endPoint y: 334, distance: 13.7
click at [608, 334] on input "***" at bounding box center [584, 332] width 64 height 47
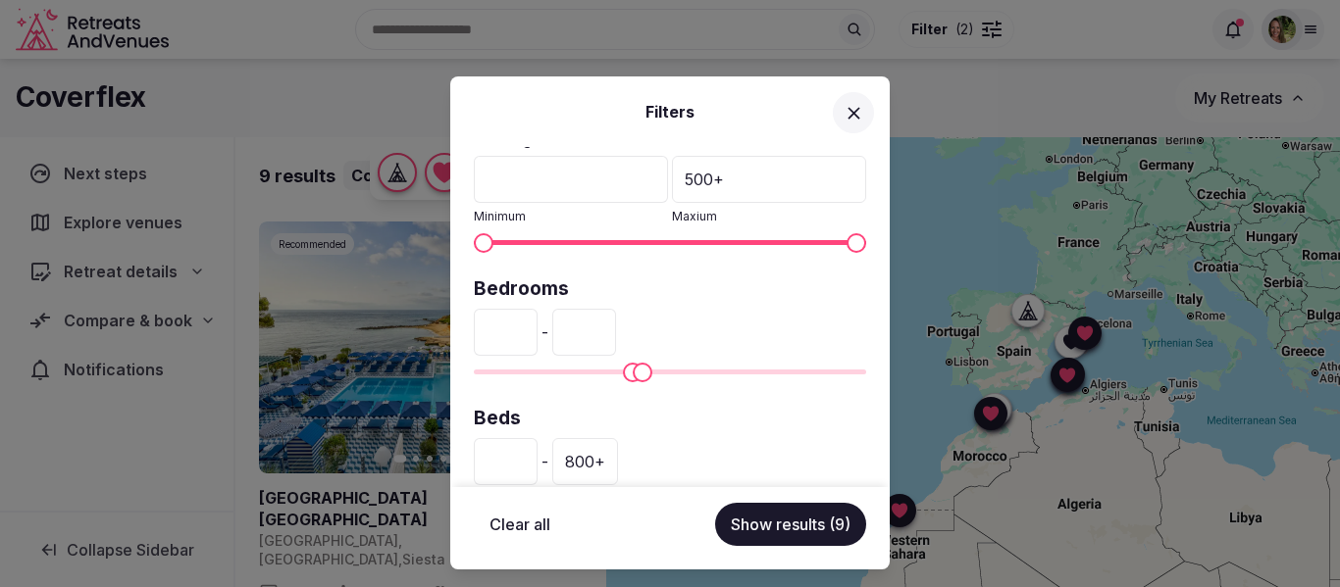
type input "***"
click at [754, 520] on button "Show results (9)" at bounding box center [790, 524] width 151 height 43
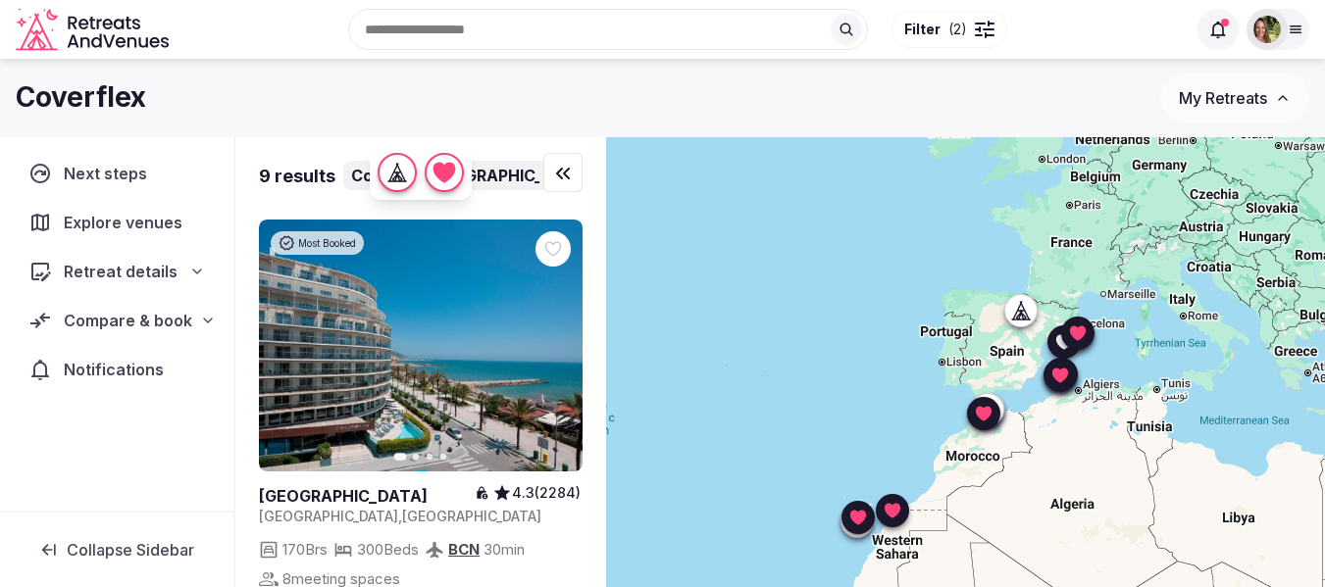
scroll to position [392, 0]
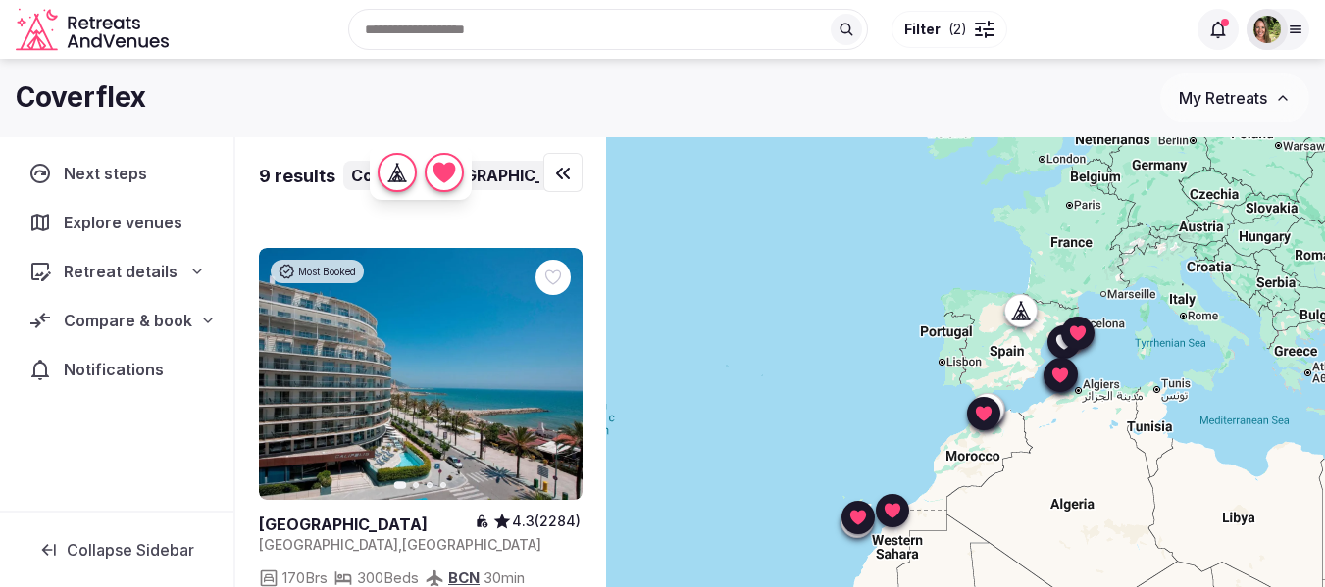
click at [563, 269] on div at bounding box center [552, 277] width 35 height 35
click at [0, 0] on icon at bounding box center [0, 0] width 0 height 0
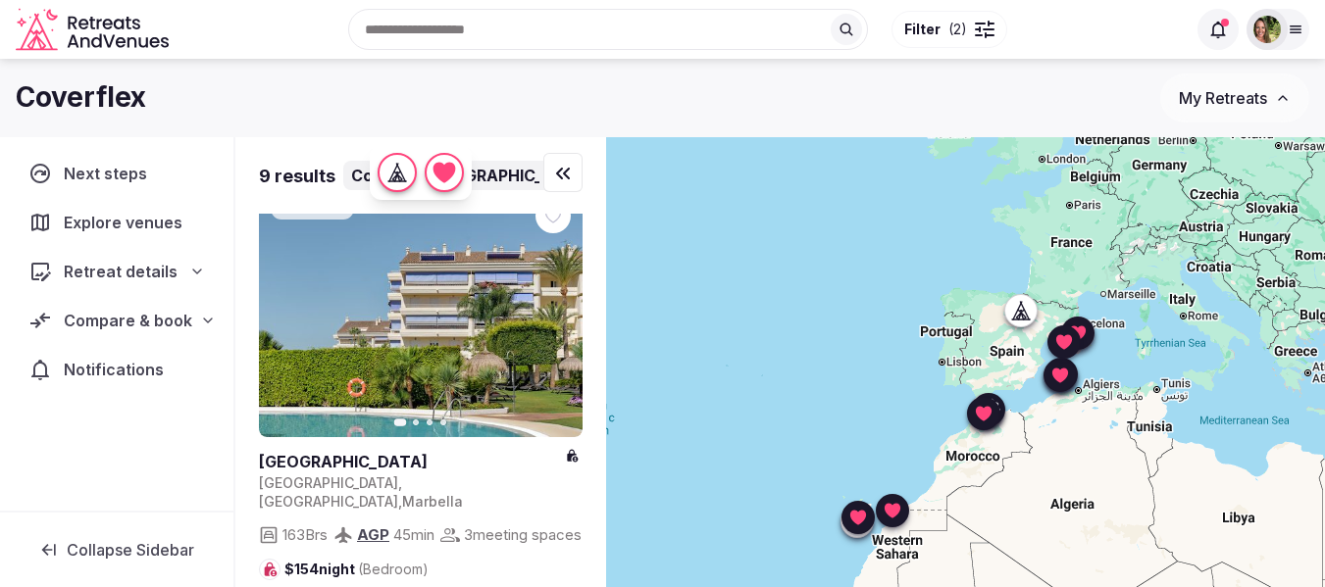
scroll to position [785, 0]
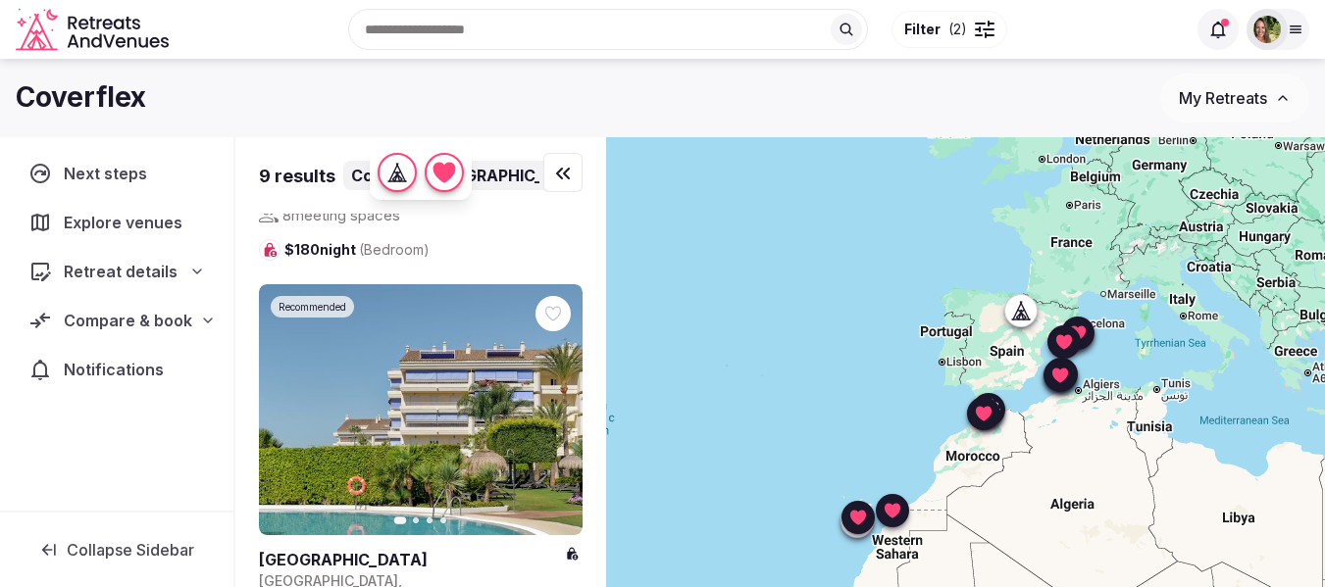
click at [0, 0] on icon at bounding box center [0, 0] width 0 height 0
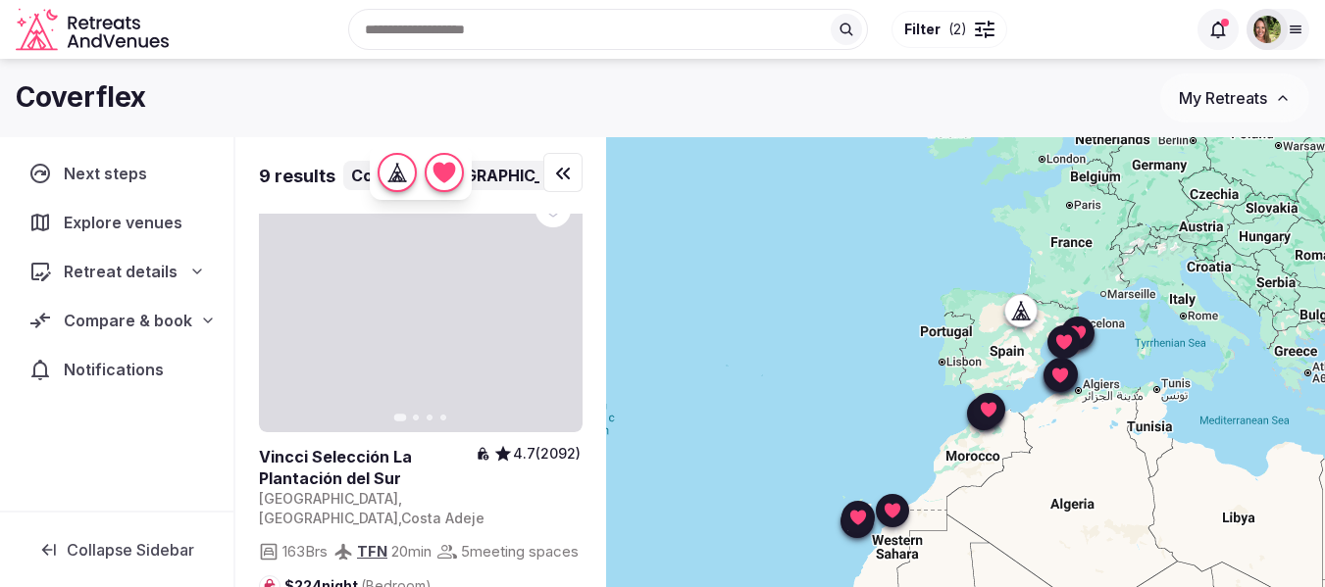
scroll to position [1275, 0]
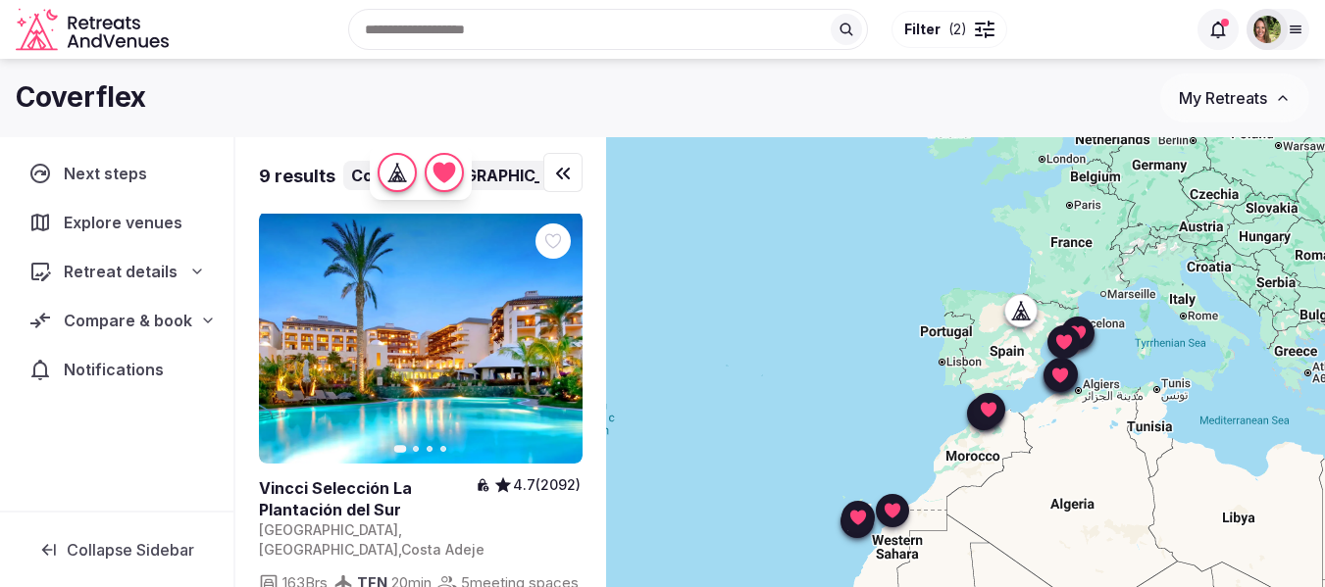
click at [0, 0] on icon at bounding box center [0, 0] width 0 height 0
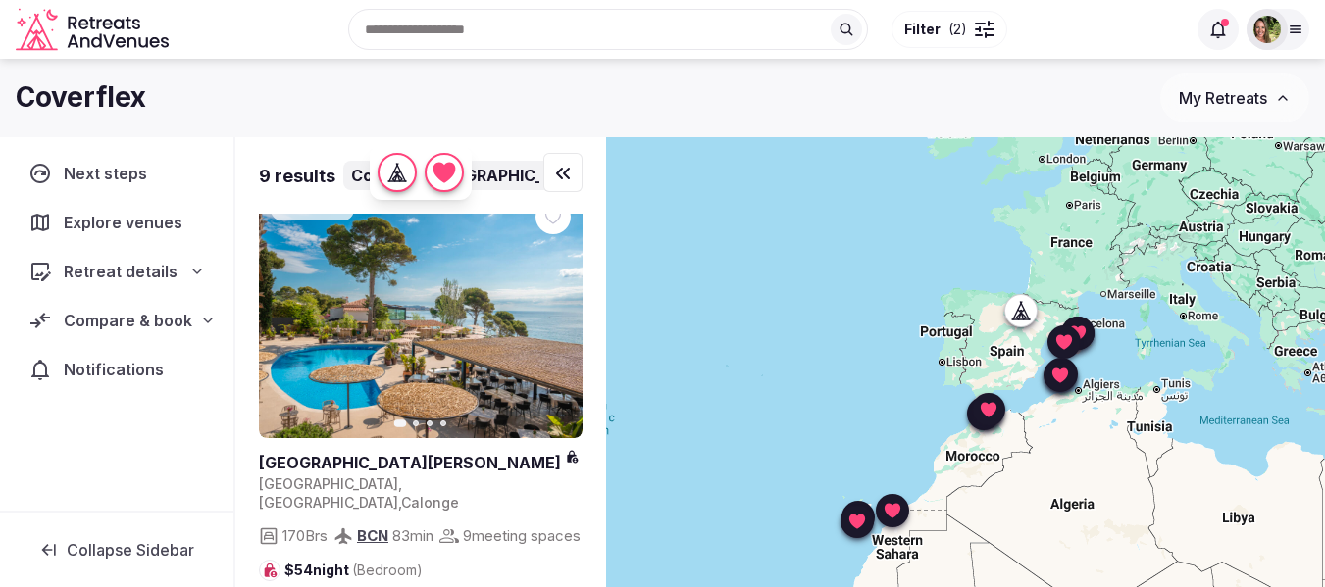
scroll to position [2059, 0]
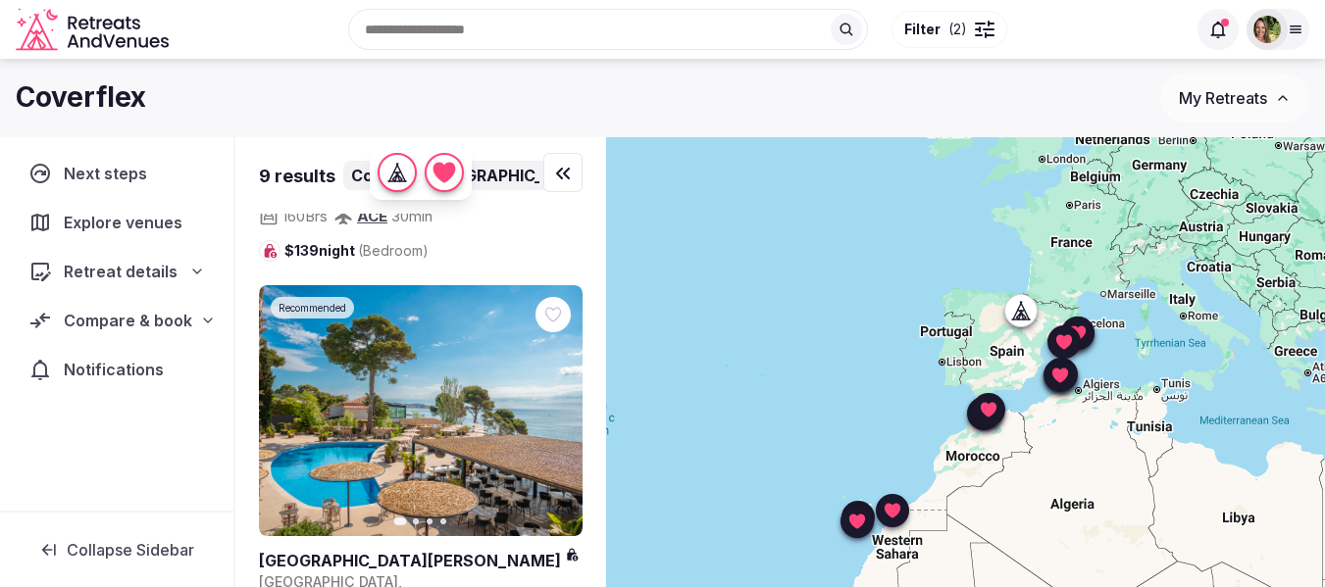
click at [0, 0] on icon at bounding box center [0, 0] width 0 height 0
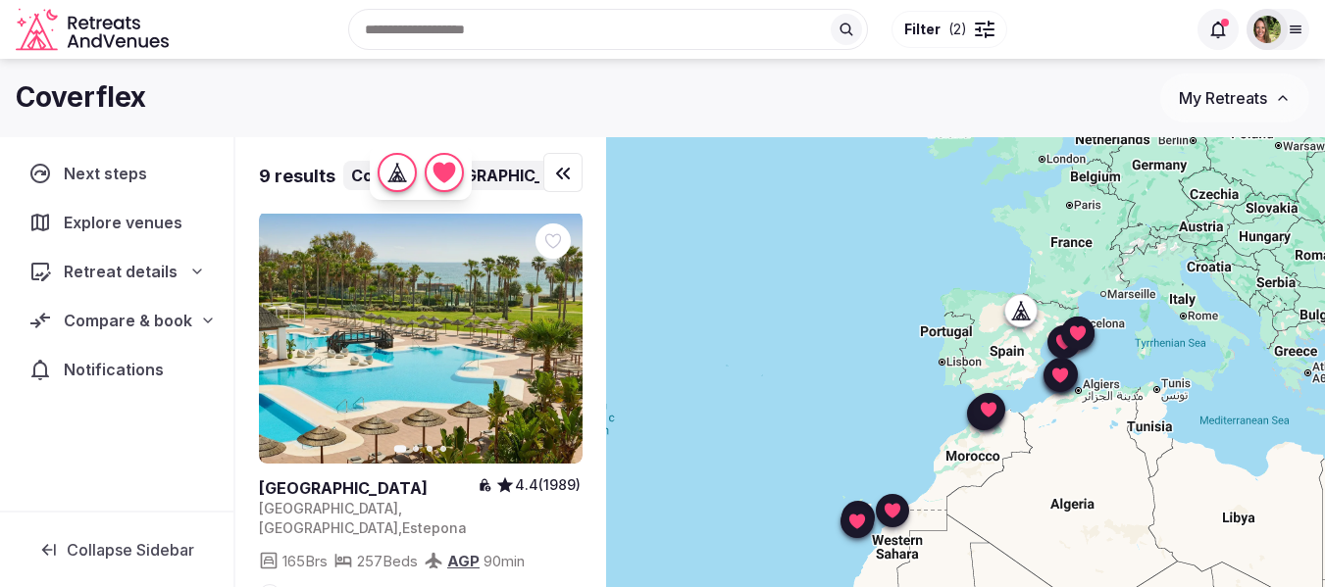
scroll to position [2550, 0]
click at [541, 237] on div at bounding box center [552, 242] width 35 height 35
click at [0, 0] on icon at bounding box center [0, 0] width 0 height 0
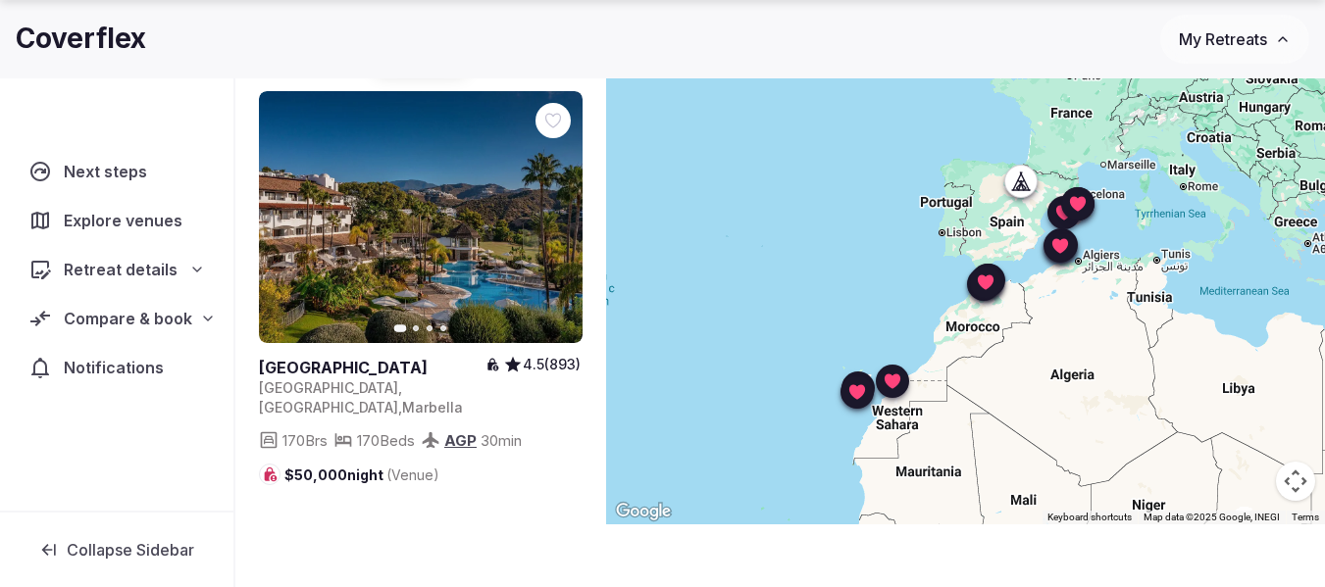
scroll to position [145, 0]
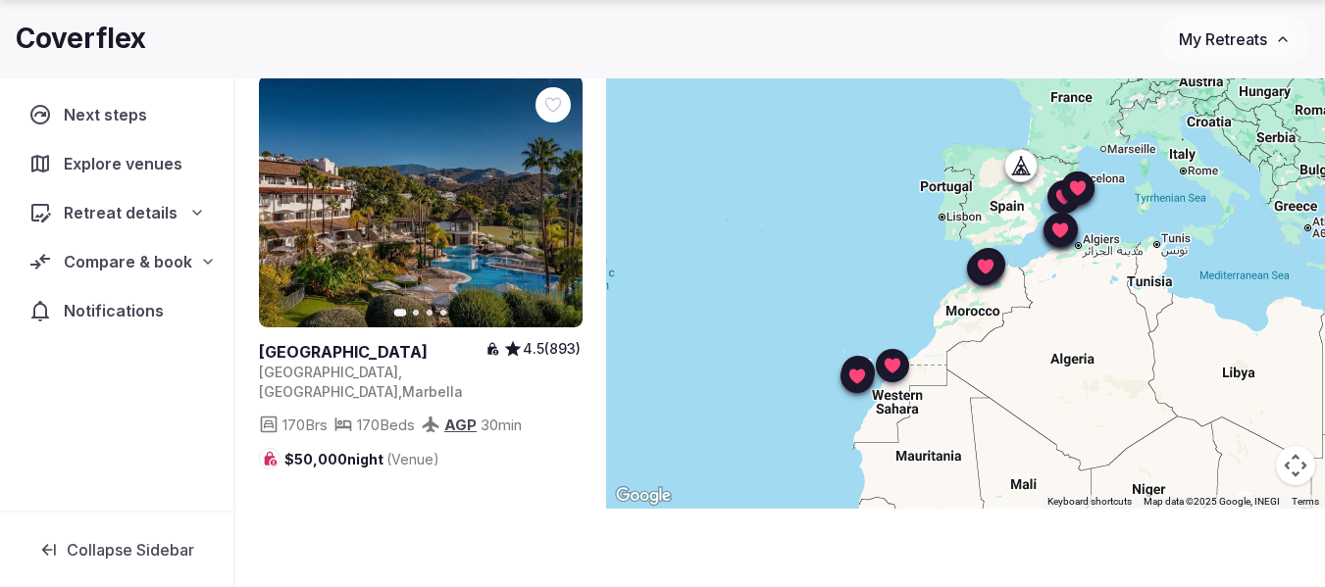
click at [107, 272] on span "Compare & book" at bounding box center [128, 262] width 128 height 24
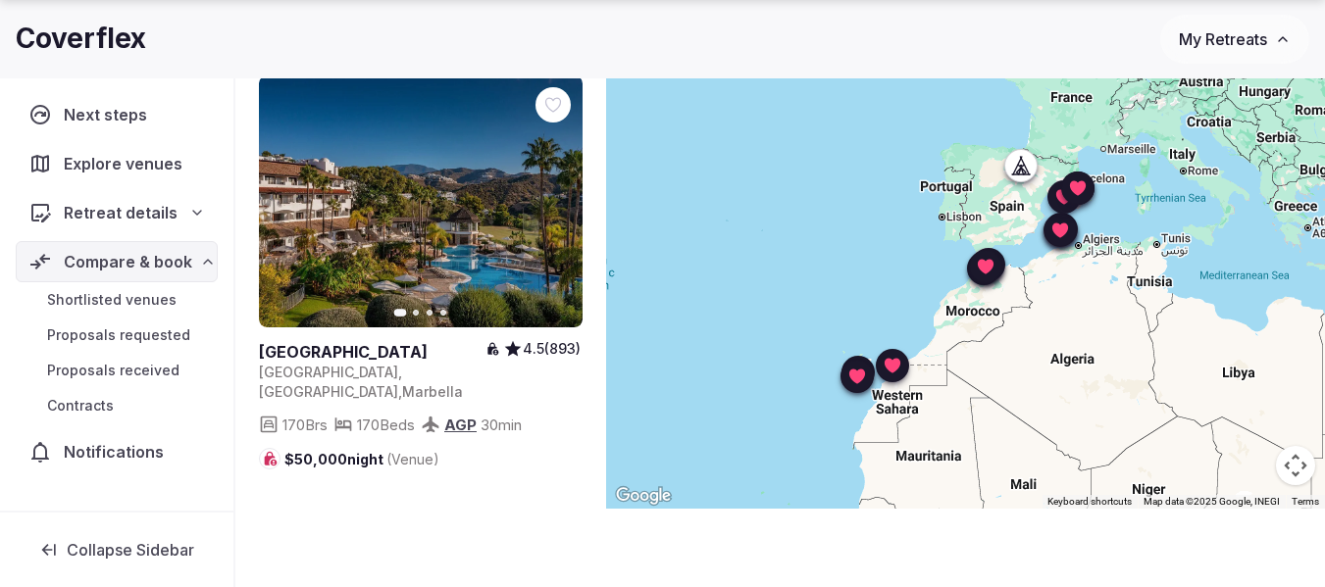
click at [103, 295] on span "Shortlisted venues" at bounding box center [111, 300] width 129 height 20
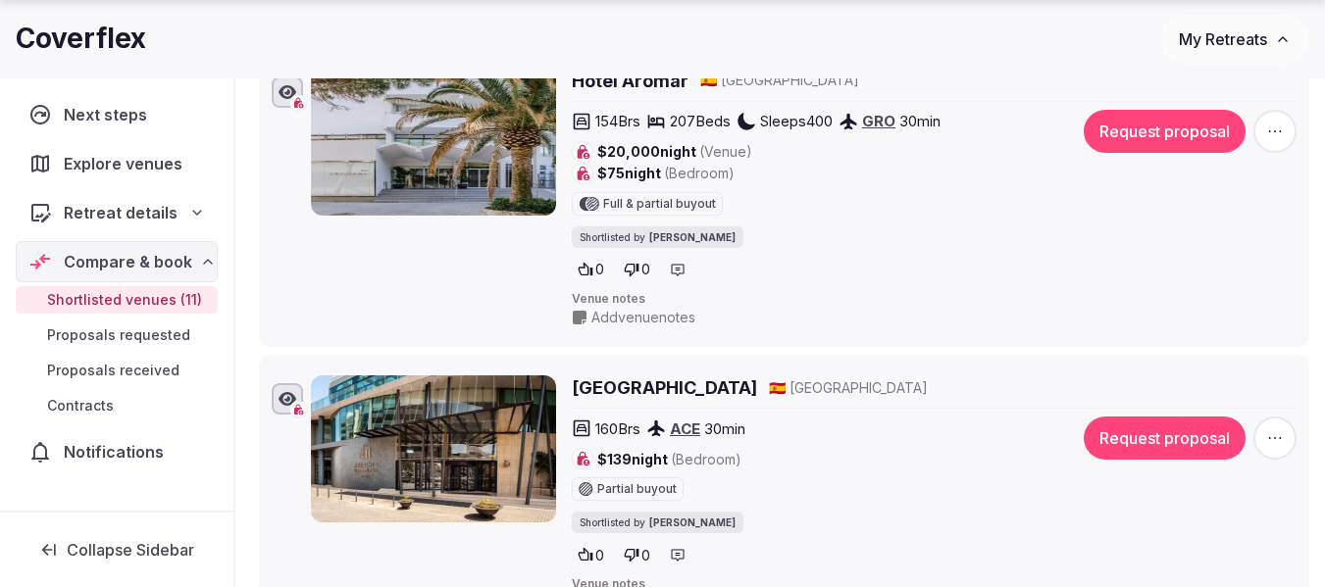
scroll to position [1812, 0]
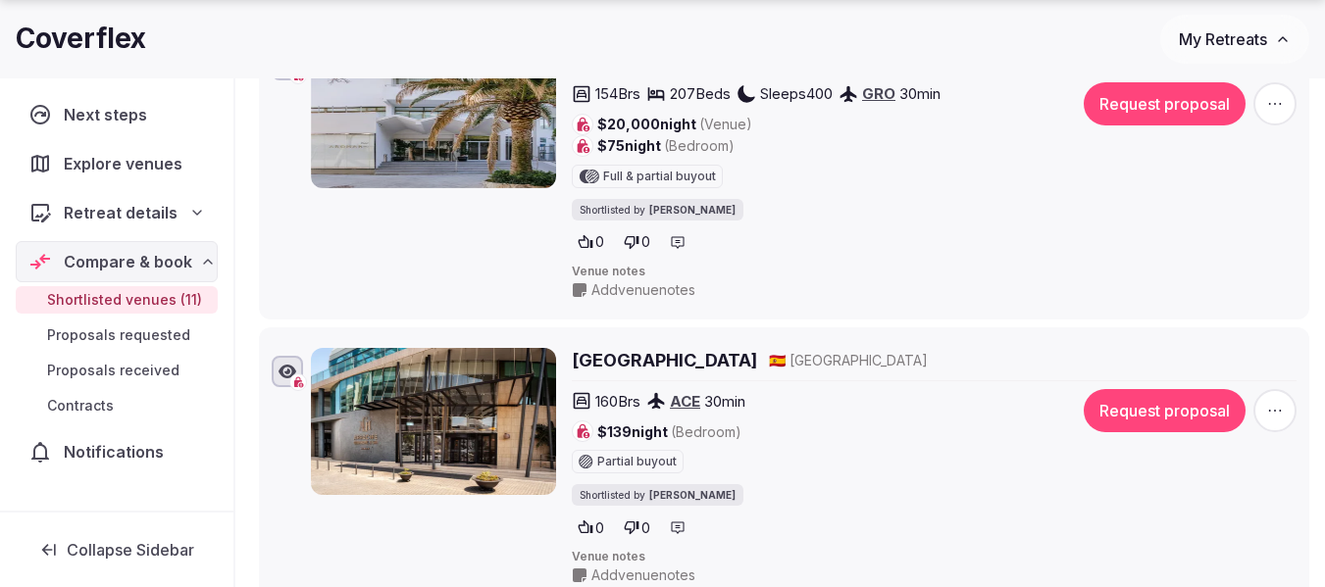
click at [668, 364] on h2 "[GEOGRAPHIC_DATA]" at bounding box center [664, 360] width 185 height 25
click at [1283, 409] on icon "button" at bounding box center [1275, 411] width 20 height 20
click at [1241, 353] on button "Remove Venue" at bounding box center [1223, 344] width 164 height 31
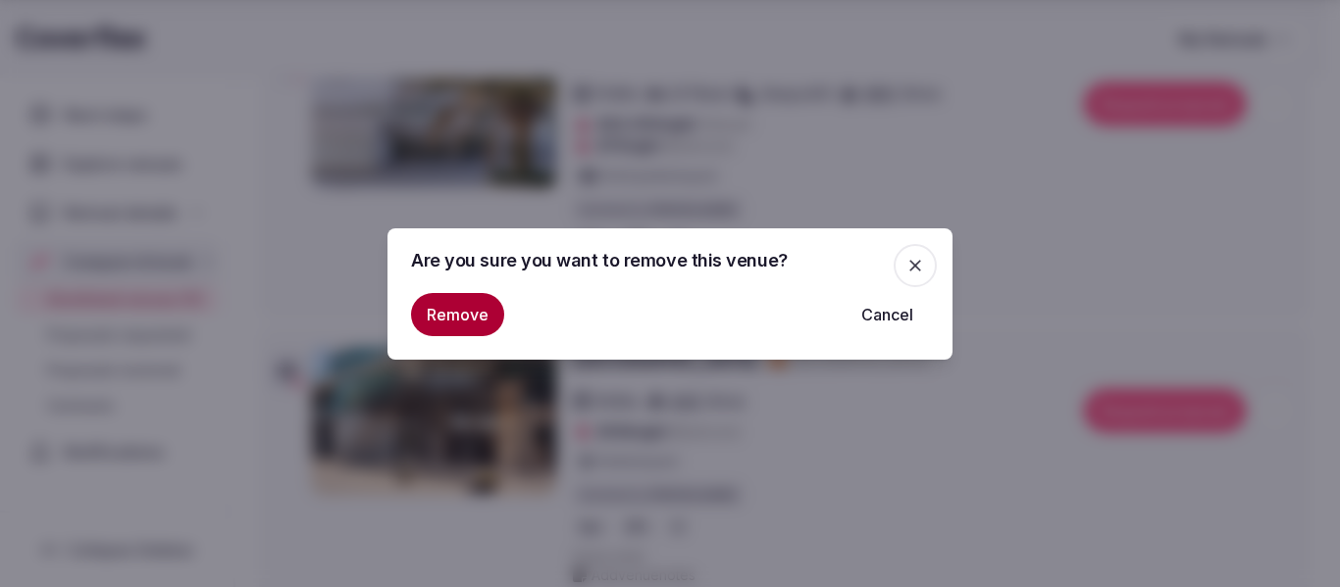
click at [442, 317] on button "Remove" at bounding box center [457, 314] width 93 height 43
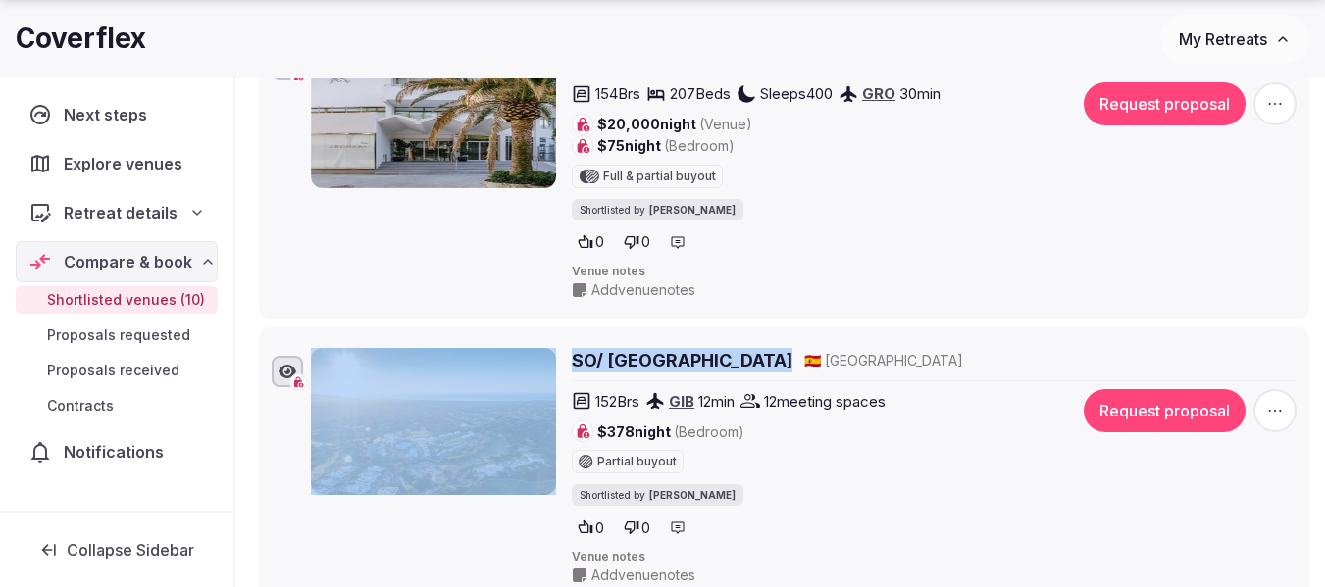
drag, startPoint x: 921, startPoint y: 361, endPoint x: 587, endPoint y: 365, distance: 333.5
click at [528, 367] on div "SO/ Sotogrande Spa & Golf Resort Hotel 🇪🇸 Spain 152 Brs GIB 12 min 12 meeting s…" at bounding box center [804, 466] width 986 height 237
copy div "SO/ Sotogrande Spa & Golf Resort Hotel"
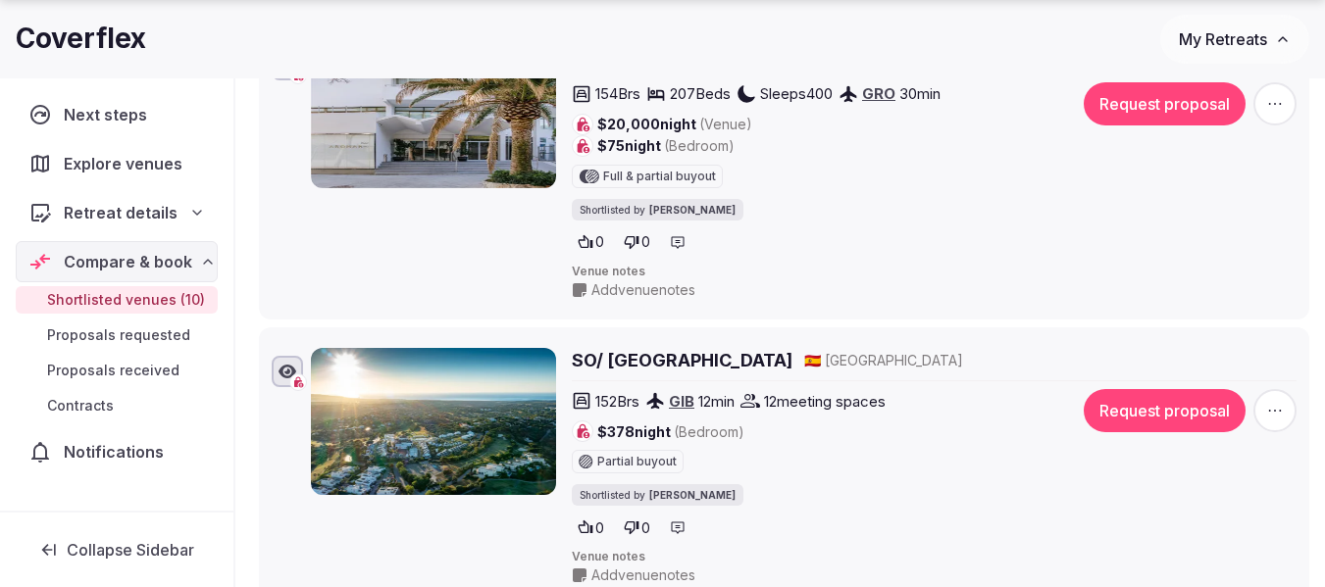
click at [882, 274] on span "Venue notes" at bounding box center [934, 272] width 725 height 17
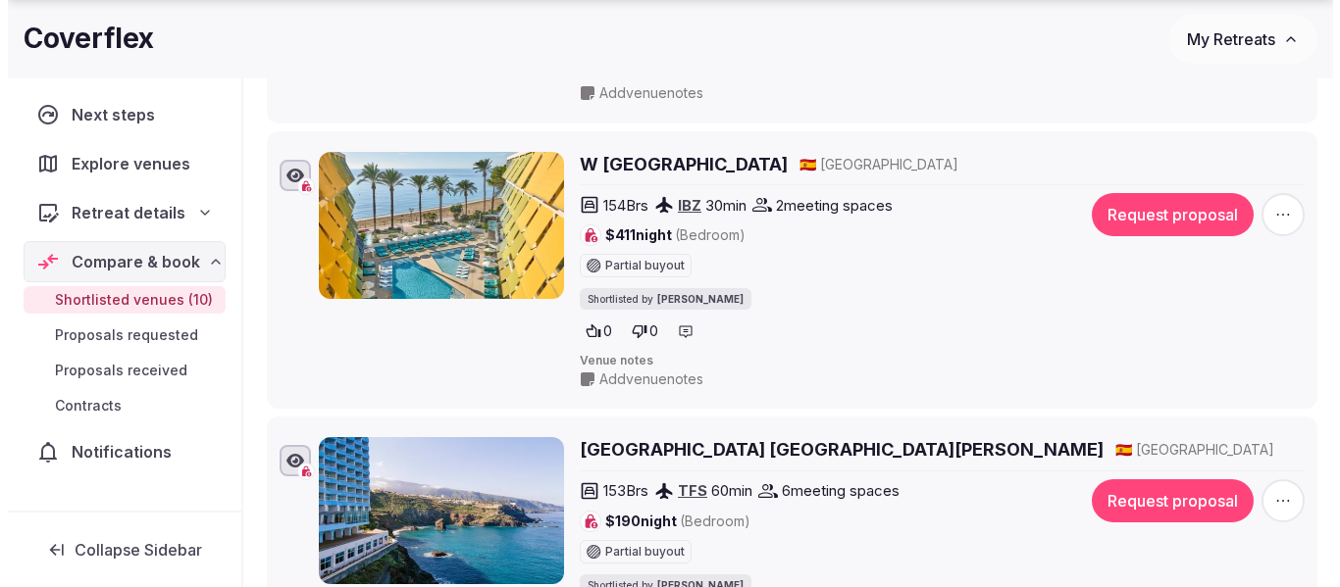
scroll to position [2303, 0]
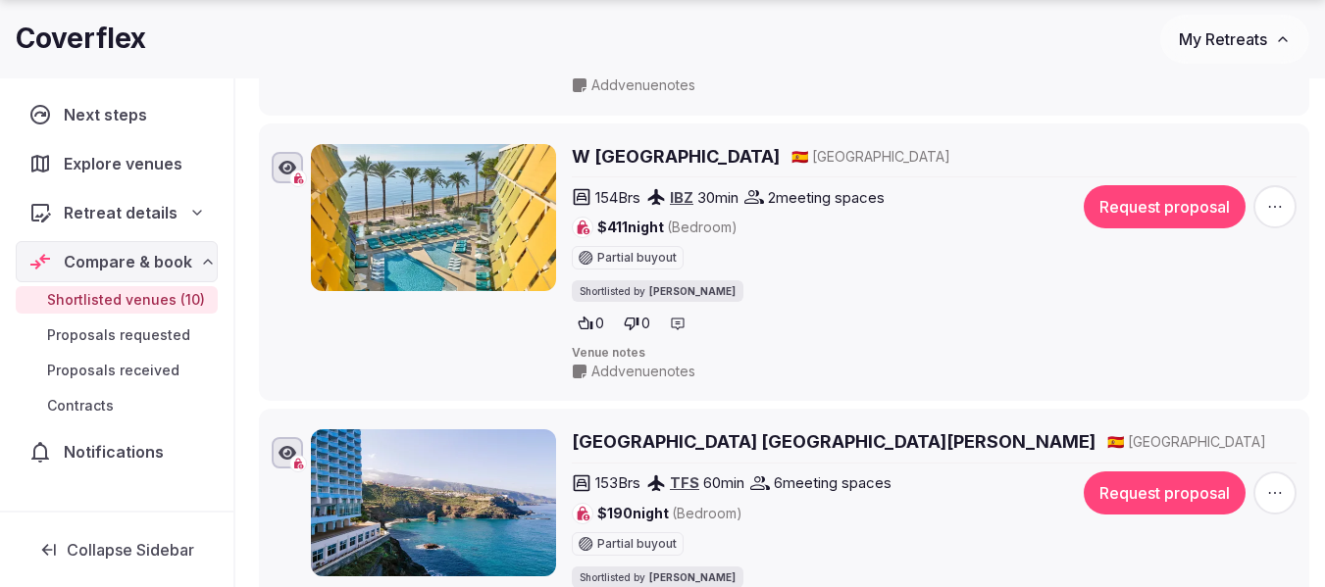
click at [1281, 201] on icon "button" at bounding box center [1275, 207] width 20 height 20
click at [1208, 399] on button "Remove Venue" at bounding box center [1223, 396] width 164 height 31
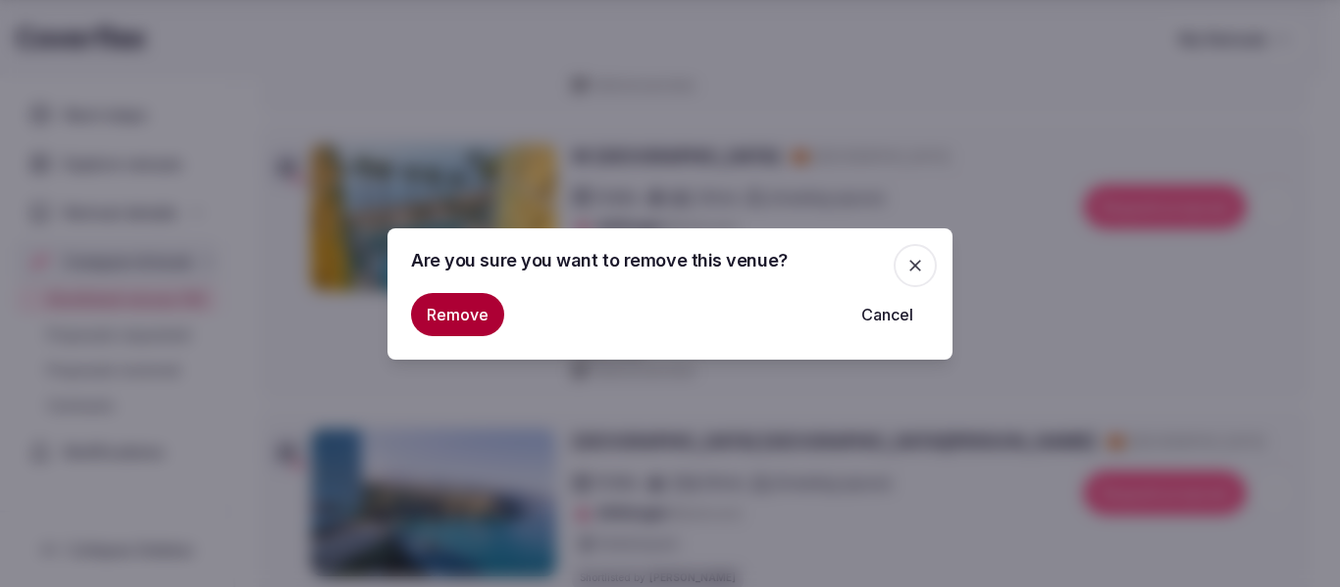
click at [450, 332] on button "Remove" at bounding box center [457, 314] width 93 height 43
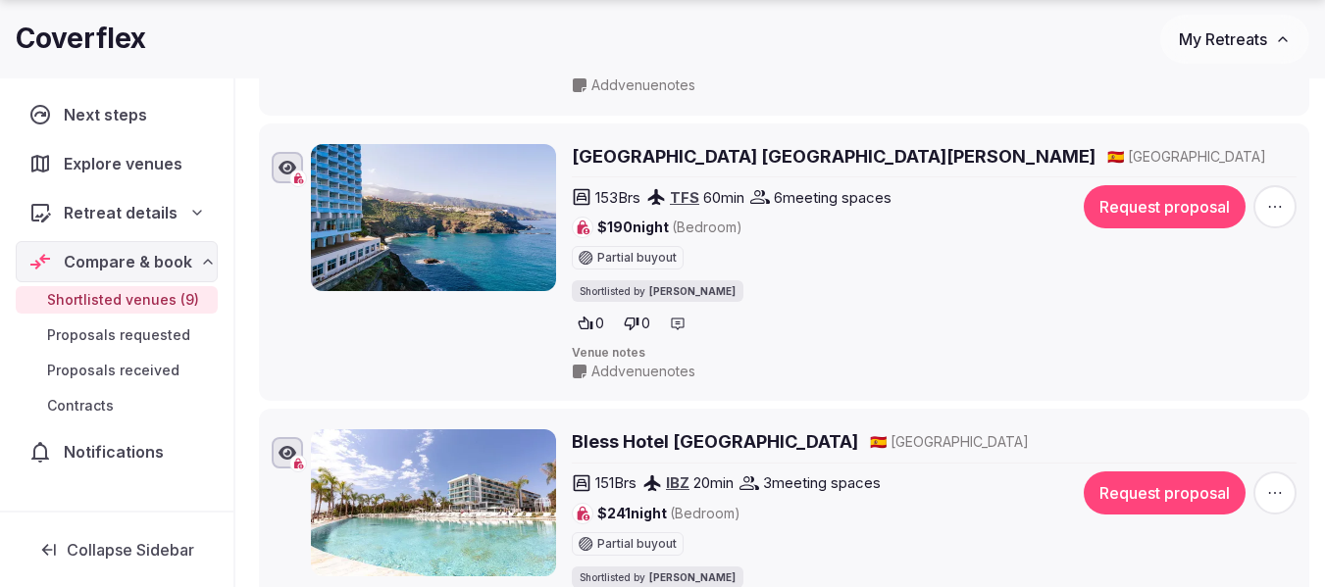
click at [1264, 202] on span "button" at bounding box center [1274, 206] width 43 height 43
click at [1206, 413] on div "Edit venue details Request proposal Mark as not a fit Remove Venue" at bounding box center [1223, 336] width 172 height 162
click at [1202, 395] on button "Remove Venue" at bounding box center [1223, 396] width 164 height 31
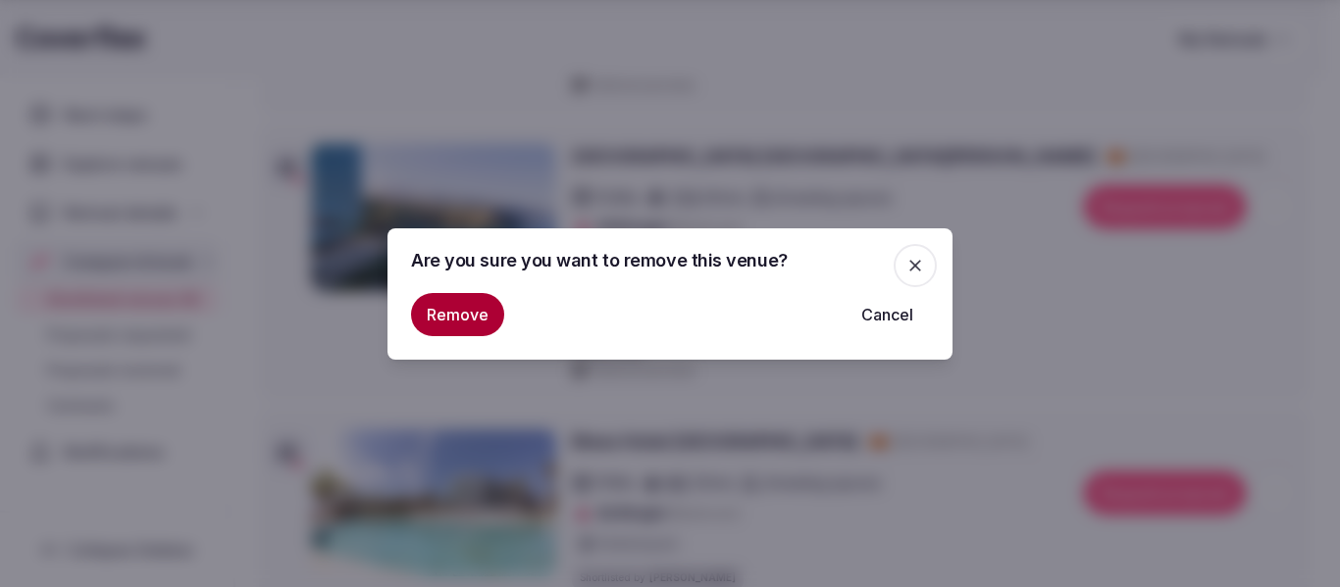
click at [463, 321] on button "Remove" at bounding box center [457, 314] width 93 height 43
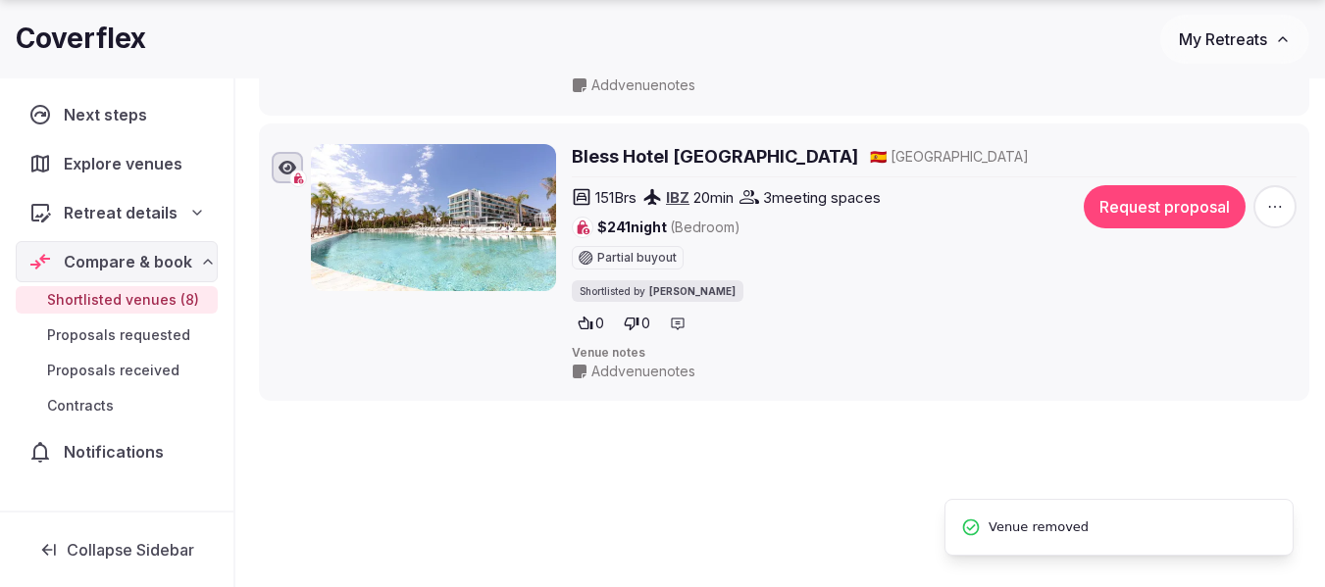
click at [1266, 202] on icon "button" at bounding box center [1275, 207] width 20 height 20
click at [1186, 392] on button "Remove Venue" at bounding box center [1223, 396] width 164 height 31
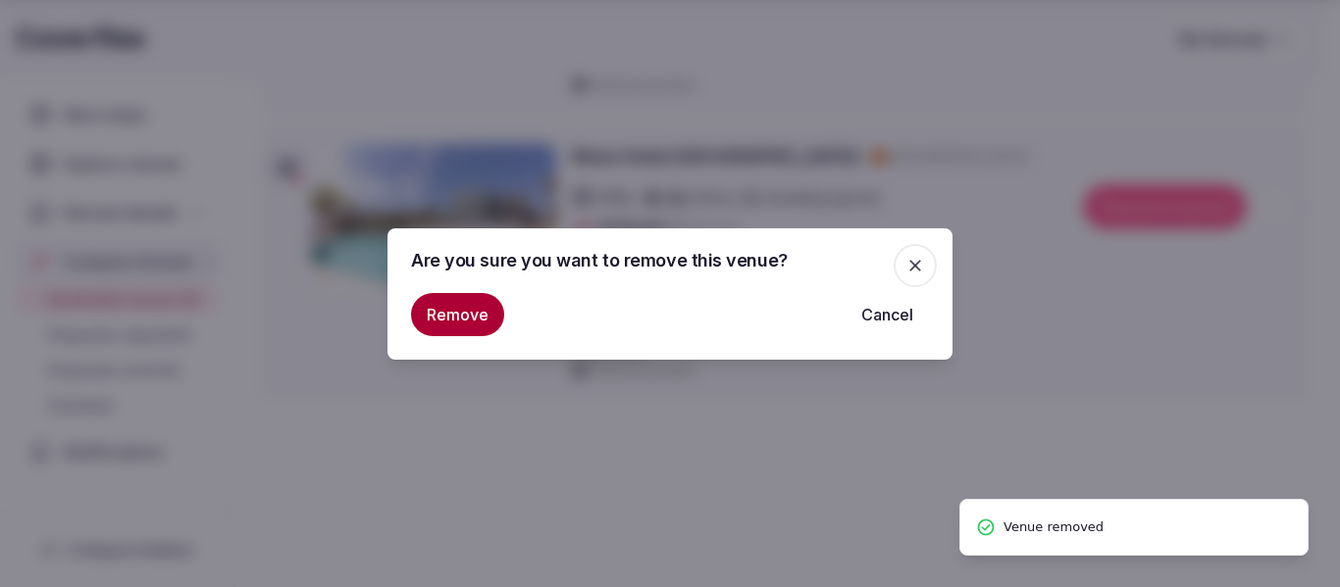
click at [447, 324] on button "Remove" at bounding box center [457, 314] width 93 height 43
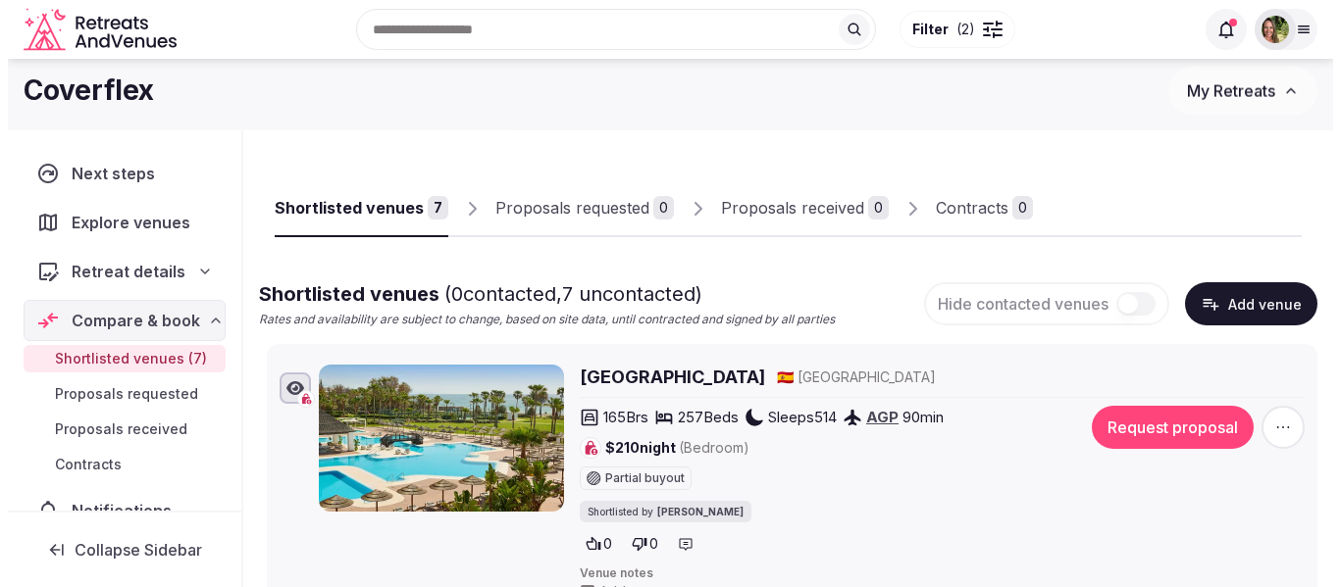
scroll to position [0, 0]
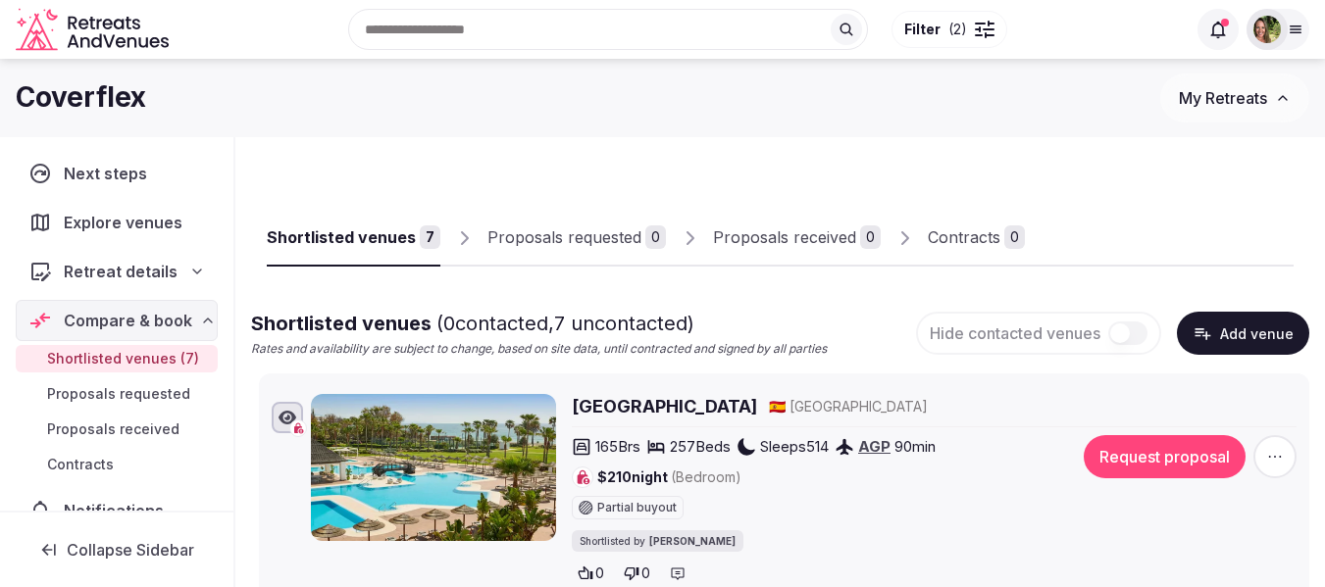
click at [978, 37] on div at bounding box center [985, 30] width 20 height 20
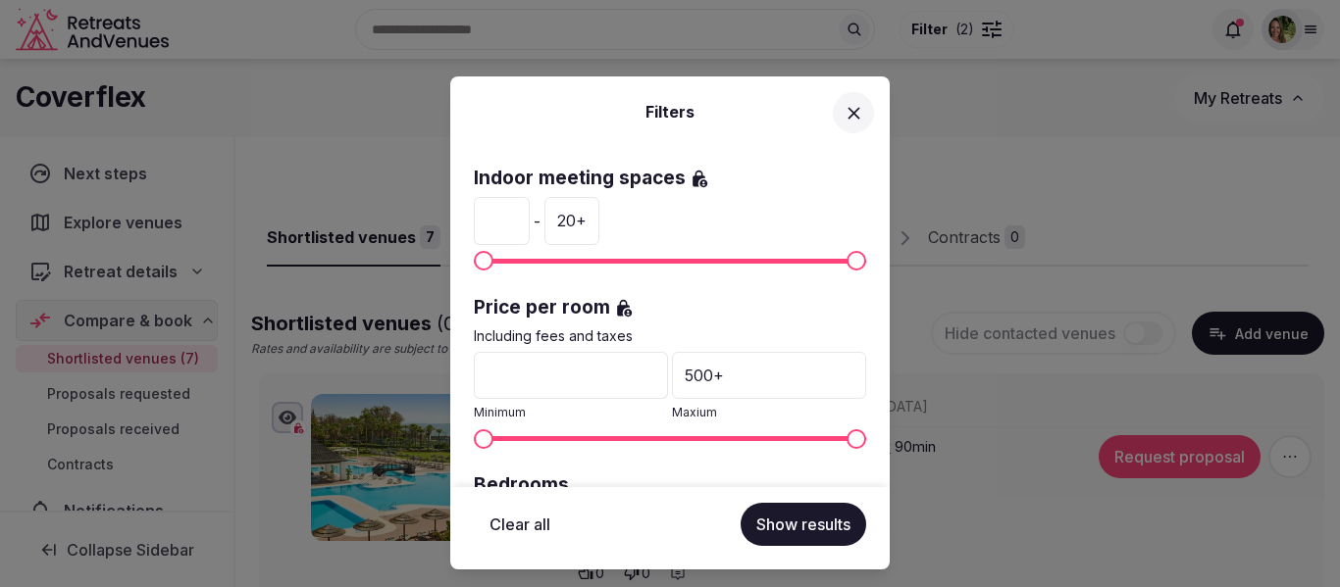
scroll to position [686, 0]
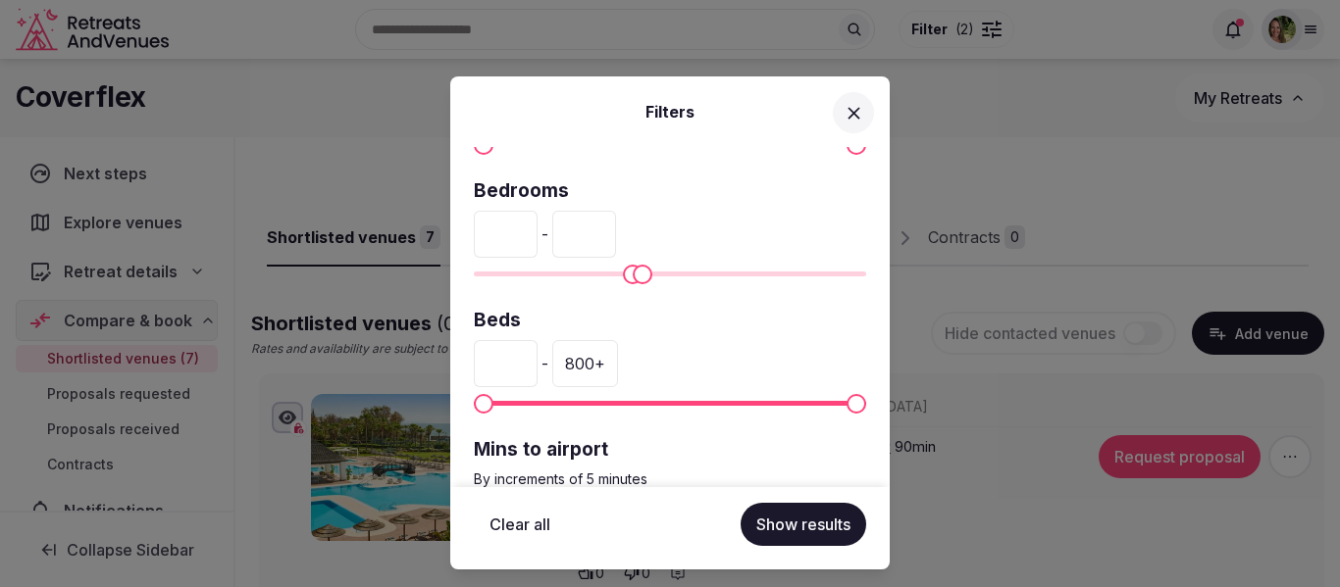
drag, startPoint x: 511, startPoint y: 243, endPoint x: 484, endPoint y: 245, distance: 26.6
click at [484, 245] on input "***" at bounding box center [506, 234] width 64 height 47
type input "***"
drag, startPoint x: 635, startPoint y: 239, endPoint x: 589, endPoint y: 242, distance: 46.2
click at [589, 242] on input "***" at bounding box center [584, 234] width 64 height 47
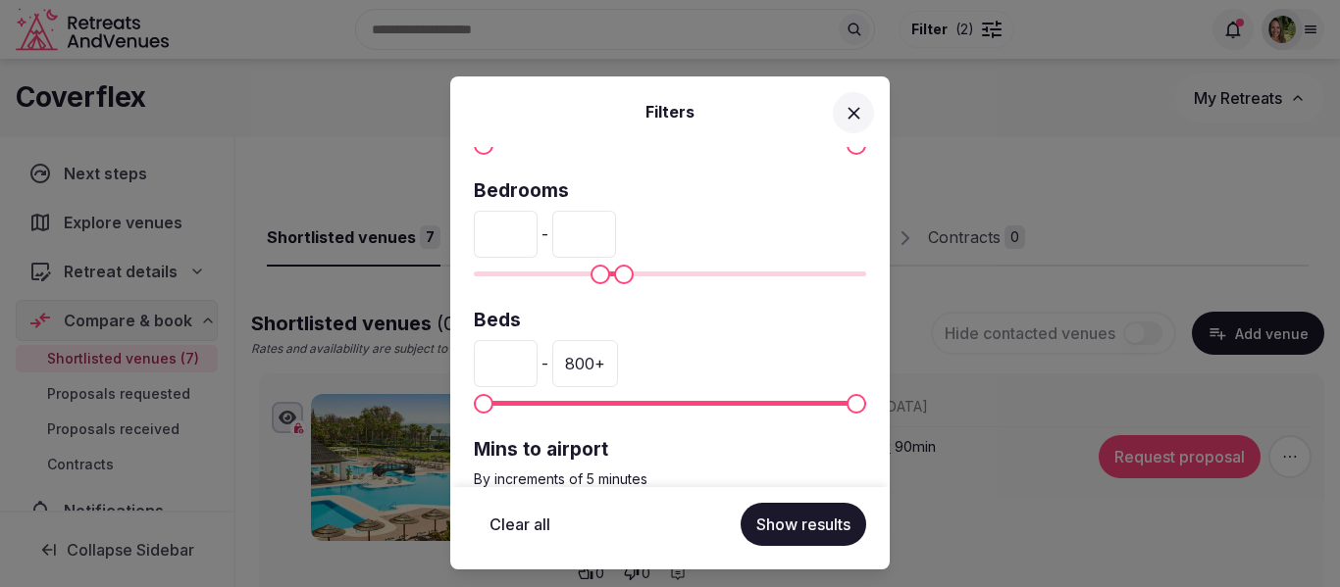
type input "***"
click at [786, 524] on button "Show results" at bounding box center [803, 524] width 126 height 43
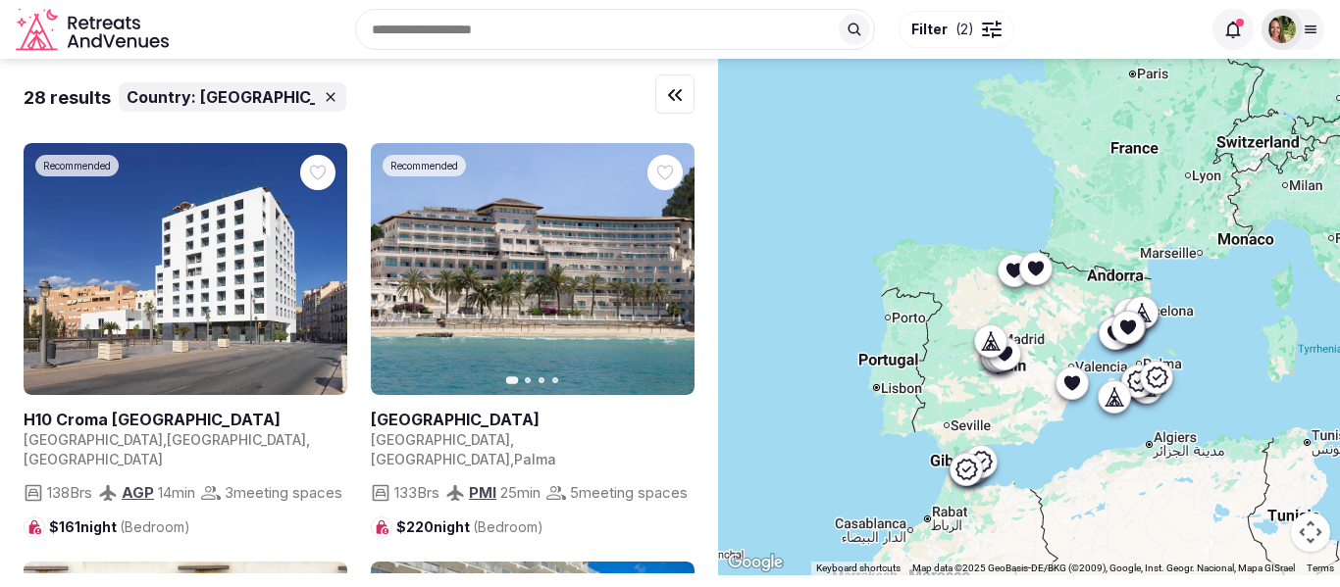
drag, startPoint x: 814, startPoint y: 460, endPoint x: 1045, endPoint y: 493, distance: 233.8
click at [1045, 493] on div at bounding box center [1029, 317] width 622 height 517
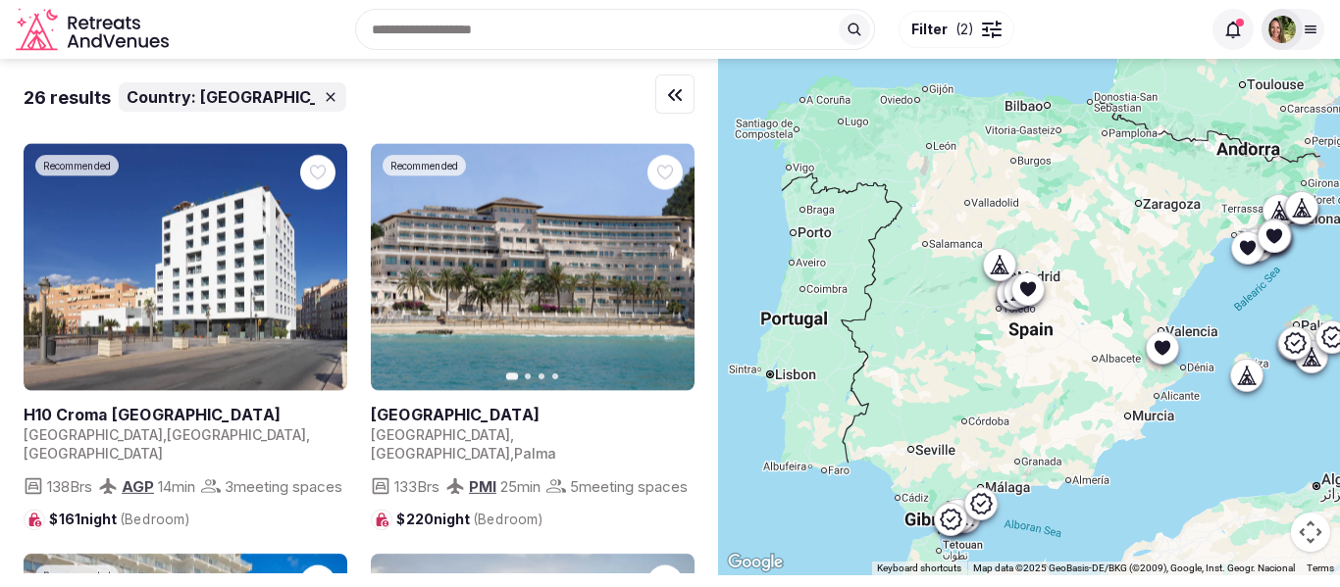
drag, startPoint x: 1068, startPoint y: 384, endPoint x: 1143, endPoint y: 456, distance: 104.1
click at [1143, 456] on div at bounding box center [1029, 317] width 622 height 517
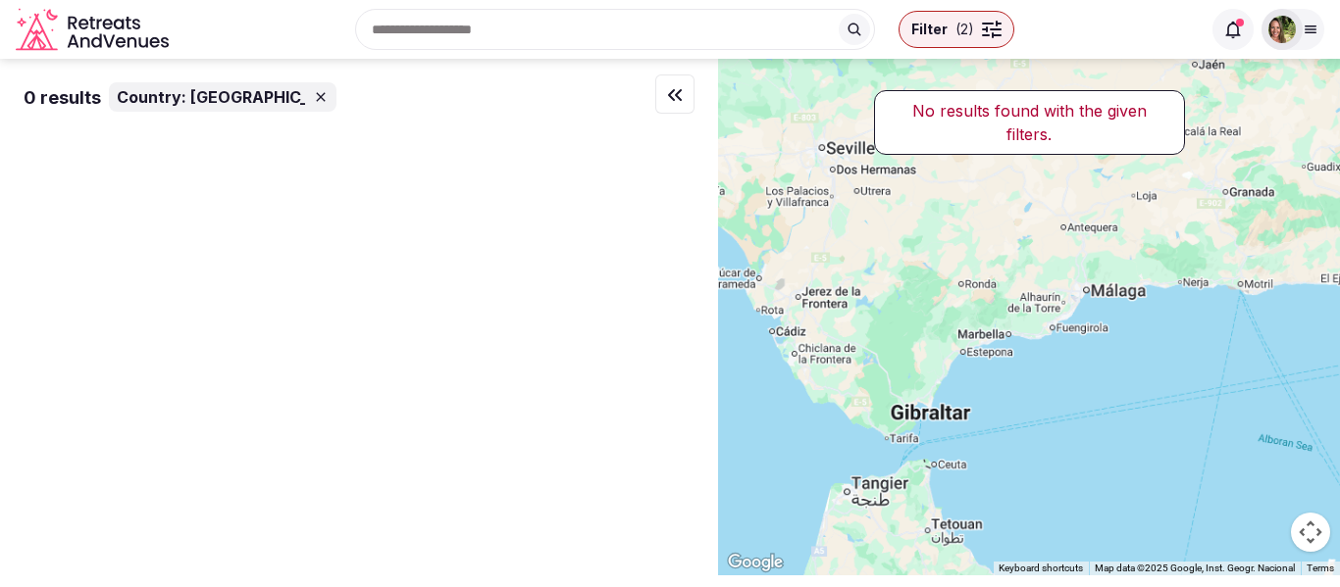
drag, startPoint x: 882, startPoint y: 530, endPoint x: 1245, endPoint y: 370, distance: 397.4
click at [1245, 370] on div at bounding box center [1029, 317] width 622 height 517
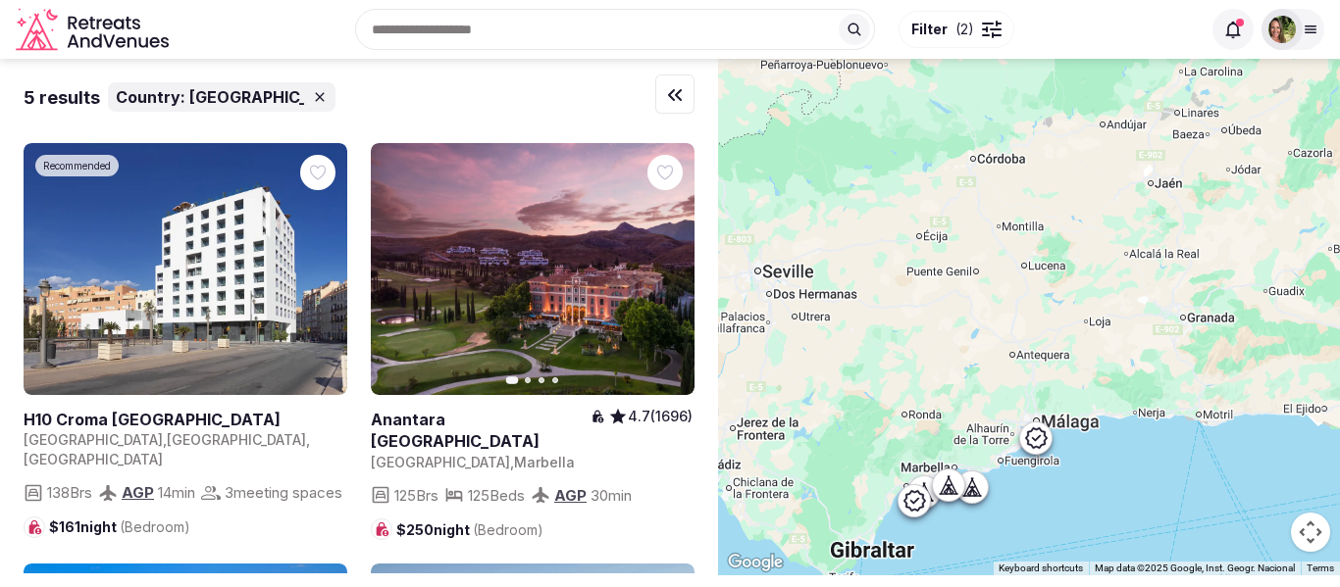
drag, startPoint x: 1007, startPoint y: 262, endPoint x: 938, endPoint y: 431, distance: 182.5
click at [938, 431] on div at bounding box center [1029, 317] width 622 height 517
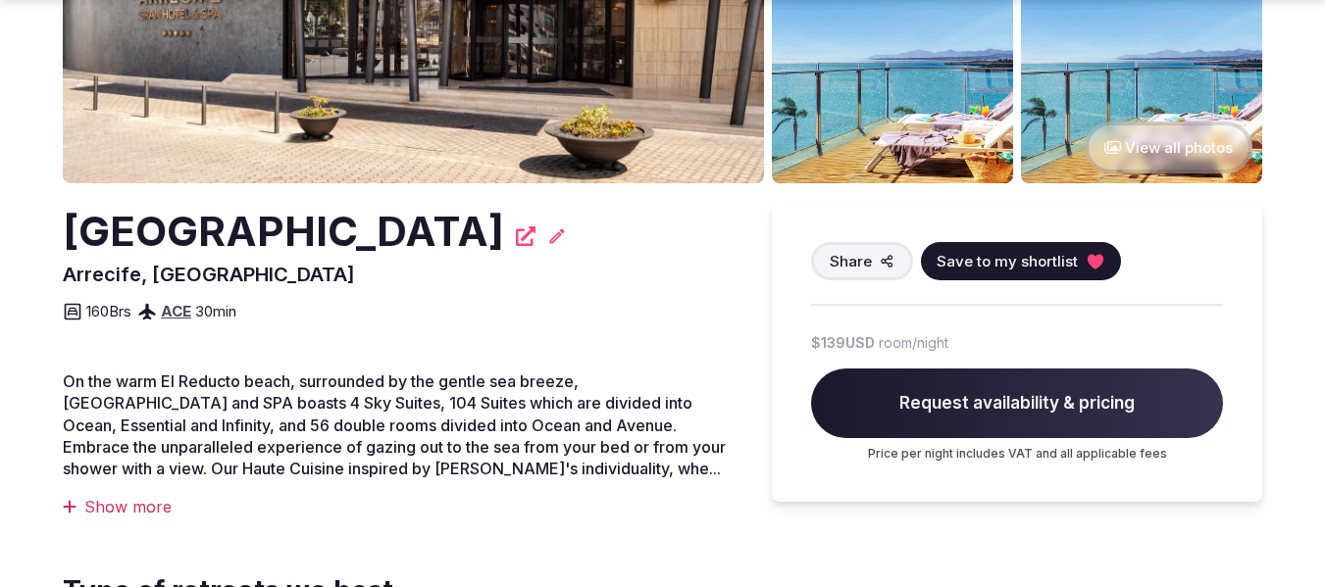
scroll to position [392, 0]
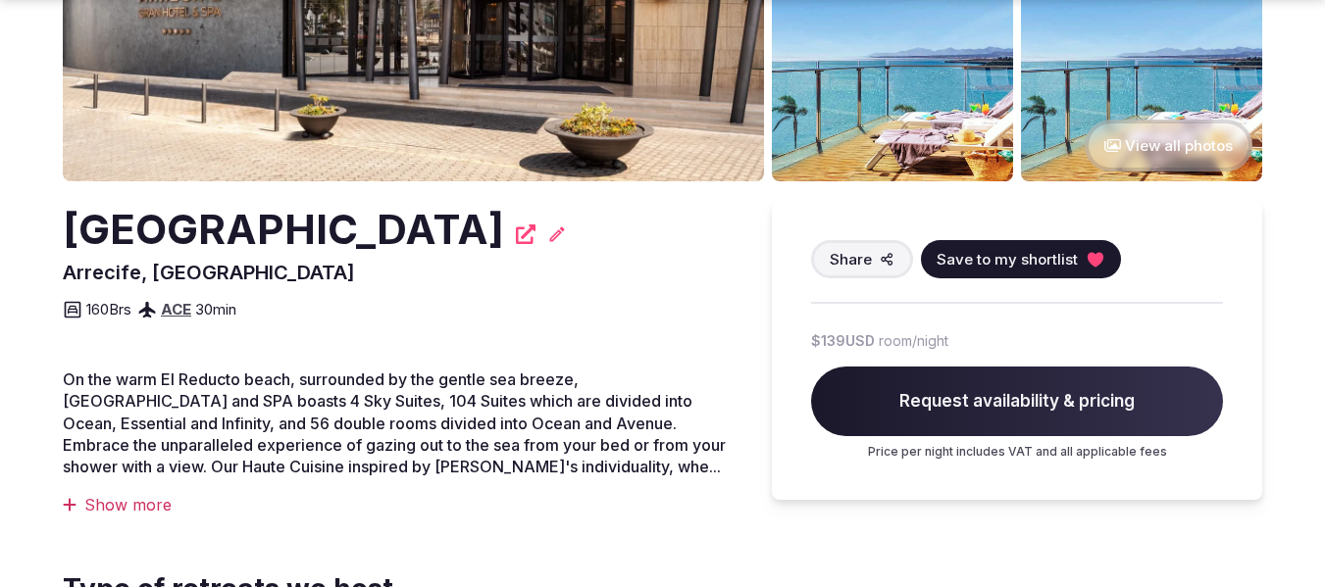
drag, startPoint x: 572, startPoint y: 233, endPoint x: 135, endPoint y: 248, distance: 436.7
copy h2 "[GEOGRAPHIC_DATA]"
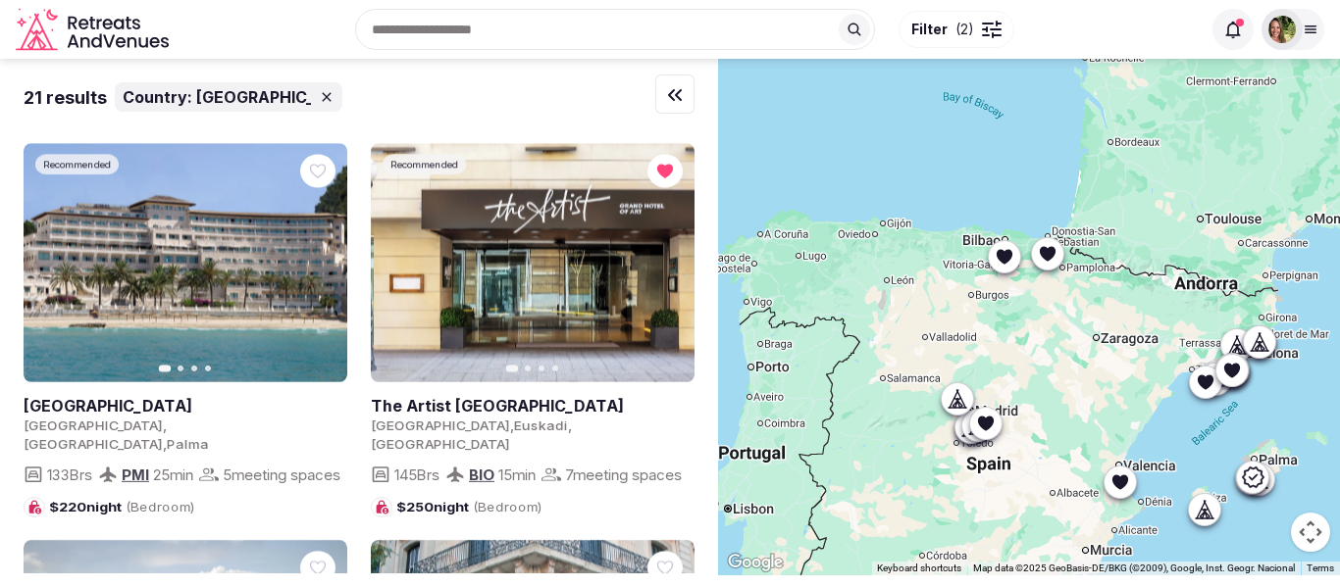
click at [1062, 494] on div at bounding box center [1029, 317] width 622 height 517
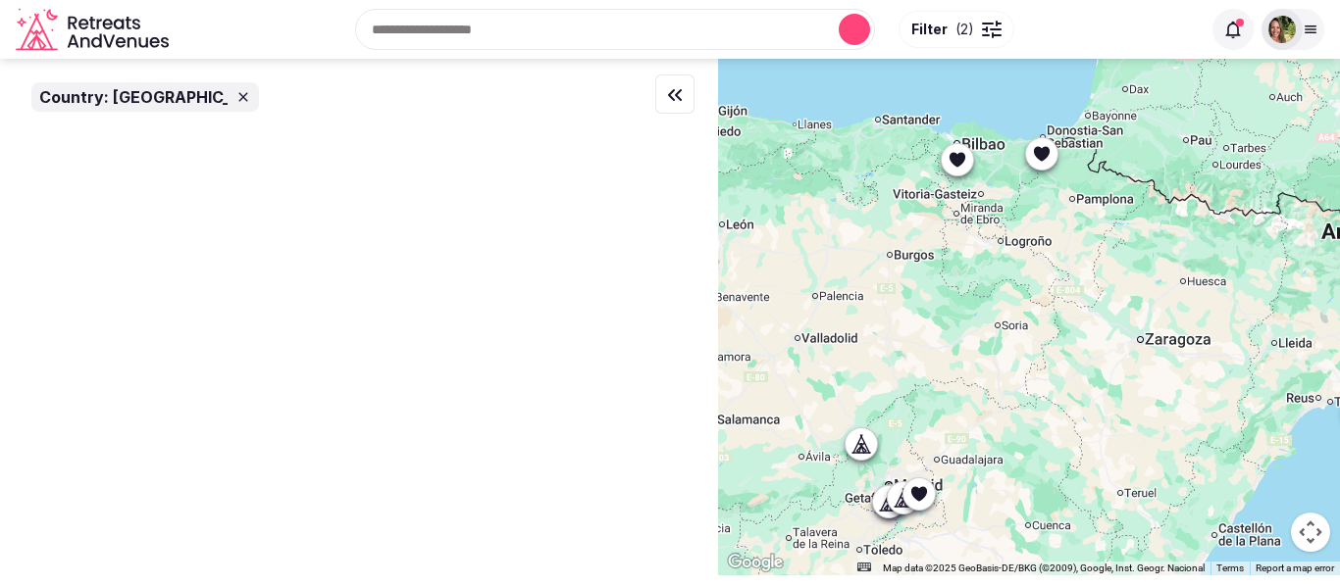
drag, startPoint x: 1070, startPoint y: 315, endPoint x: 1070, endPoint y: 381, distance: 65.7
click at [1070, 381] on div at bounding box center [1029, 317] width 622 height 517
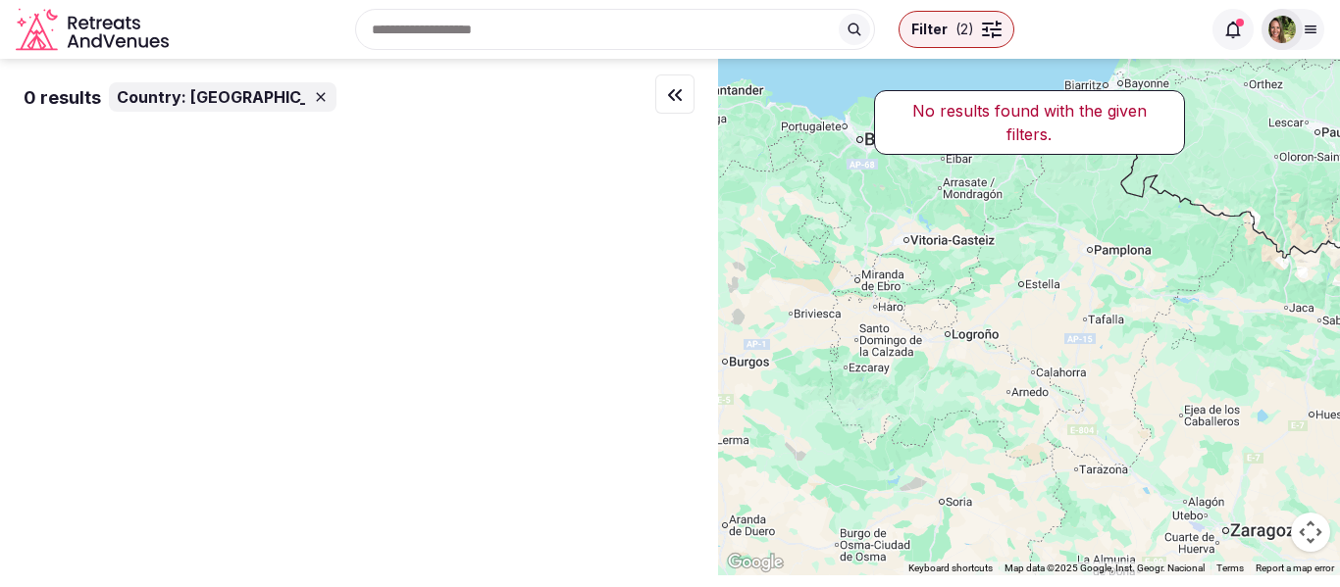
drag, startPoint x: 1069, startPoint y: 328, endPoint x: 1078, endPoint y: 436, distance: 109.2
click at [1078, 436] on div at bounding box center [1029, 317] width 622 height 517
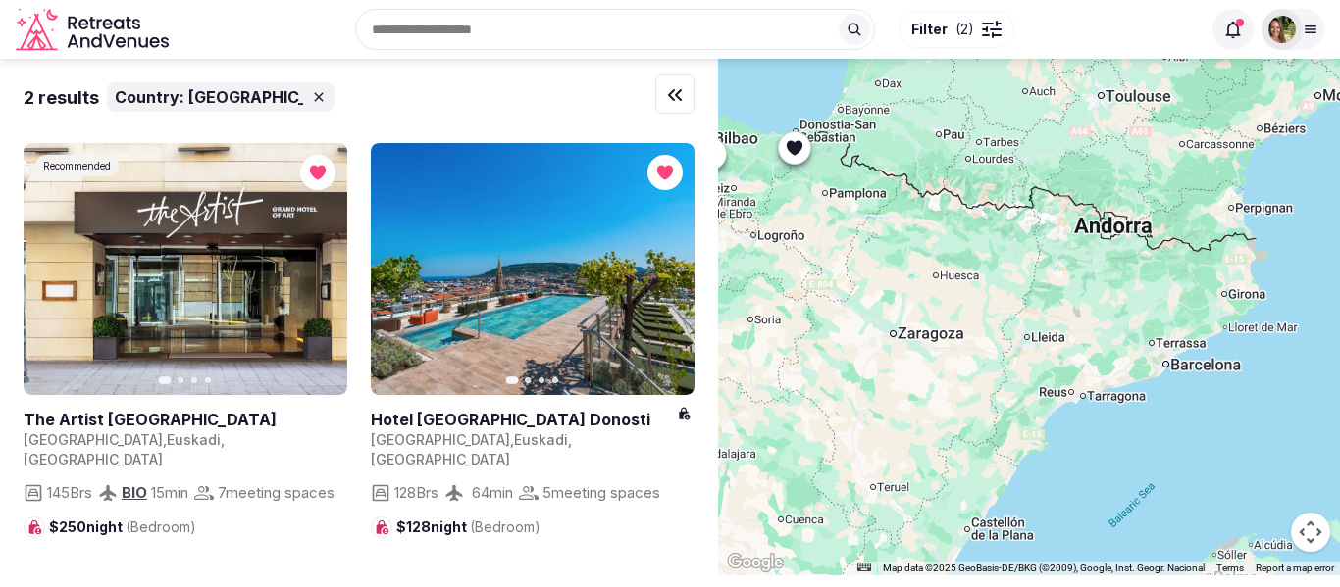
drag, startPoint x: 1195, startPoint y: 468, endPoint x: 938, endPoint y: 313, distance: 300.9
click at [938, 313] on div at bounding box center [1029, 317] width 622 height 517
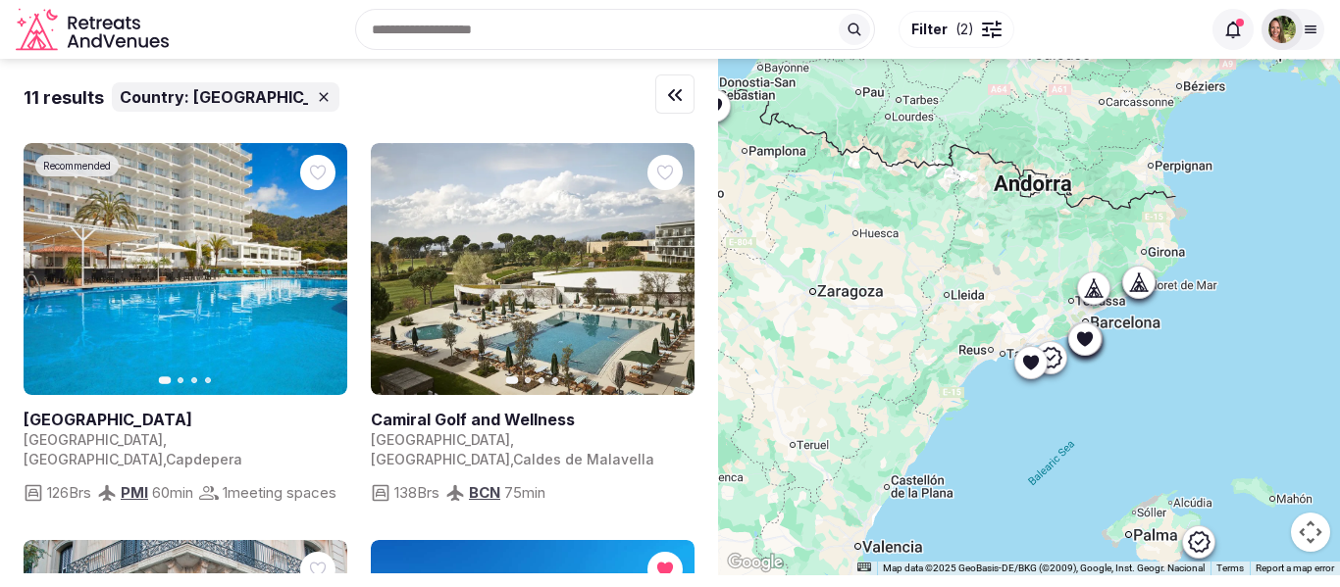
drag, startPoint x: 1108, startPoint y: 434, endPoint x: 1011, endPoint y: 381, distance: 110.6
click at [1011, 381] on div at bounding box center [1029, 317] width 622 height 517
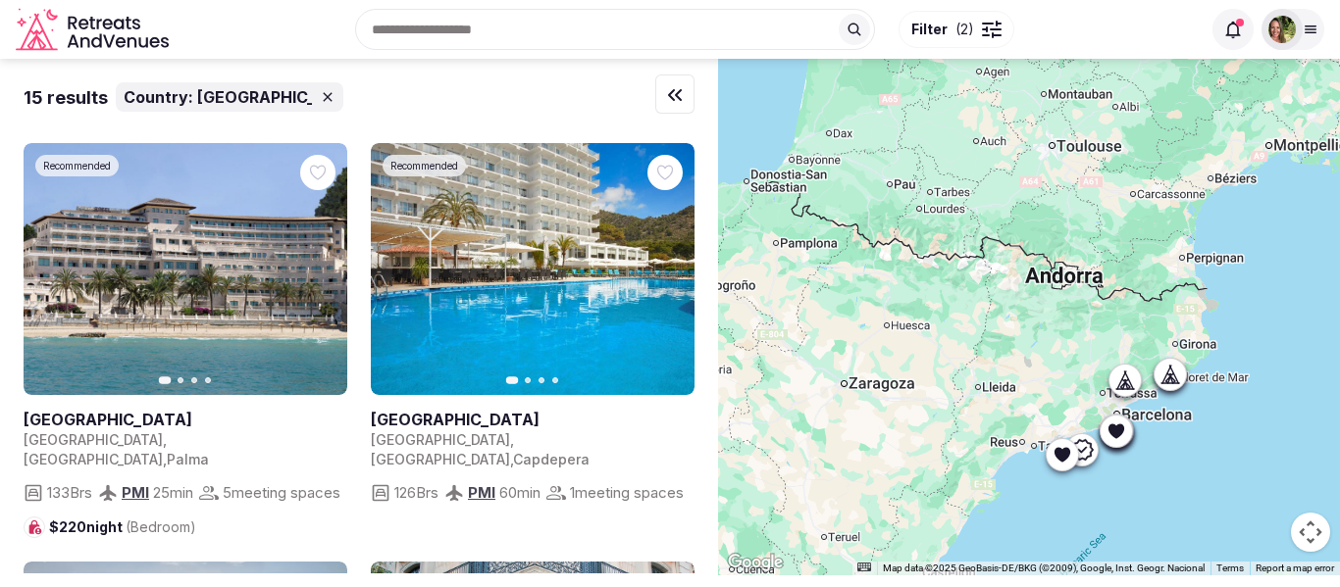
drag, startPoint x: 1011, startPoint y: 381, endPoint x: 1042, endPoint y: 476, distance: 99.2
click at [1042, 476] on div at bounding box center [1029, 317] width 622 height 517
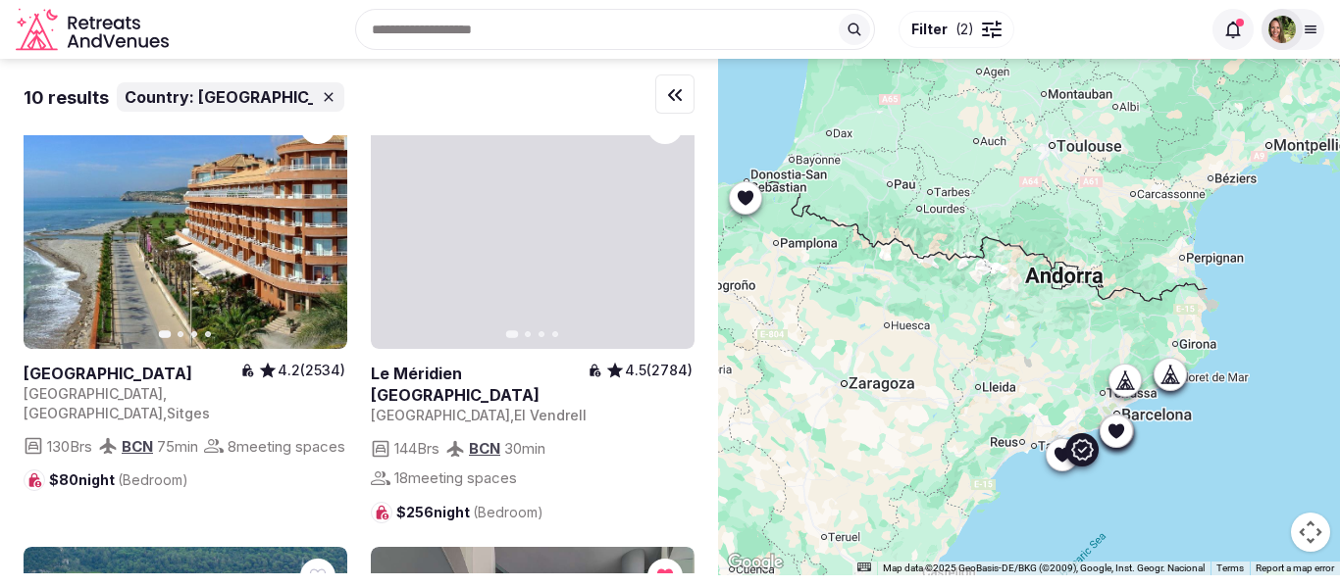
scroll to position [785, 0]
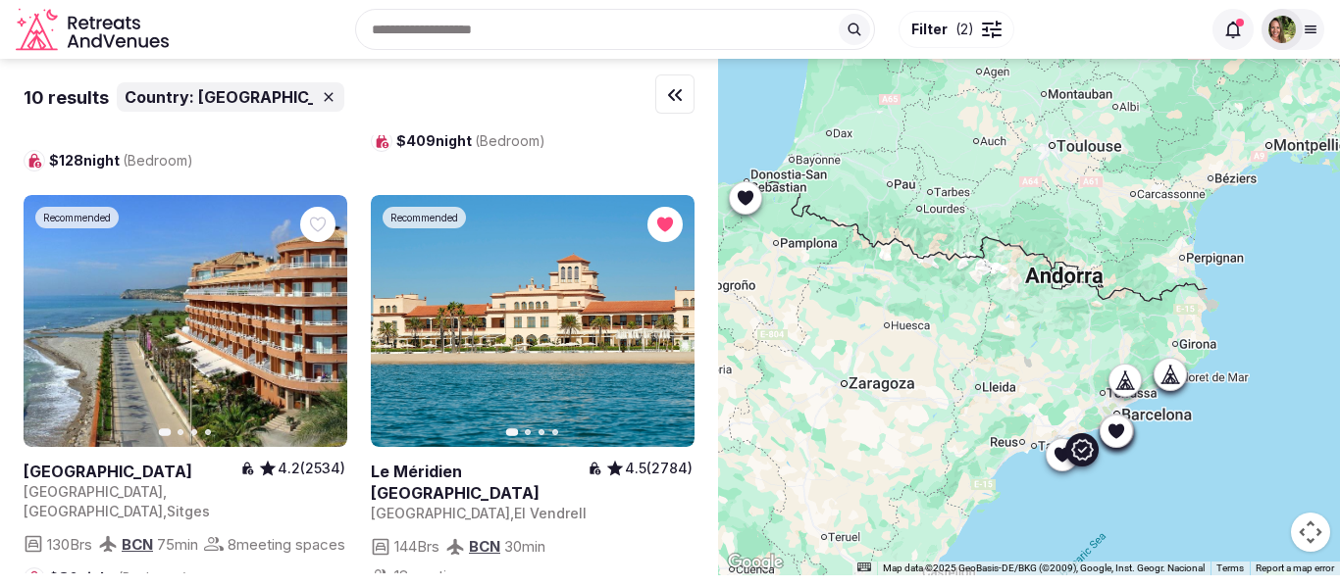
click at [0, 0] on icon "button" at bounding box center [0, 0] width 0 height 0
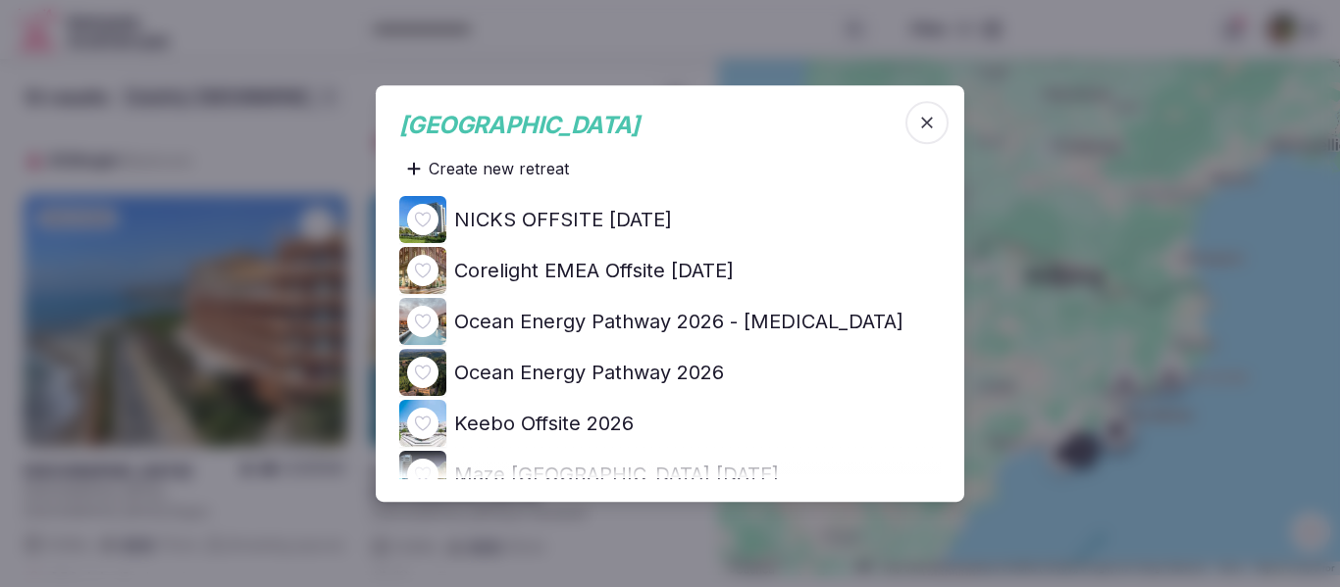
click at [930, 123] on icon "button" at bounding box center [927, 123] width 20 height 20
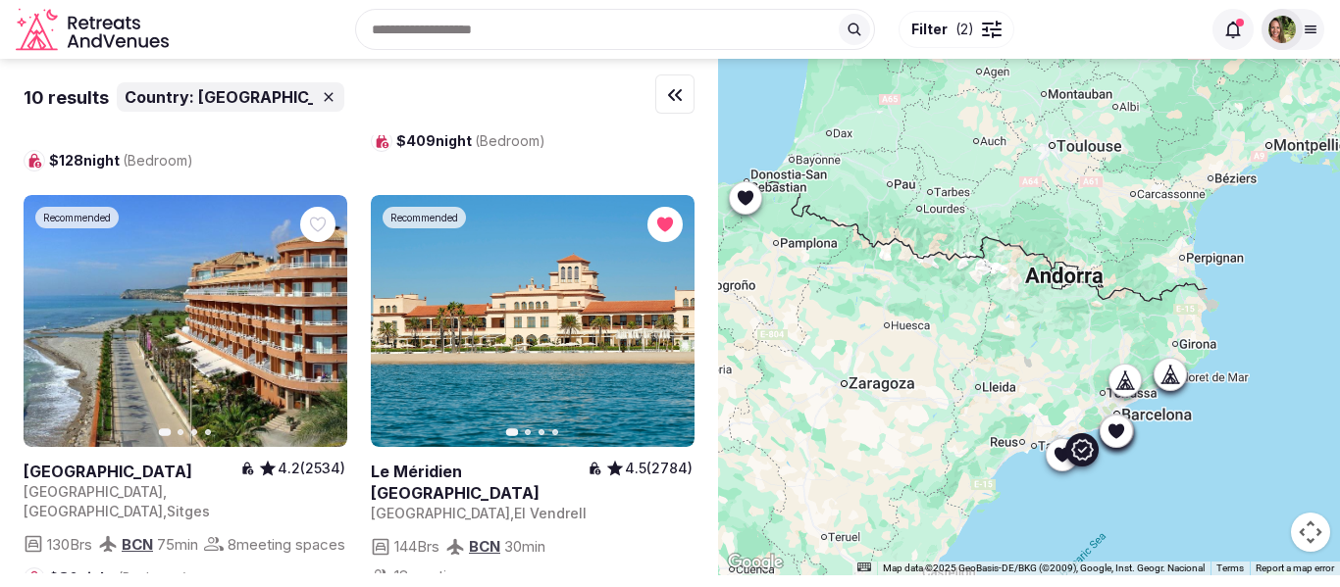
click at [0, 0] on icon "button" at bounding box center [0, 0] width 0 height 0
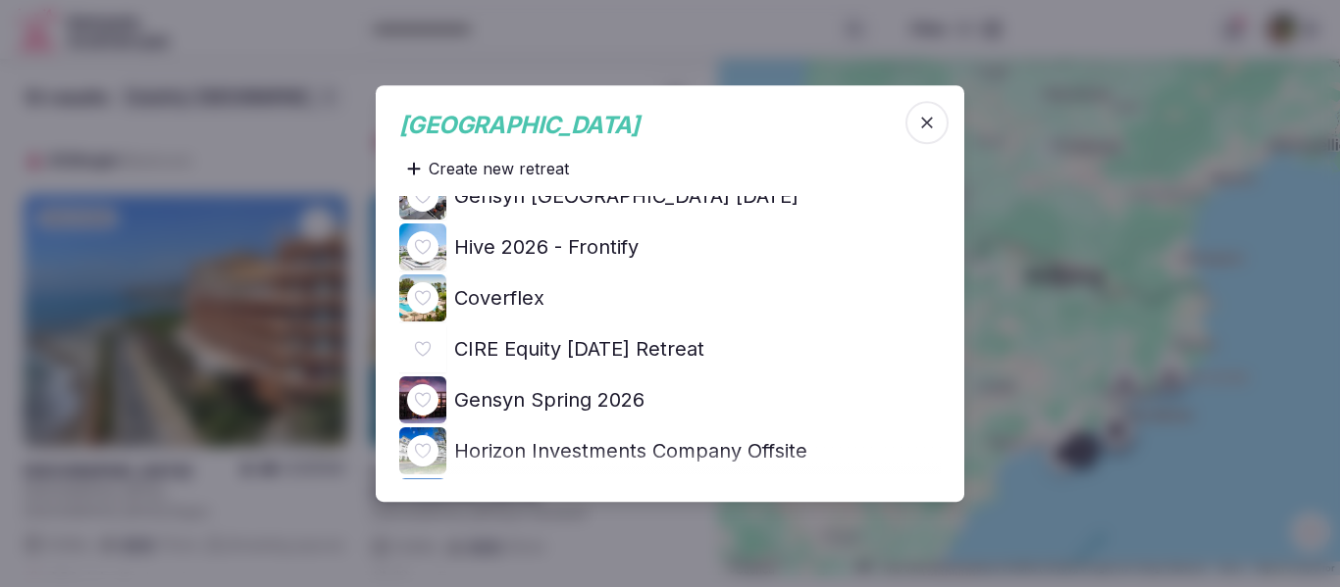
scroll to position [392, 0]
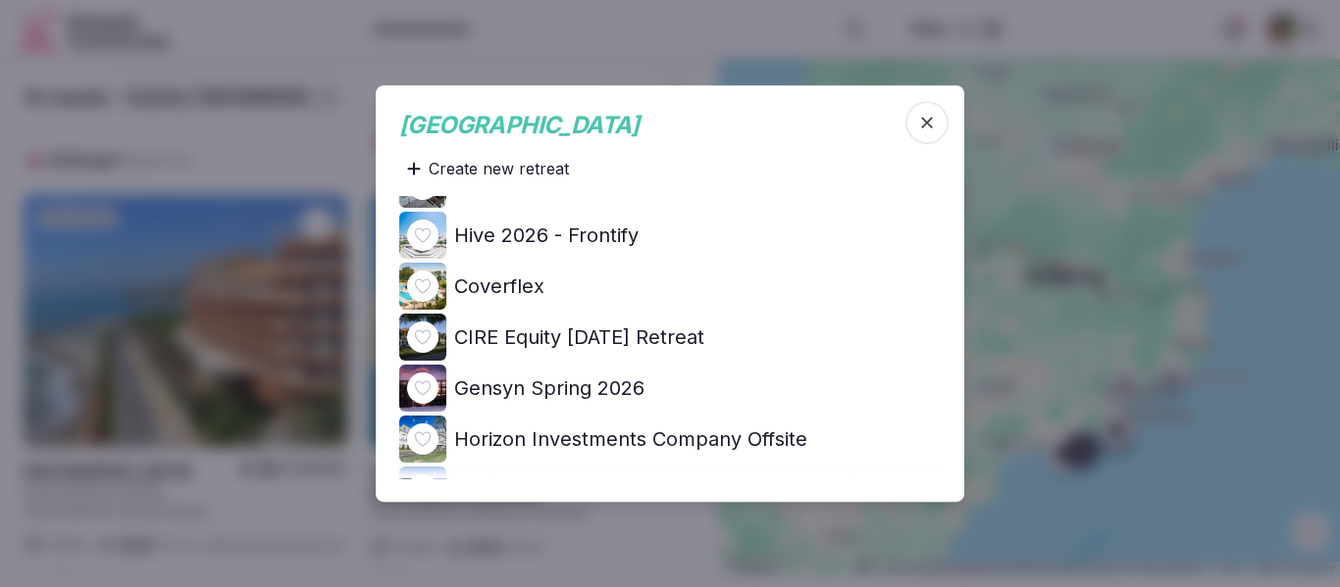
click at [0, 0] on icon at bounding box center [0, 0] width 0 height 0
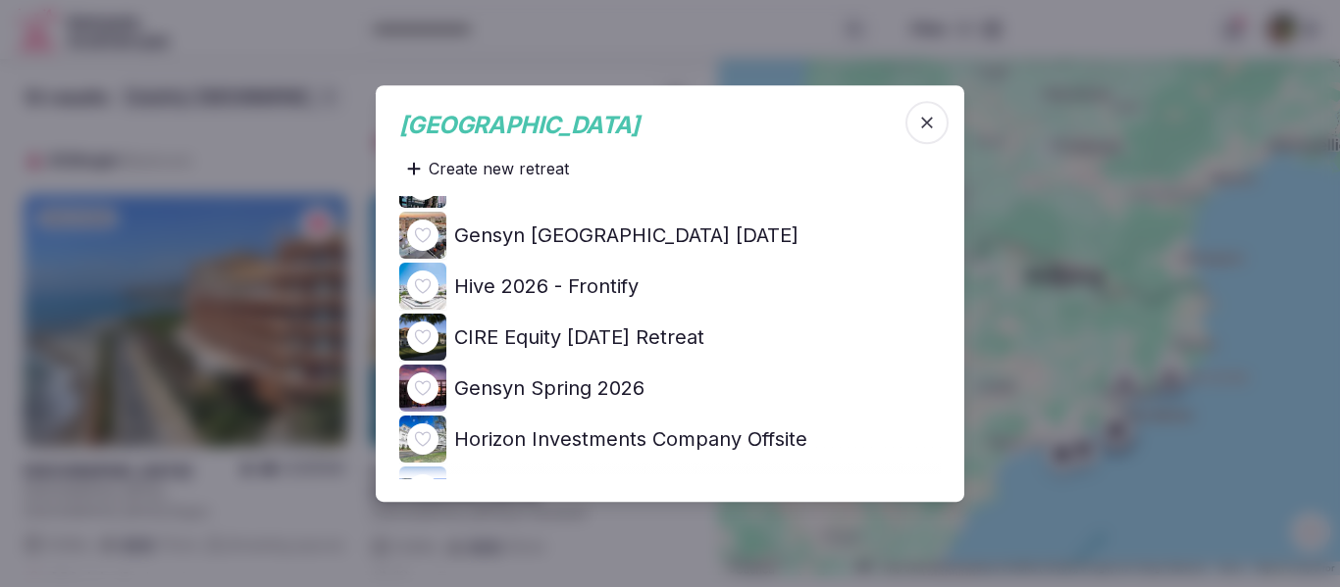
scroll to position [0, 0]
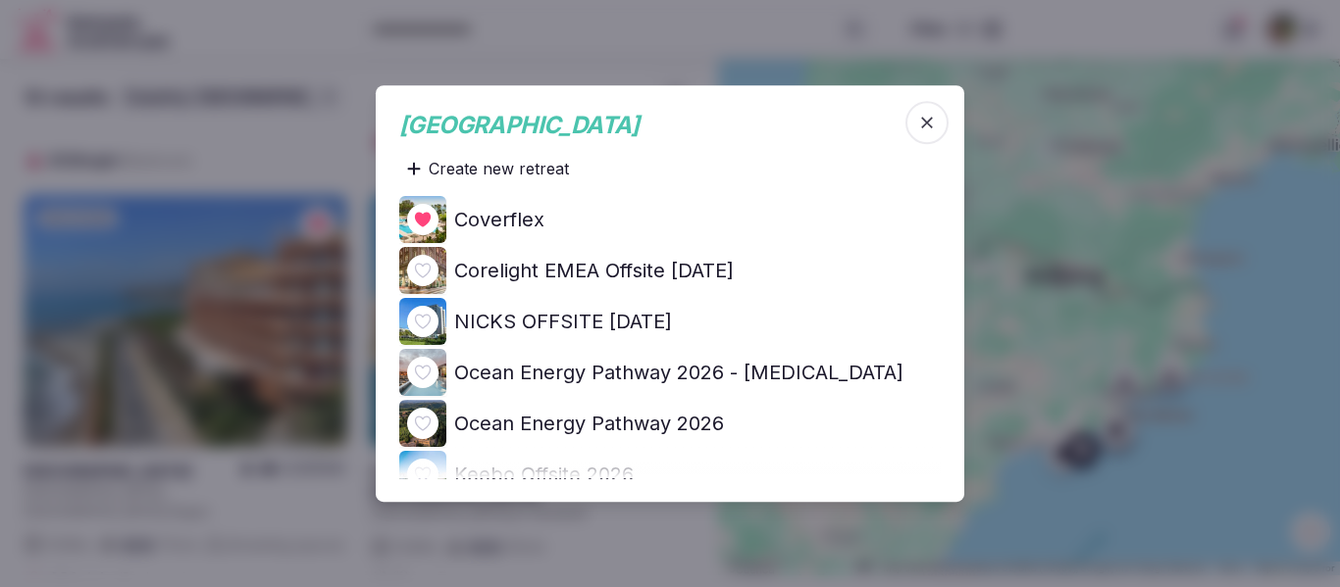
click at [925, 122] on icon "button" at bounding box center [927, 123] width 20 height 20
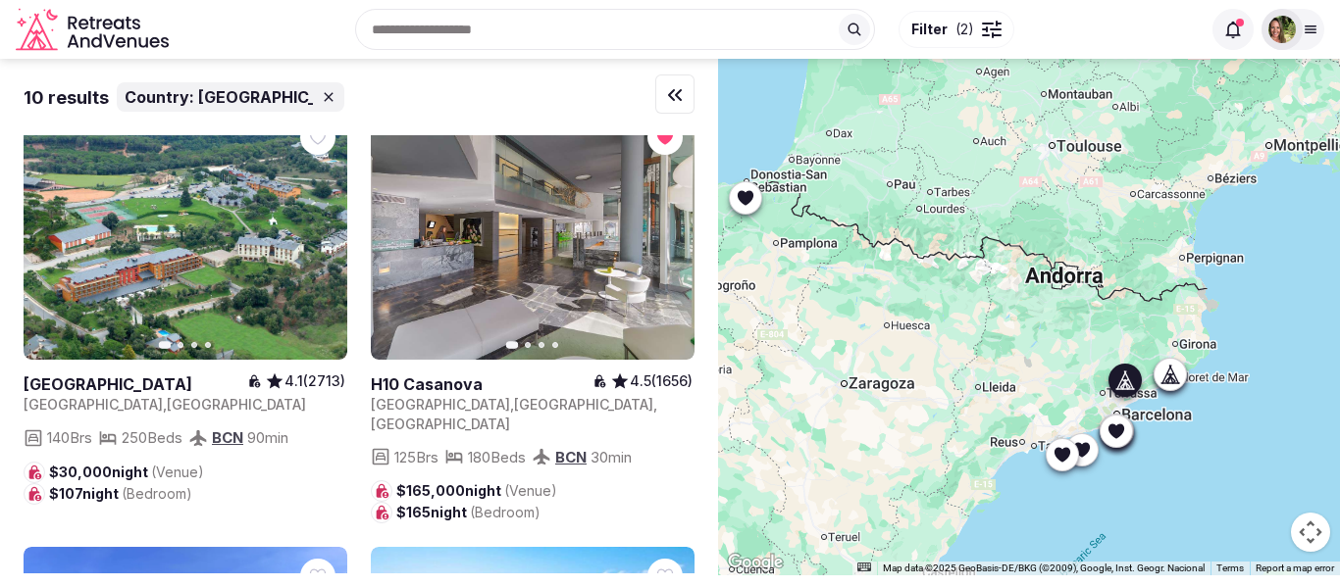
scroll to position [1275, 0]
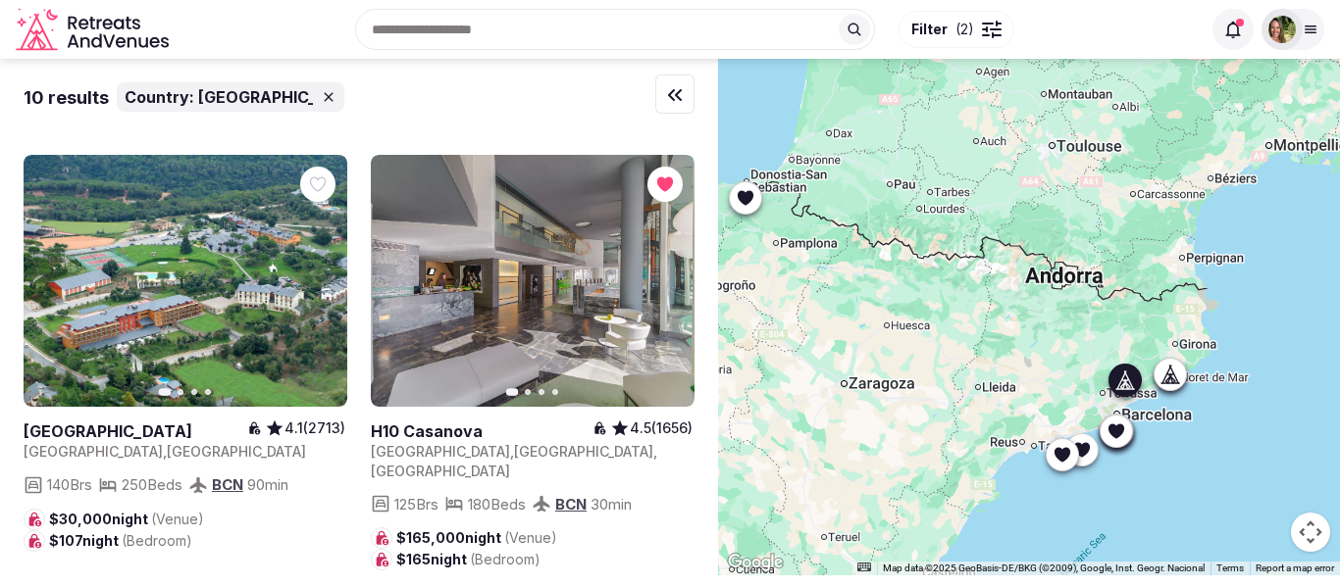
click at [0, 0] on icon "button" at bounding box center [0, 0] width 0 height 0
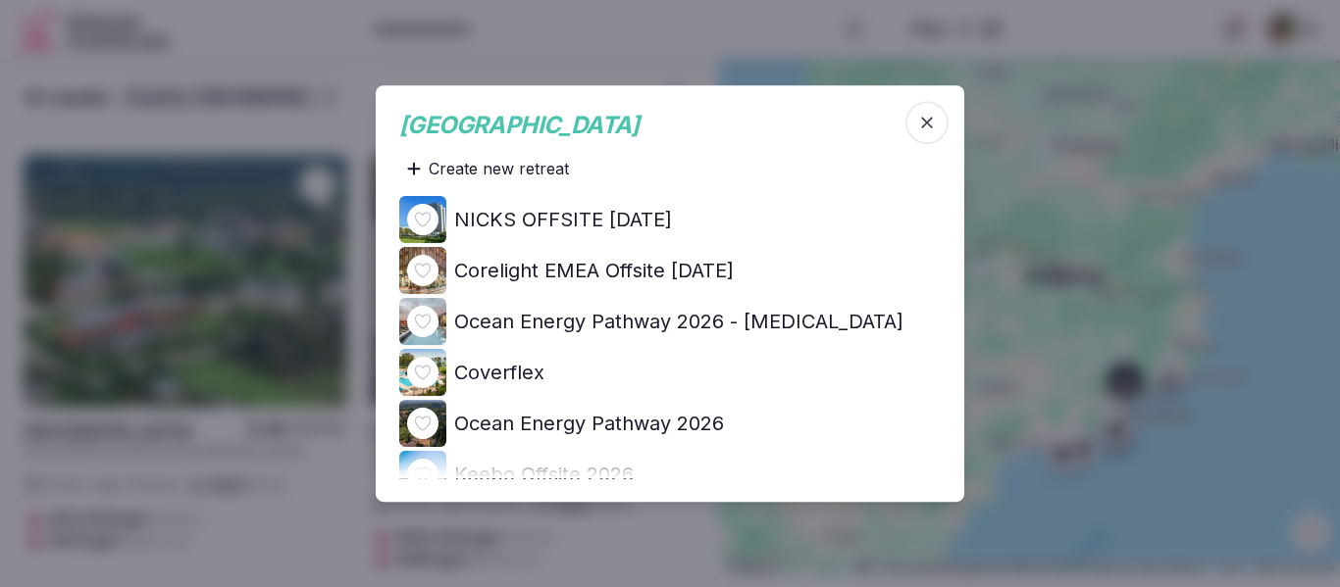
click at [0, 0] on icon at bounding box center [0, 0] width 0 height 0
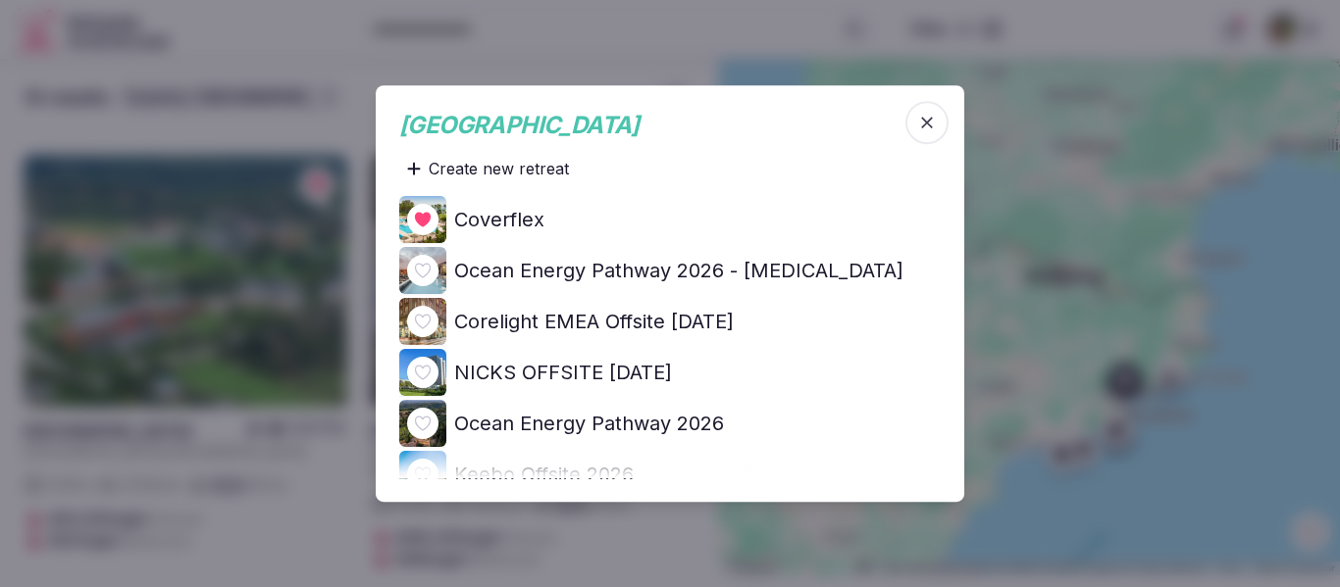
click at [928, 117] on icon "button" at bounding box center [927, 123] width 20 height 20
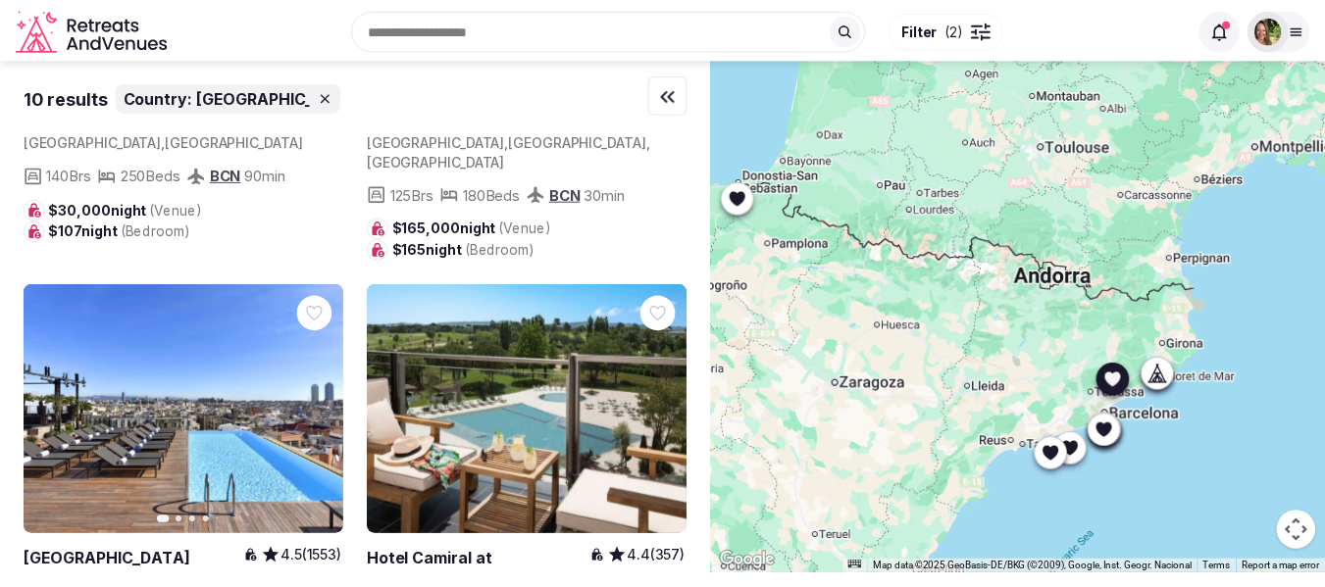
scroll to position [1394, 0]
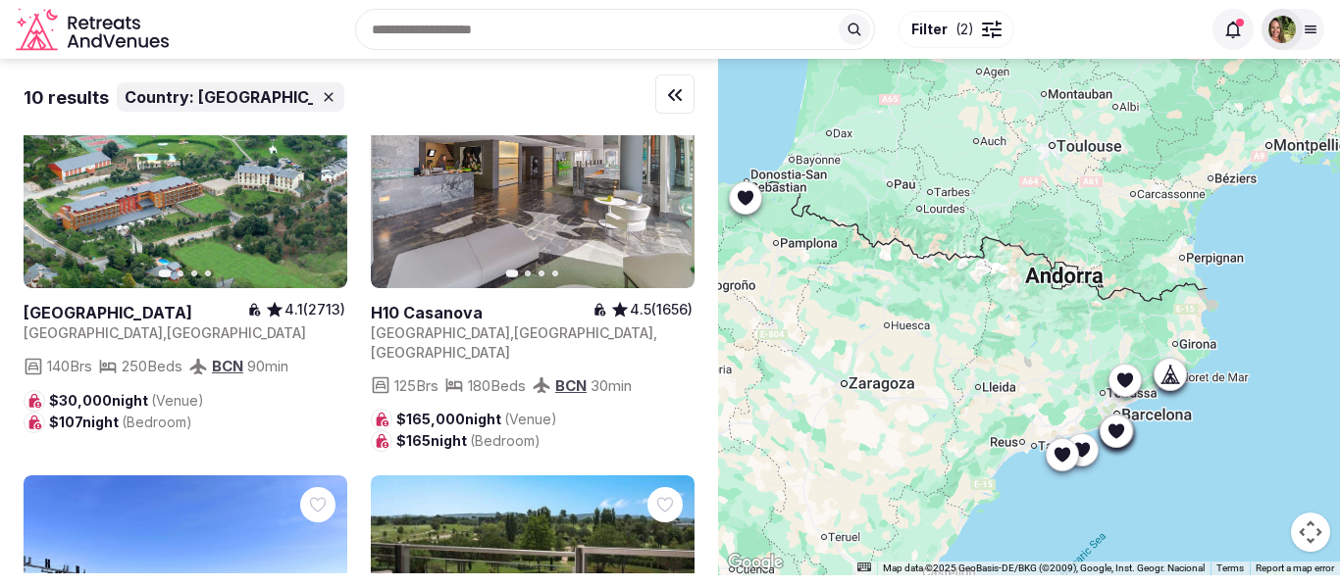
click at [1294, 37] on div at bounding box center [1281, 29] width 27 height 27
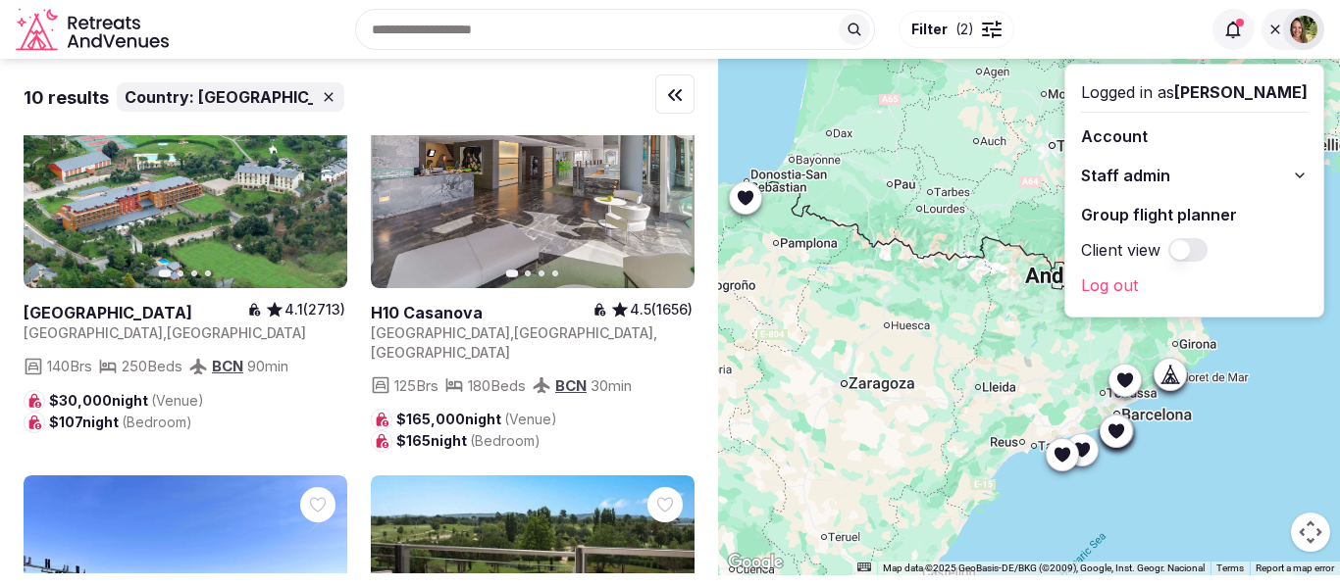
click at [1132, 39] on div "Recent searches Spain Weston, FL Dominican Republic South Lake Tahoe, CA 96150 …" at bounding box center [689, 29] width 1024 height 84
click at [1233, 41] on span at bounding box center [1232, 29] width 41 height 41
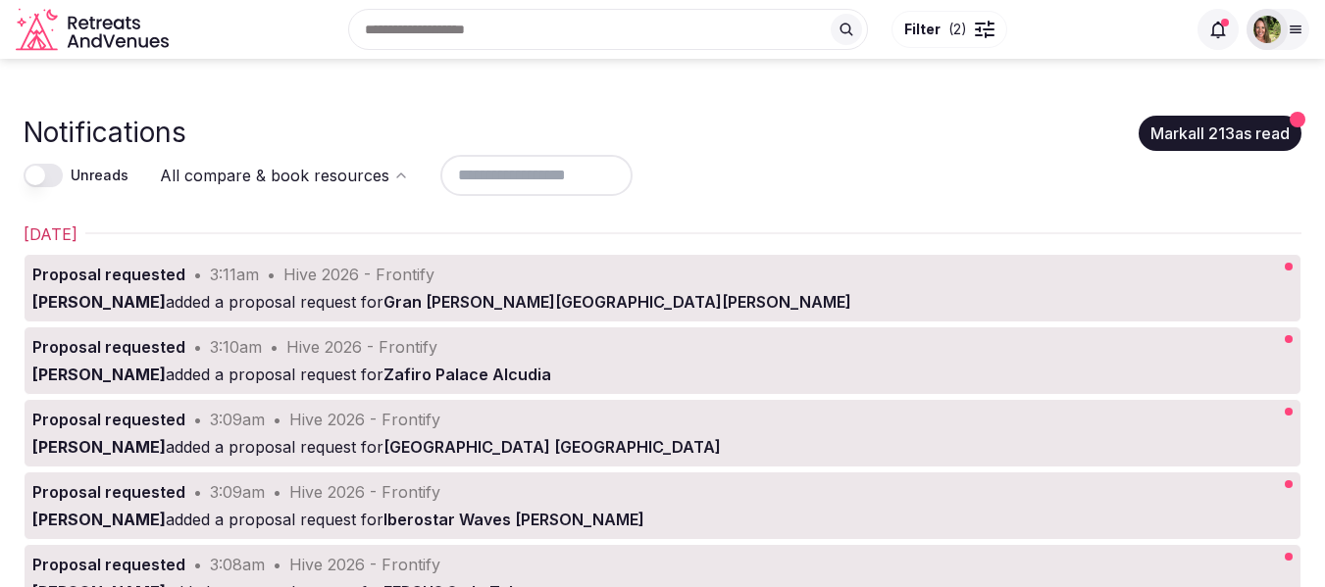
click at [76, 29] on icon "Retreats and Venues company logo" at bounding box center [94, 30] width 157 height 44
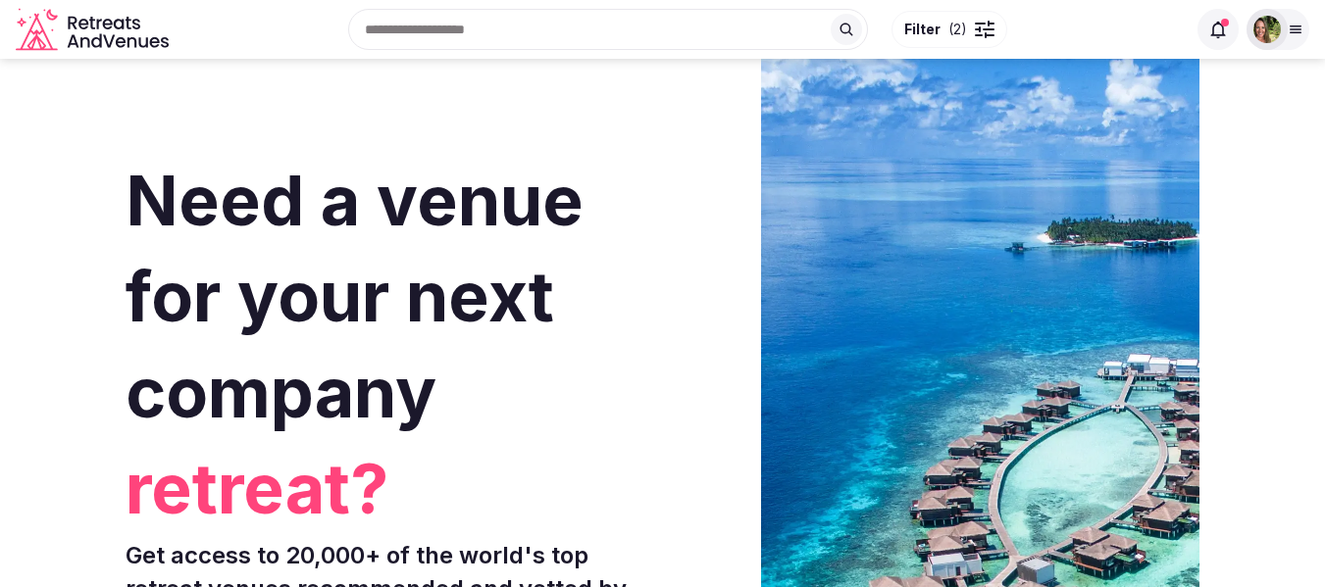
click at [1284, 34] on div at bounding box center [1266, 29] width 41 height 41
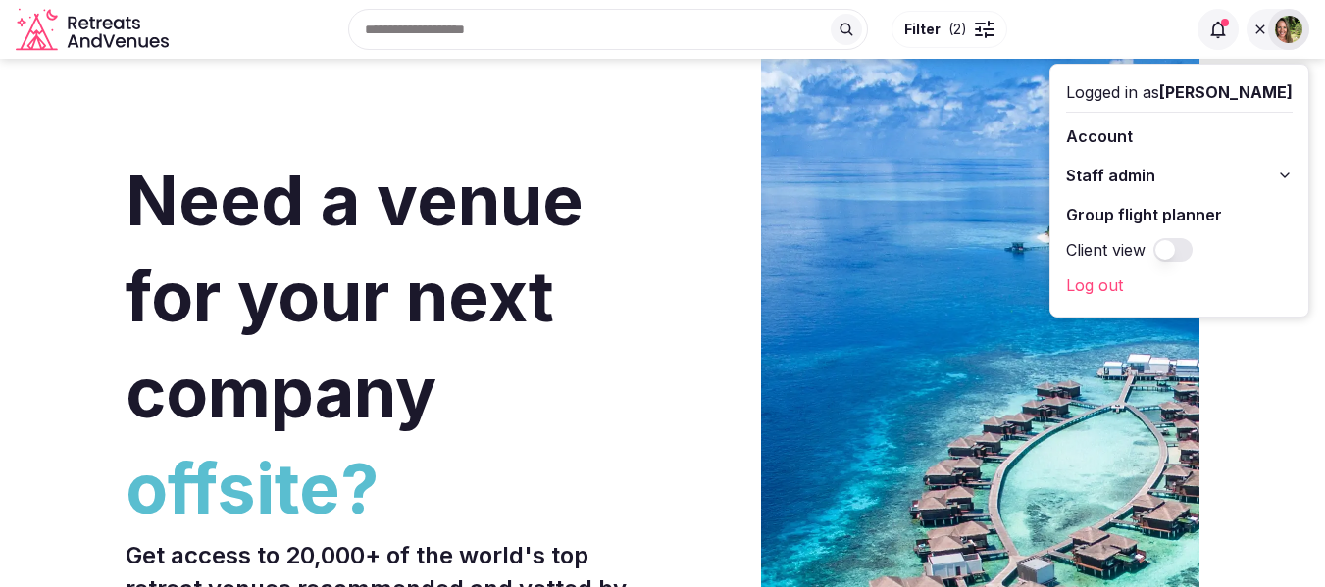
click at [1153, 141] on link "Account" at bounding box center [1179, 136] width 227 height 31
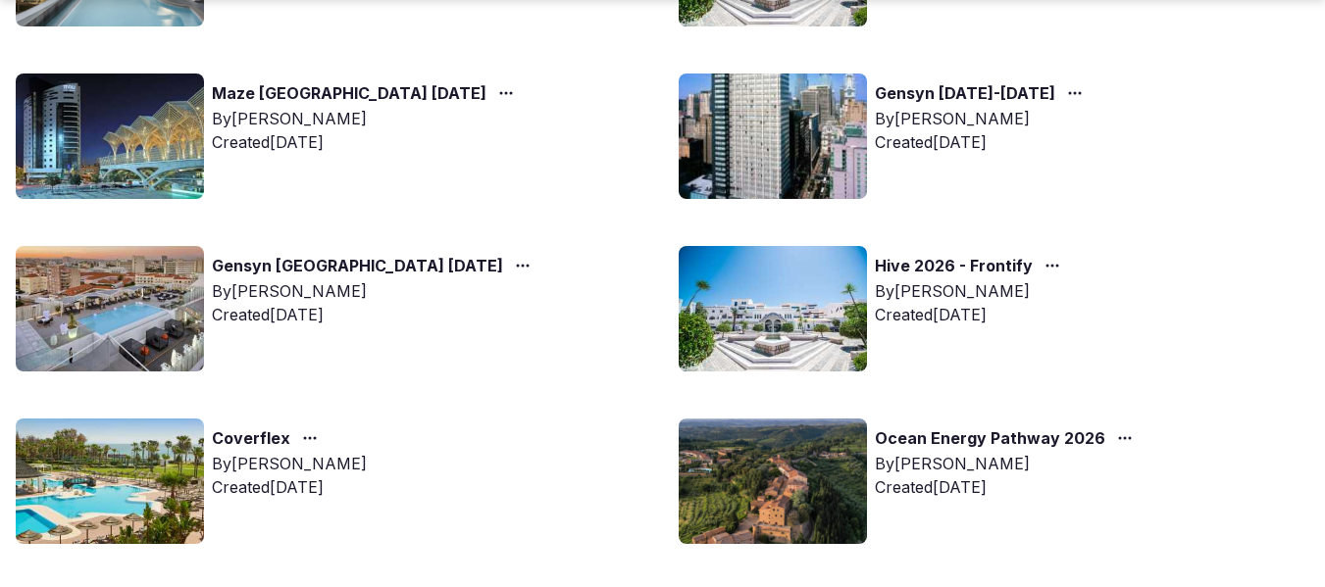
scroll to position [392, 0]
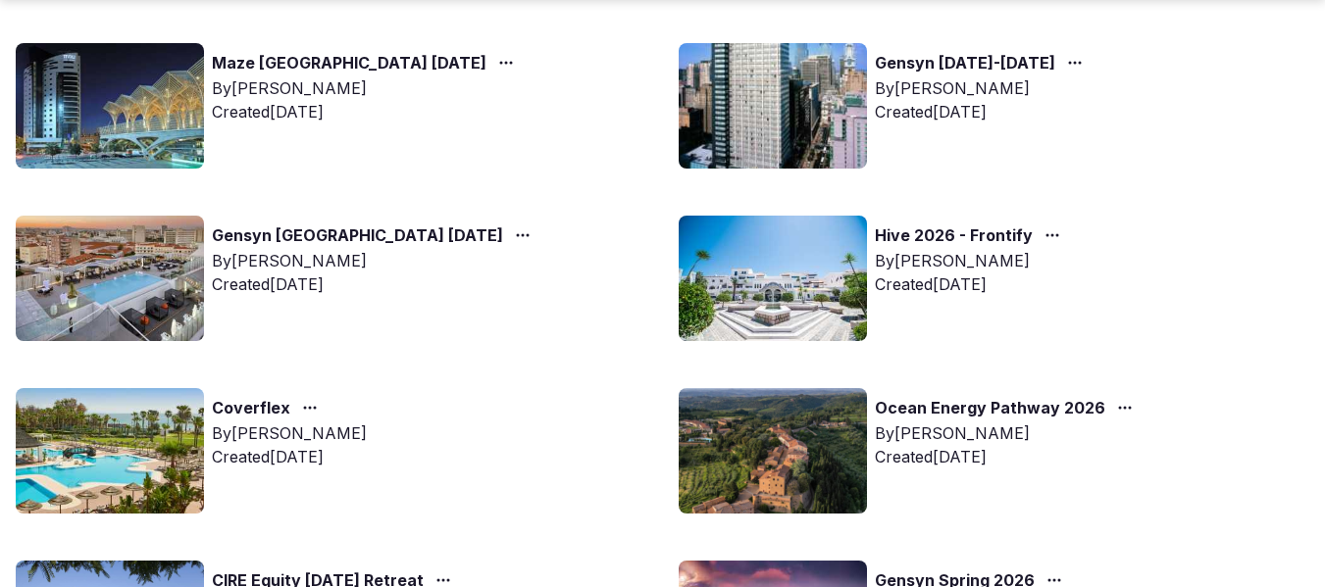
click at [241, 404] on link "Coverflex" at bounding box center [251, 408] width 78 height 25
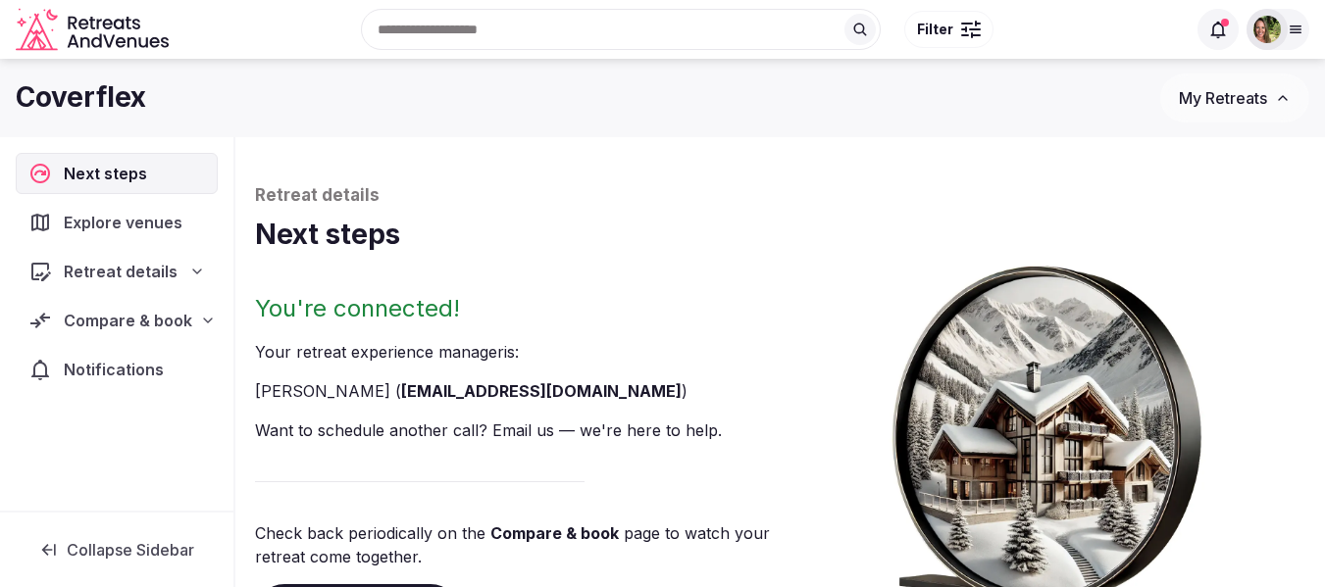
click at [97, 318] on span "Compare & book" at bounding box center [128, 321] width 128 height 24
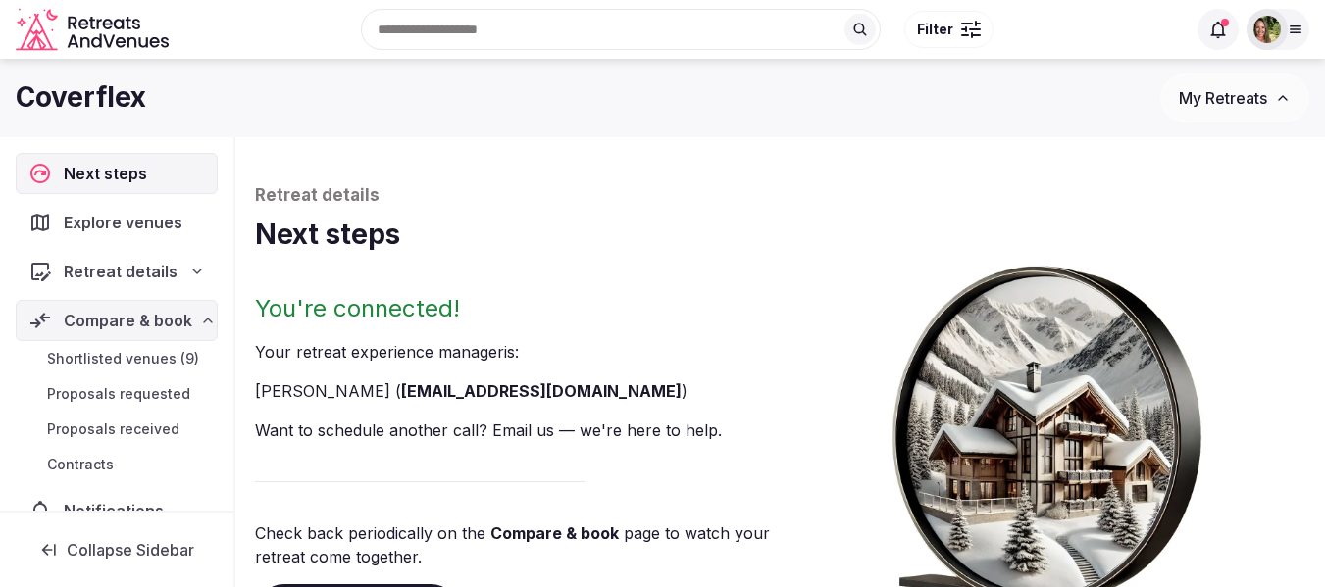
click at [82, 354] on span "Shortlisted venues (9)" at bounding box center [123, 359] width 152 height 20
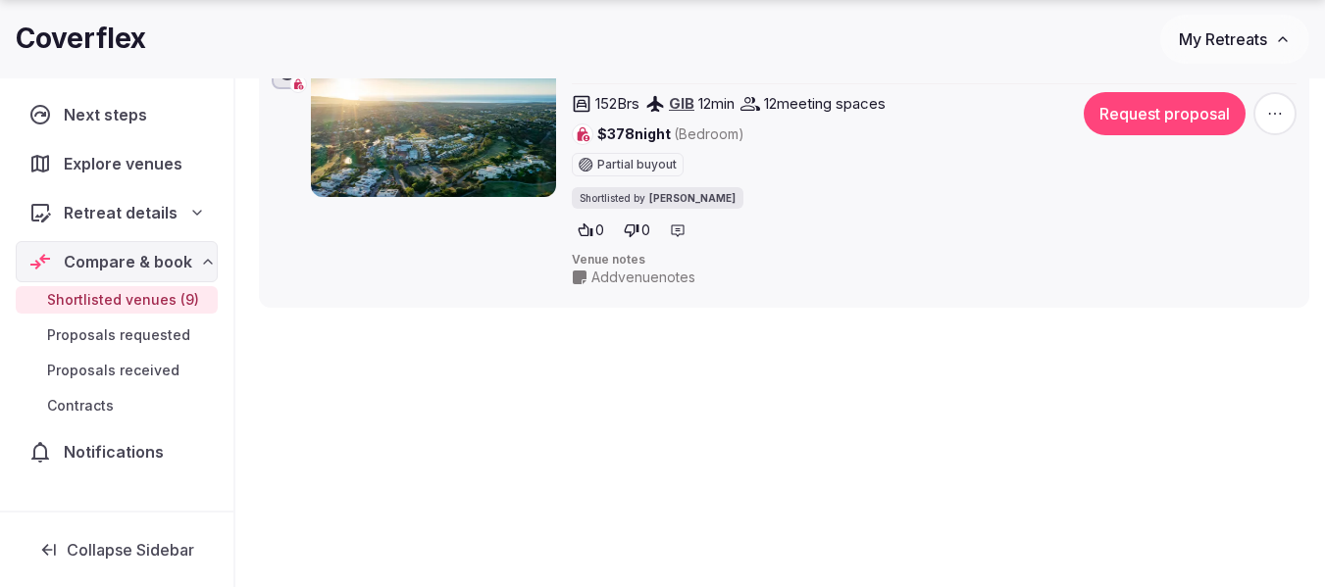
scroll to position [2707, 0]
